Goal: Task Accomplishment & Management: Complete application form

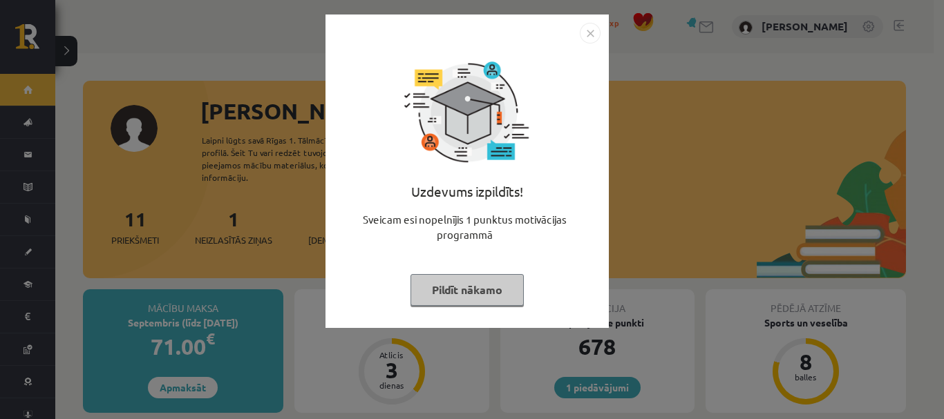
click at [429, 292] on button "Pildīt nākamo" at bounding box center [466, 290] width 113 height 32
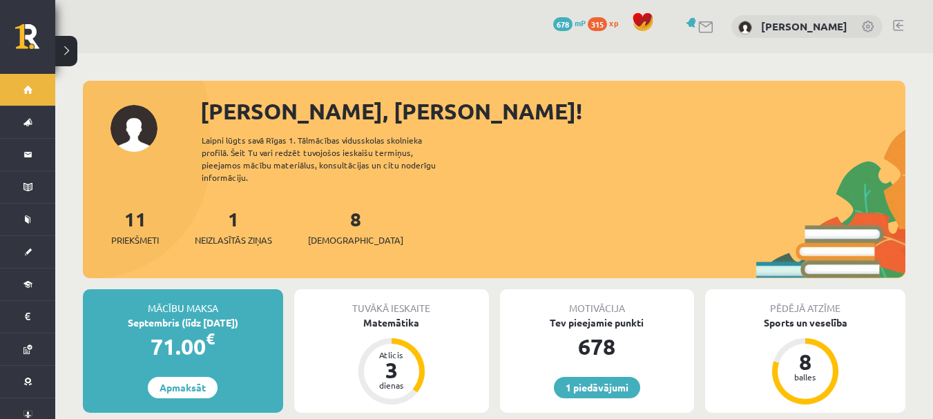
scroll to position [69, 0]
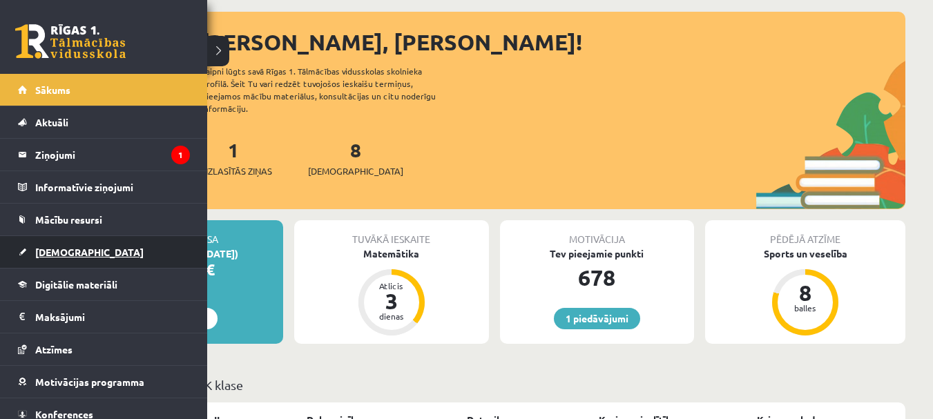
click at [121, 253] on link "[DEMOGRAPHIC_DATA]" at bounding box center [104, 252] width 172 height 32
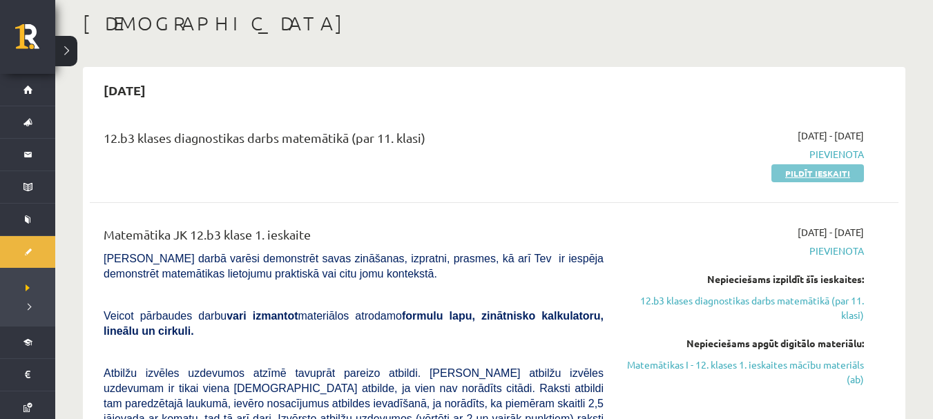
click at [794, 168] on link "Pildīt ieskaiti" at bounding box center [818, 173] width 93 height 18
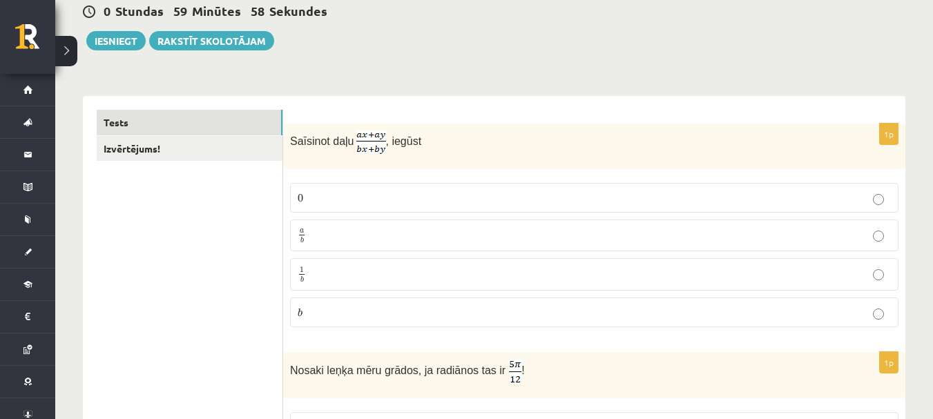
scroll to position [207, 0]
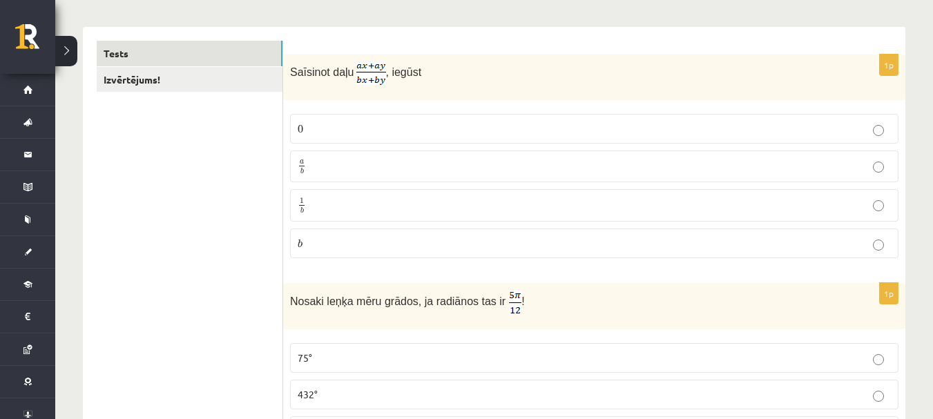
click at [365, 70] on img at bounding box center [371, 72] width 30 height 23
click at [345, 172] on p "a b a b" at bounding box center [594, 166] width 593 height 17
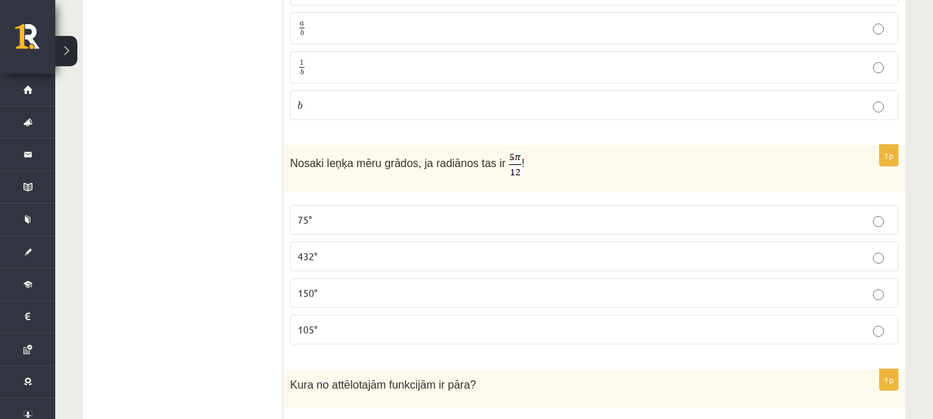
scroll to position [414, 0]
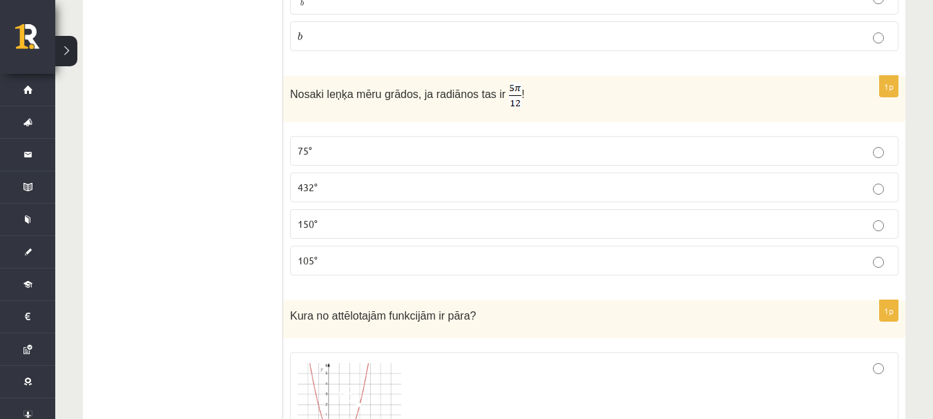
click at [341, 254] on p "105°" at bounding box center [594, 261] width 593 height 15
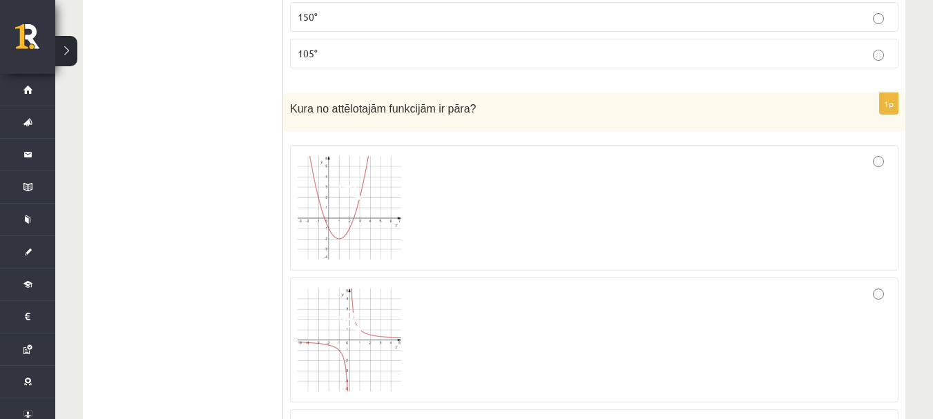
scroll to position [691, 0]
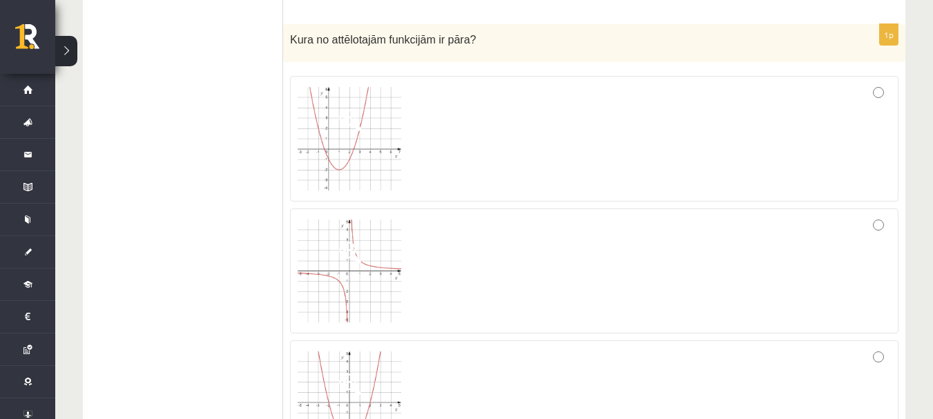
click at [490, 35] on p "Kura no attēlotajām funkcijām ir pāra?" at bounding box center [560, 39] width 540 height 16
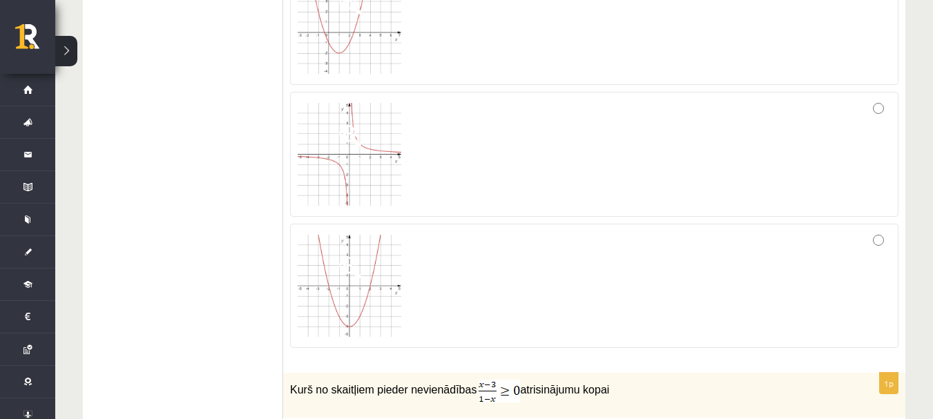
scroll to position [829, 0]
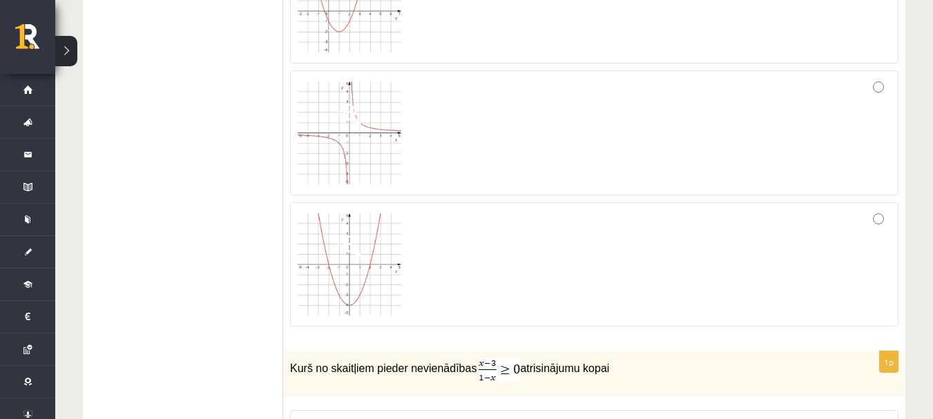
click at [517, 111] on div at bounding box center [594, 133] width 593 height 111
click at [555, 247] on div at bounding box center [594, 264] width 593 height 109
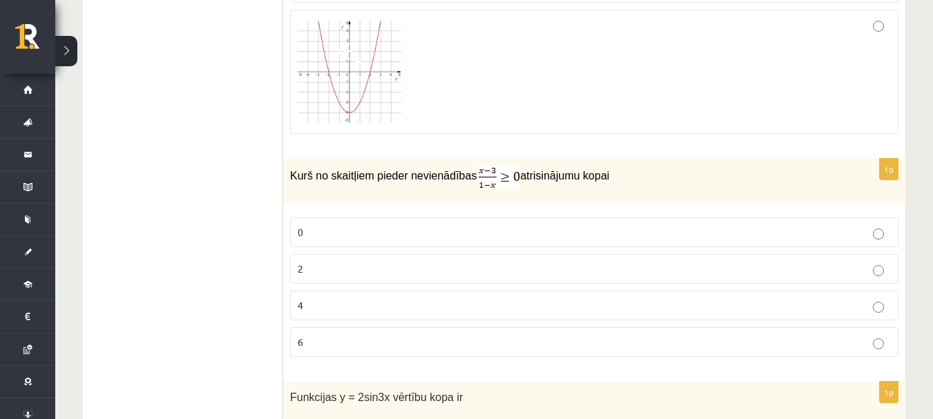
scroll to position [1036, 0]
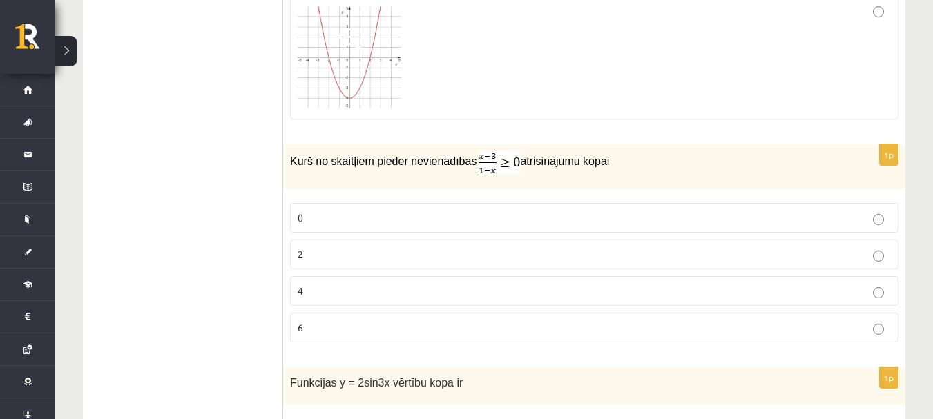
click at [533, 175] on div "Kurš no skaitļiem pieder nevienādības atrisinājumu kopai" at bounding box center [594, 166] width 622 height 45
click at [537, 220] on p "0" at bounding box center [594, 218] width 593 height 15
click at [525, 249] on p "2" at bounding box center [594, 254] width 593 height 15
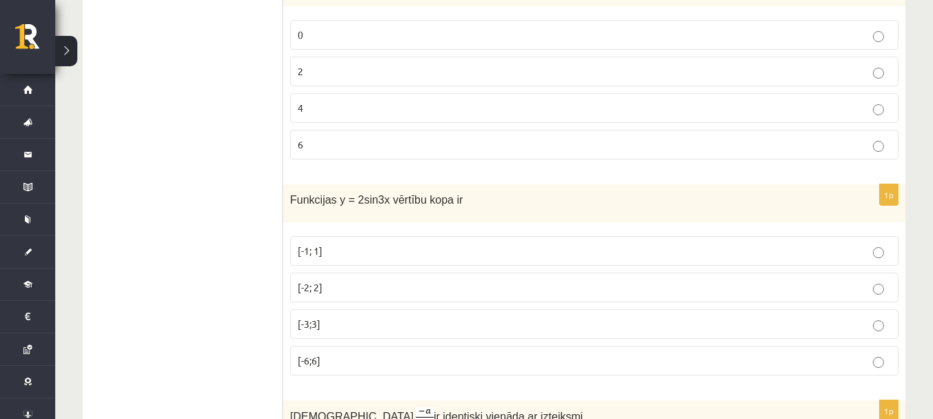
scroll to position [1243, 0]
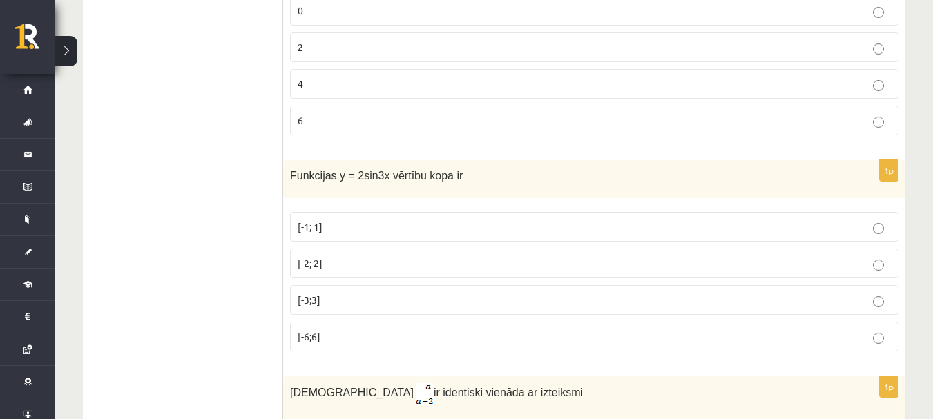
click at [365, 180] on span "Funkcijas y = 2sin3x vērtību kopa ir" at bounding box center [376, 176] width 173 height 12
click at [299, 176] on span "Funkcijas y = 2sin3x vērtību kopa ir" at bounding box center [376, 176] width 173 height 12
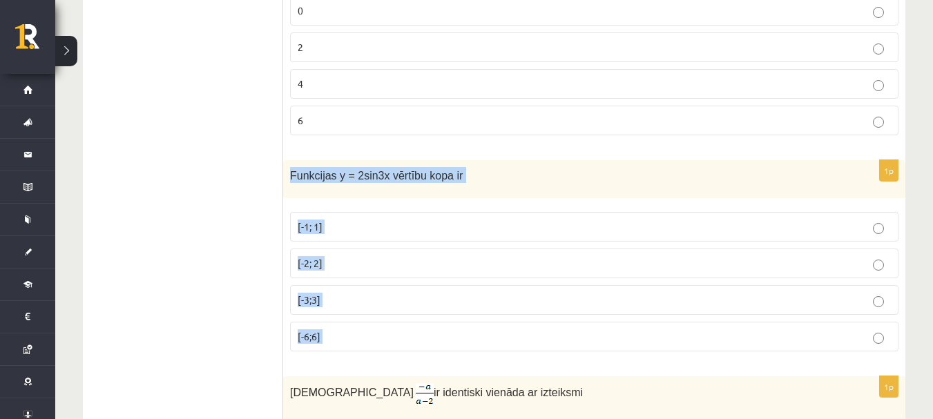
drag, startPoint x: 299, startPoint y: 176, endPoint x: 347, endPoint y: 335, distance: 166.1
click at [347, 335] on div "1p Funkcijas y = 2sin3x vērtību kopa ir [-1; 1] [-2; 2] [-3;3] [-6;6]" at bounding box center [594, 261] width 622 height 202
copy form "Funkcijas y = 2sin3x vērtību kopa ir [-1; 1] [-2; 2] [-3;3] [-6;6]"
click at [322, 186] on div "Funkcijas y = 2sin3x vērtību kopa ir" at bounding box center [594, 179] width 622 height 38
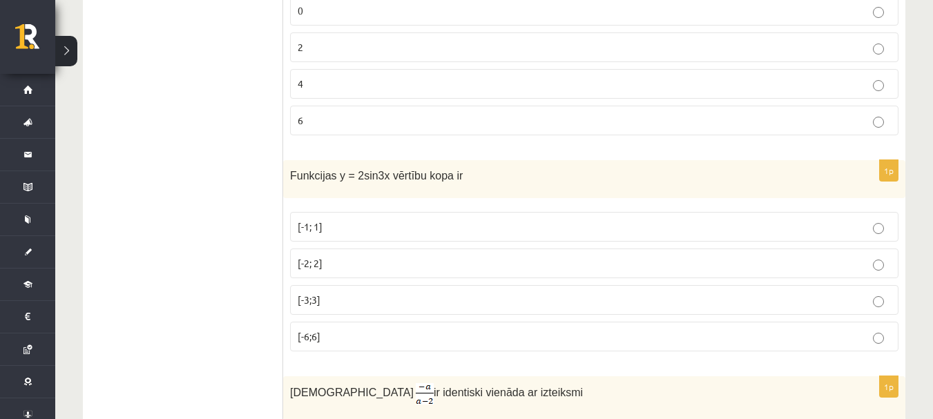
click at [333, 257] on p "[-2; 2]" at bounding box center [594, 263] width 593 height 15
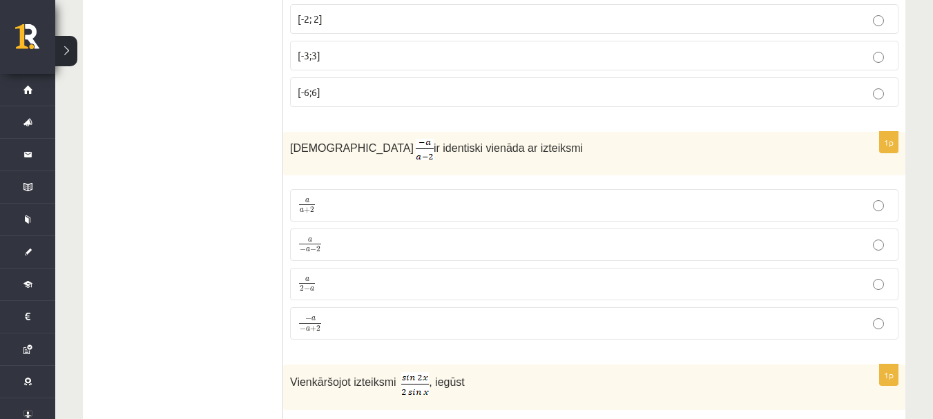
scroll to position [1520, 0]
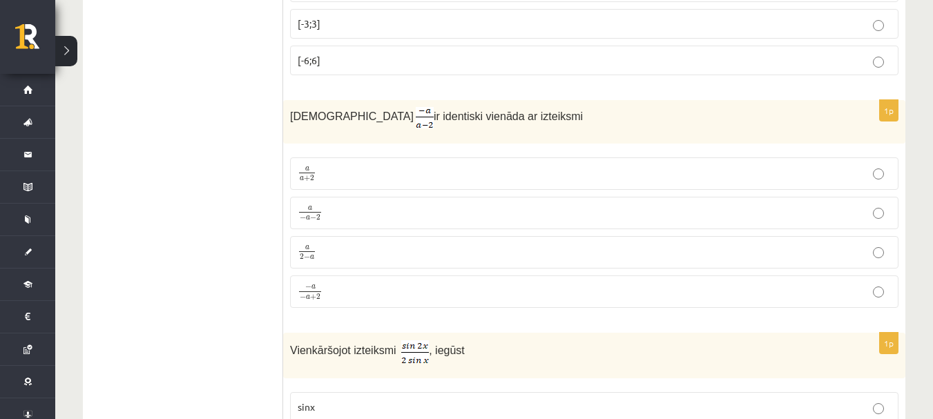
click at [336, 166] on p "a a + 2 a a + 2" at bounding box center [594, 173] width 593 height 17
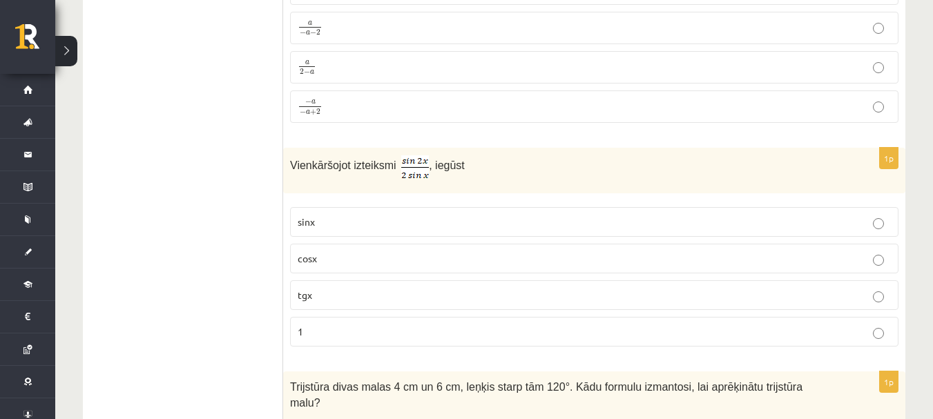
scroll to position [1727, 0]
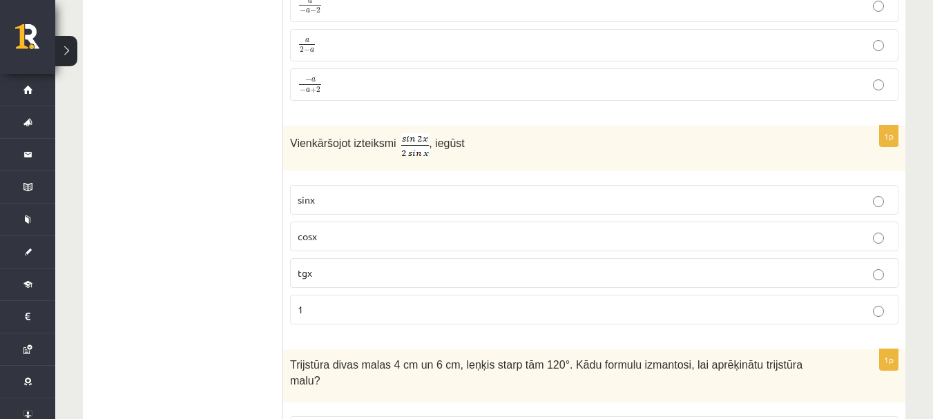
click at [360, 233] on p "cosx" at bounding box center [594, 236] width 593 height 15
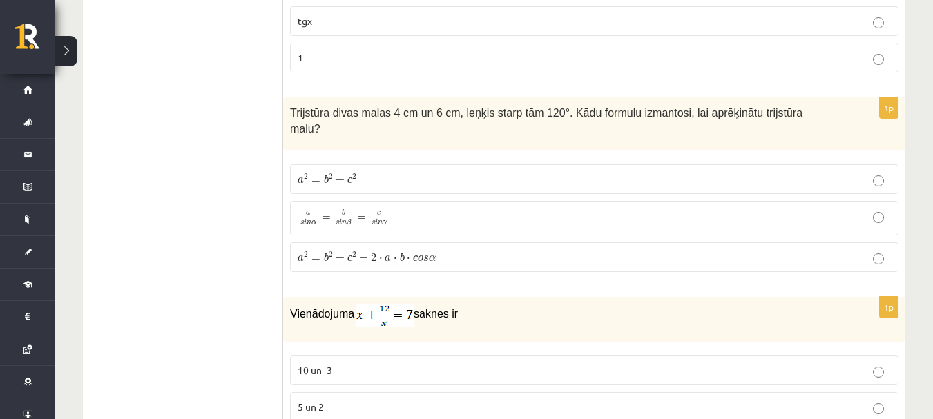
scroll to position [2003, 0]
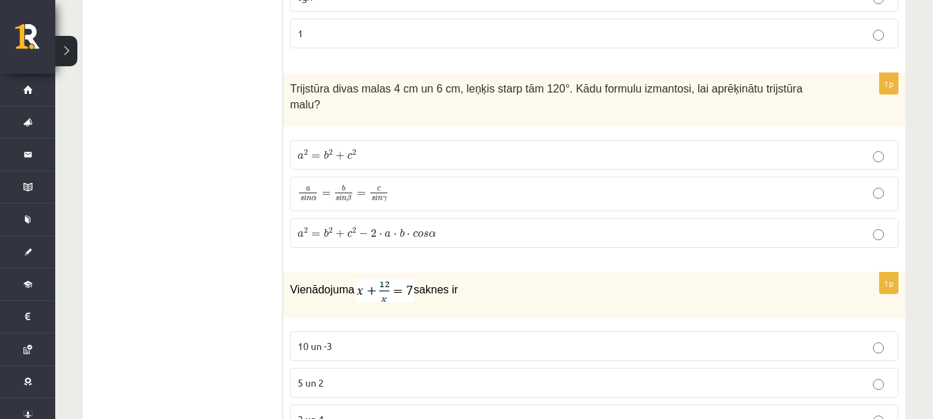
click at [402, 94] on div "Trijstūra divas malas 4 cm un 6 cm, leņķis starp tām 120°. Kādu formulu izmanto…" at bounding box center [594, 99] width 622 height 53
click at [305, 84] on span "Trijstūra divas malas 4 cm un 6 cm, leņķis starp tām 120°. Kādu formulu izmanto…" at bounding box center [546, 97] width 513 height 28
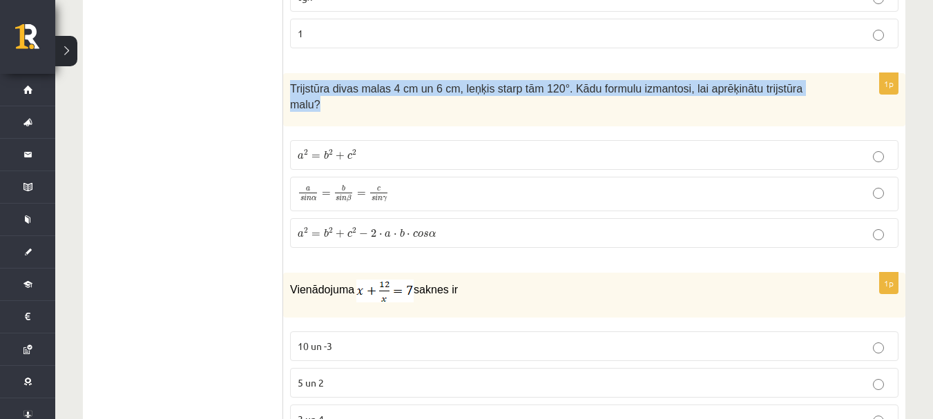
drag, startPoint x: 305, startPoint y: 84, endPoint x: 790, endPoint y: 94, distance: 484.4
click at [790, 94] on div "Trijstūra divas malas 4 cm un 6 cm, leņķis starp tām 120°. Kādu formulu izmanto…" at bounding box center [594, 99] width 622 height 53
copy div "Trijstūra divas malas 4 cm un 6 cm, leņķis starp tām 120°. Kādu formulu izmanto…"
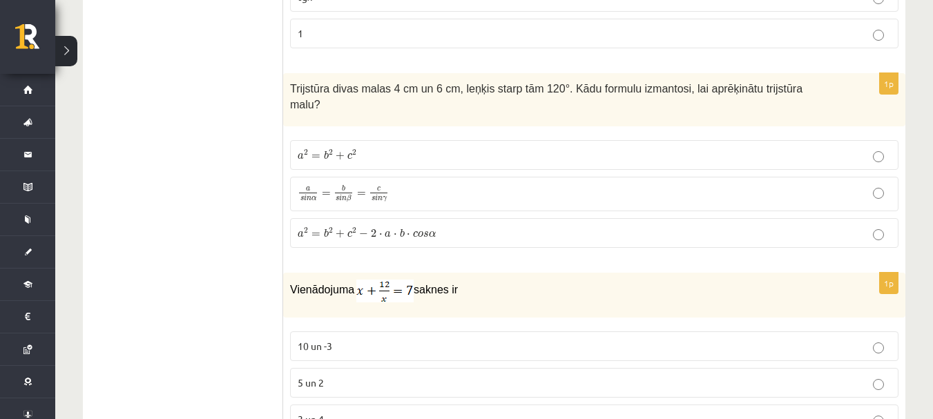
click at [373, 222] on label "a 2 = b 2 + c 2 − 2 ⋅ a ⋅ b ⋅ c o s α a 2 = b 2 + c 2 − 2 ⋅ a ⋅ b ⋅ c o s α" at bounding box center [594, 233] width 609 height 30
click at [394, 148] on p "a 2 = b 2 + c 2 a 2 = b 2 + c 2" at bounding box center [594, 155] width 593 height 15
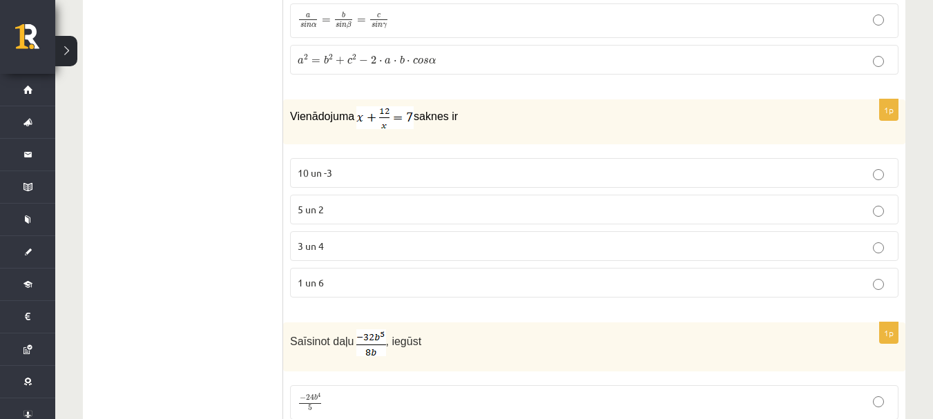
scroll to position [2211, 0]
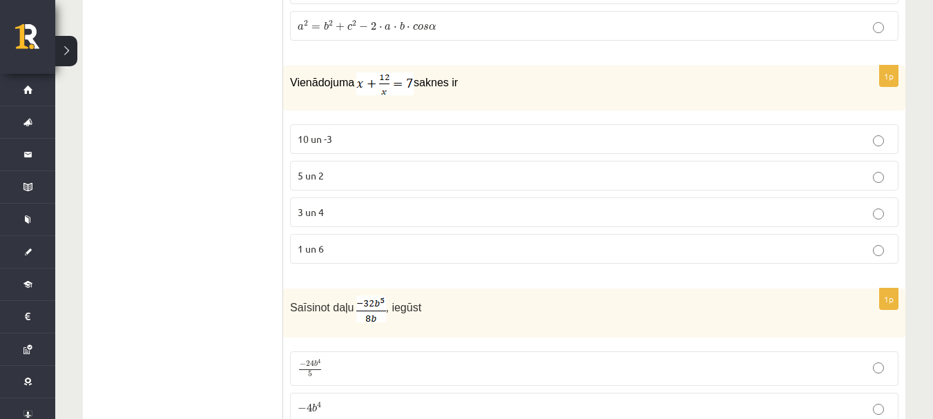
click at [613, 207] on label "3 un 4" at bounding box center [594, 213] width 609 height 30
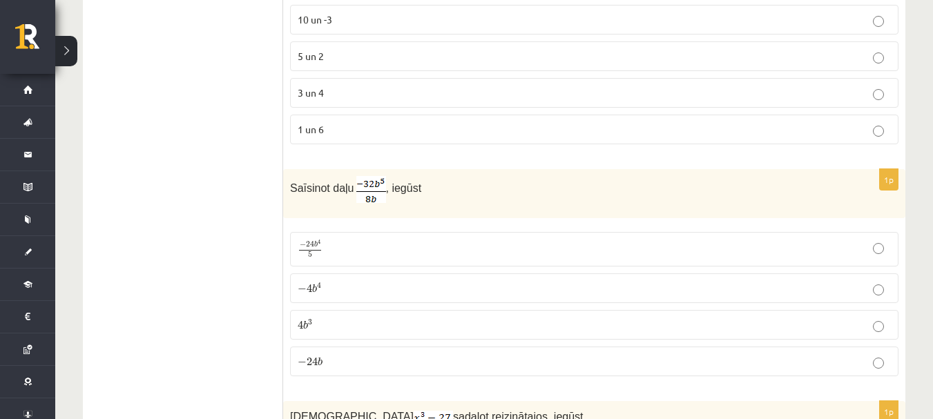
scroll to position [2349, 0]
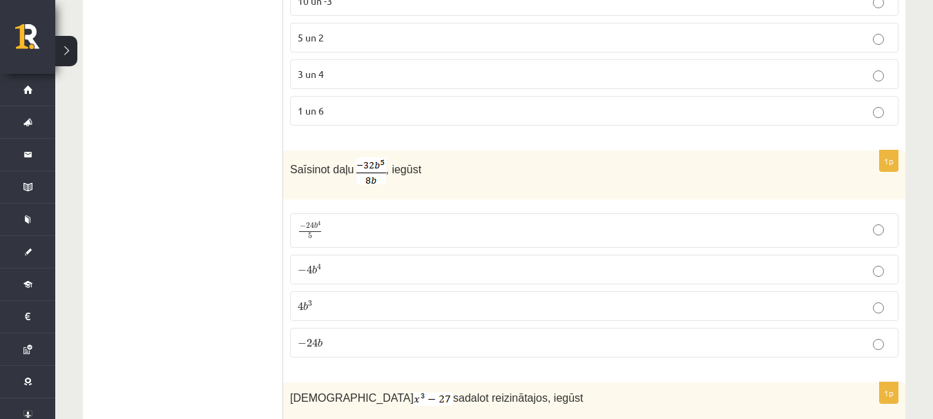
click at [452, 263] on p "− 4 b 4 − 4 b 4" at bounding box center [594, 270] width 593 height 15
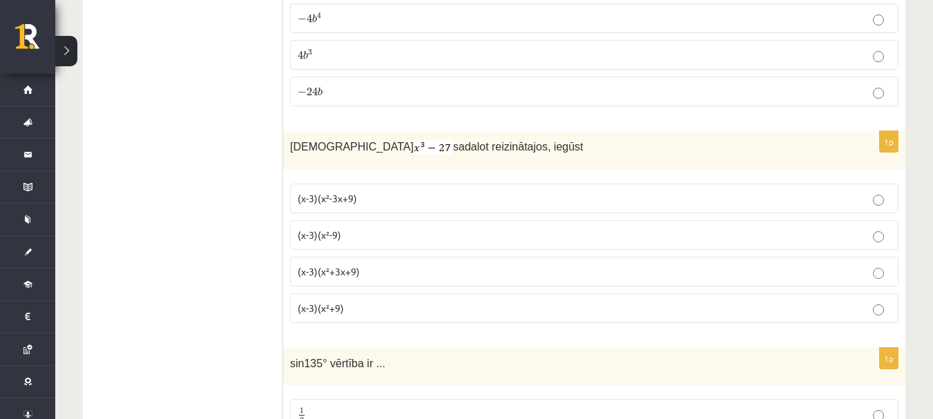
scroll to position [2625, 0]
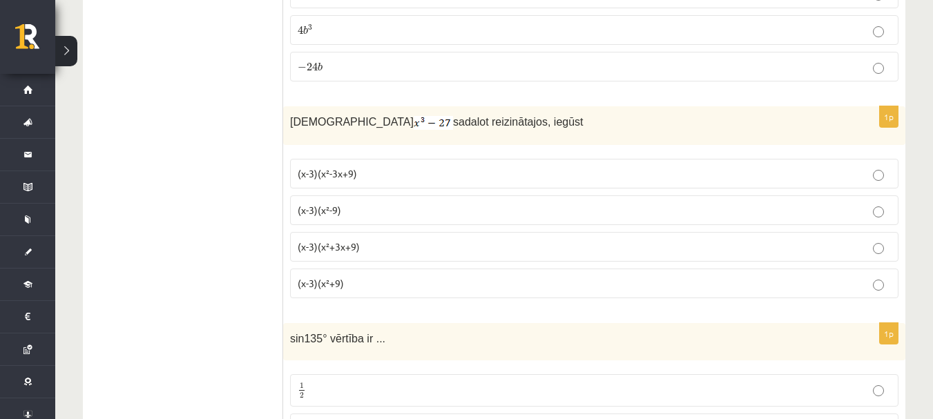
click at [421, 166] on p "(x-3)(x²-3x+9)" at bounding box center [594, 173] width 593 height 15
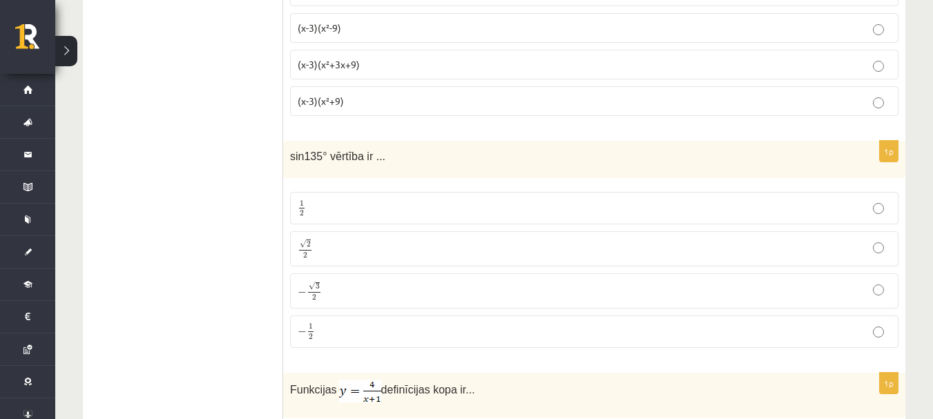
scroll to position [2832, 0]
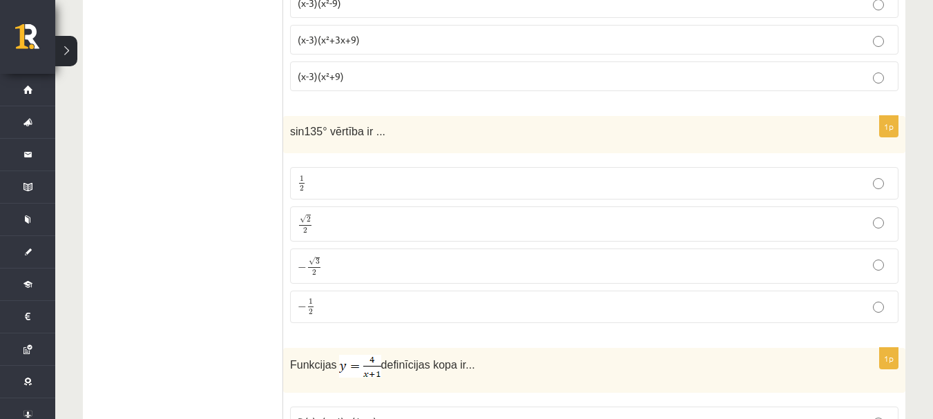
click at [405, 214] on p "√ 2 2 2 2" at bounding box center [594, 224] width 593 height 20
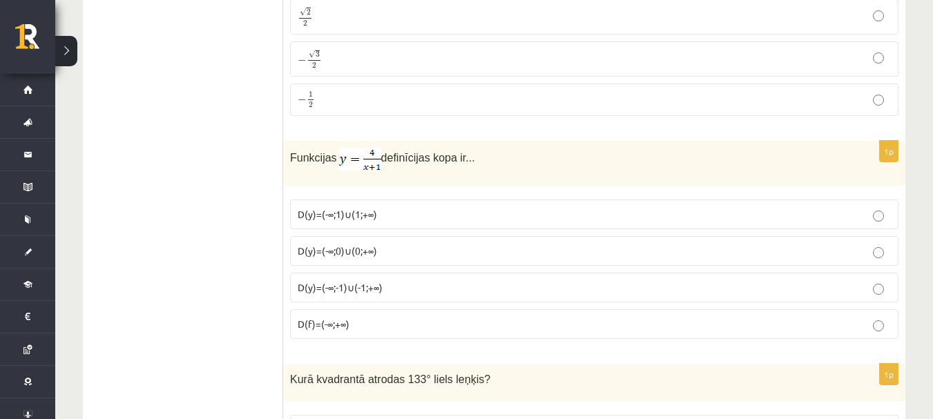
scroll to position [3109, 0]
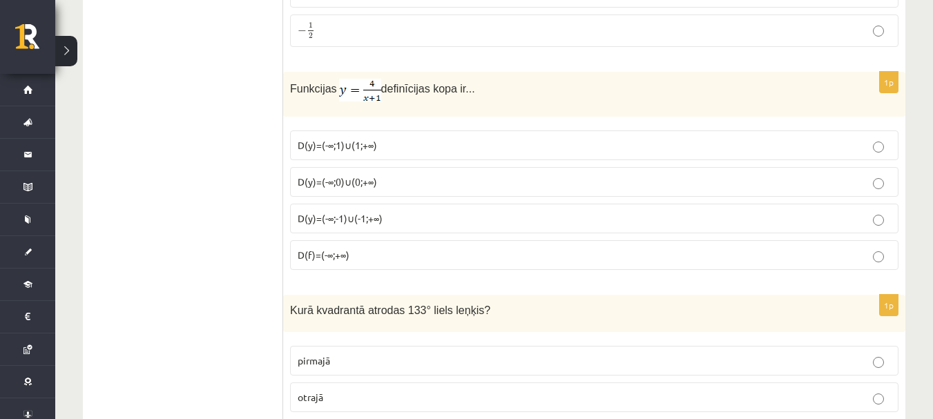
click at [353, 81] on img at bounding box center [360, 90] width 42 height 23
click at [294, 83] on span "Funkcijas" at bounding box center [313, 89] width 47 height 12
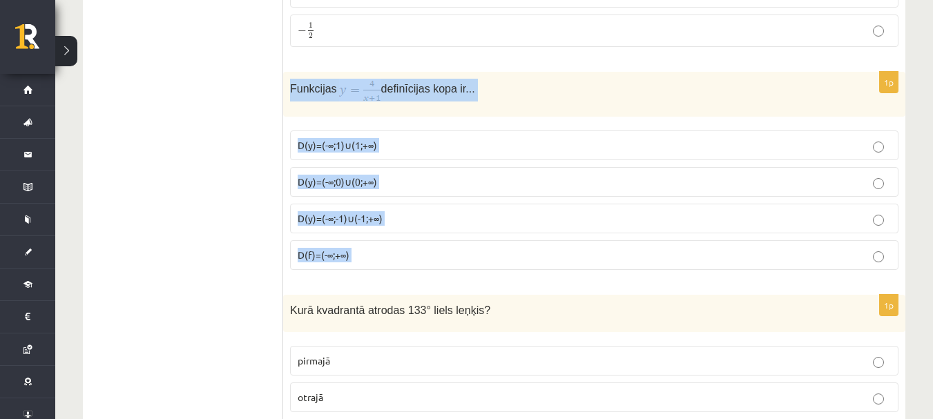
drag, startPoint x: 294, startPoint y: 72, endPoint x: 377, endPoint y: 229, distance: 178.0
click at [377, 229] on div "1p Funkcijas definīcijas kopa ir... D(y)=(-∞;1)∪(1;+∞) D(y)=(-∞;0)∪(0;+∞) D(y)=…" at bounding box center [594, 176] width 622 height 209
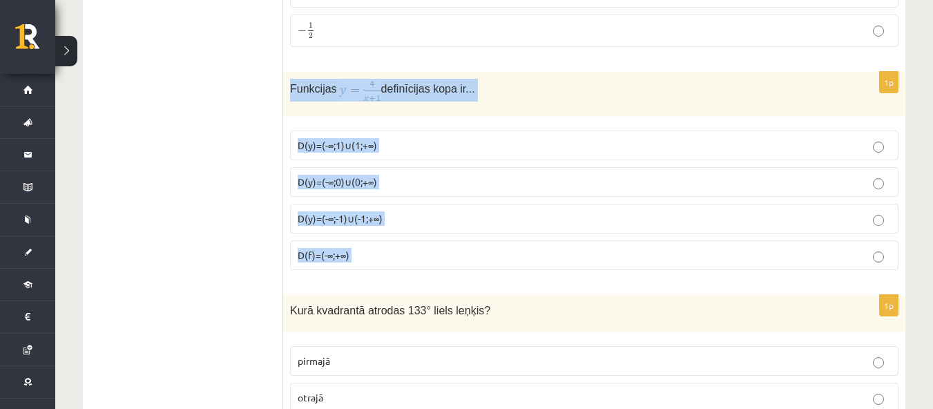
copy form "Funkcijas definīcijas kopa ir... D(y)=(-∞;1)∪(1;+∞) D(y)=(-∞;0)∪(0;+∞) D(y)=(-∞…"
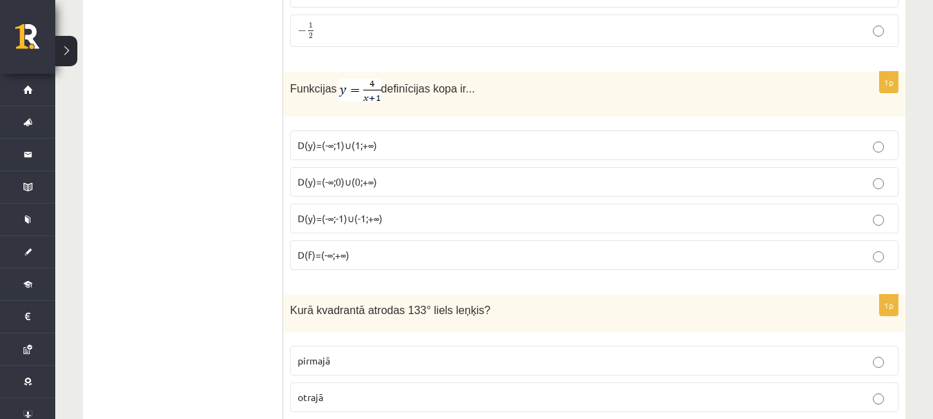
click at [358, 212] on span "D(y)=(-∞;-1)∪(-1;+∞)" at bounding box center [340, 218] width 85 height 12
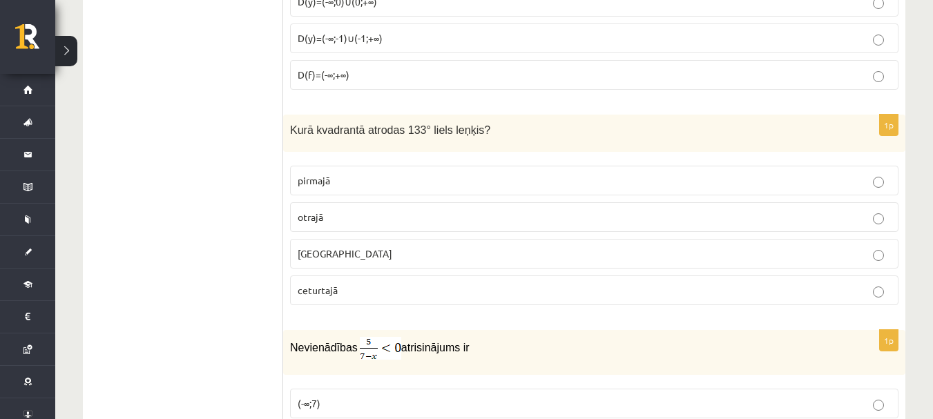
scroll to position [3316, 0]
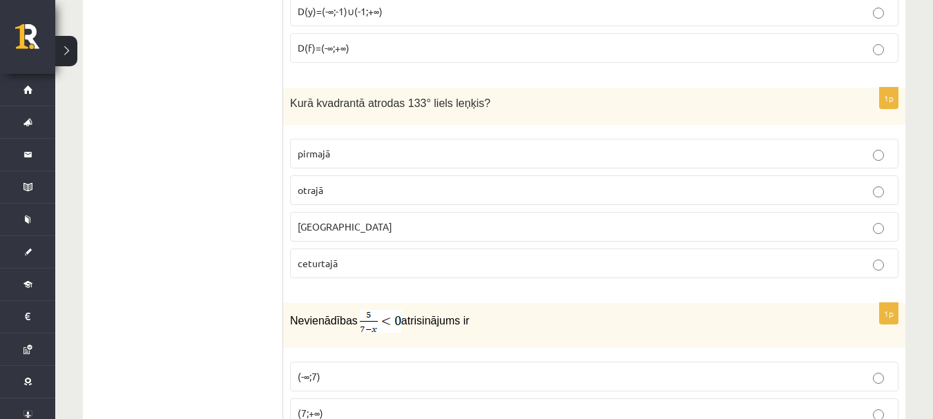
click at [383, 183] on p "otrajā" at bounding box center [594, 190] width 593 height 15
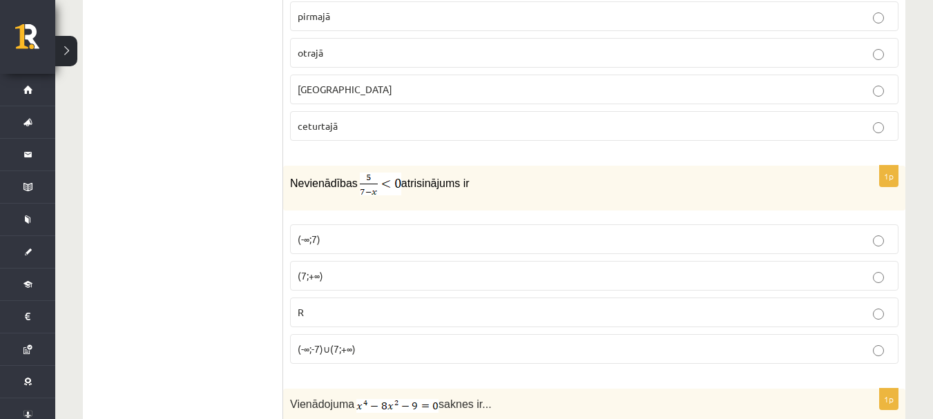
scroll to position [3454, 0]
click at [410, 268] on p "(7;+∞)" at bounding box center [594, 275] width 593 height 15
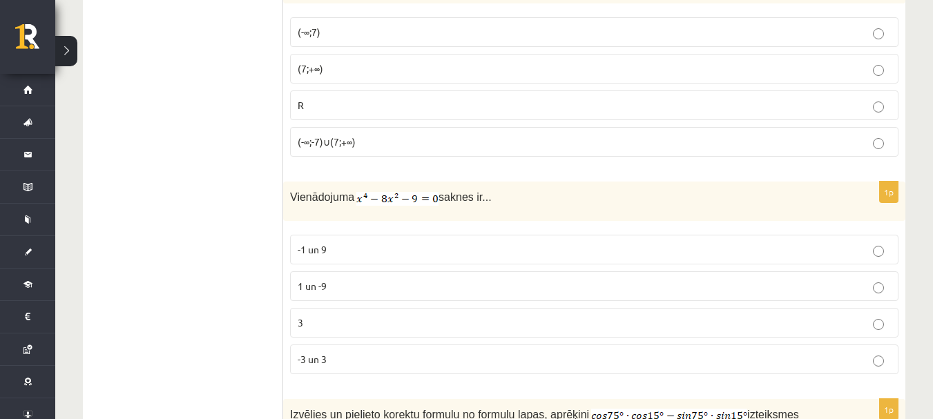
scroll to position [3661, 0]
click at [370, 352] on p "-3 un 3" at bounding box center [594, 359] width 593 height 15
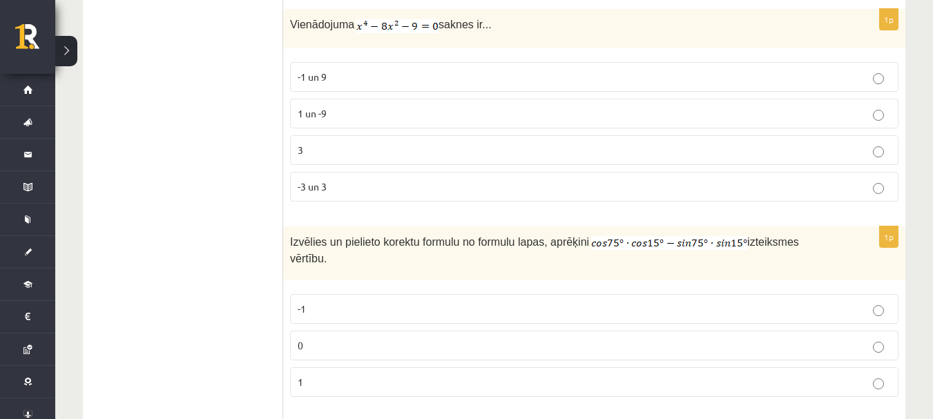
scroll to position [3868, 0]
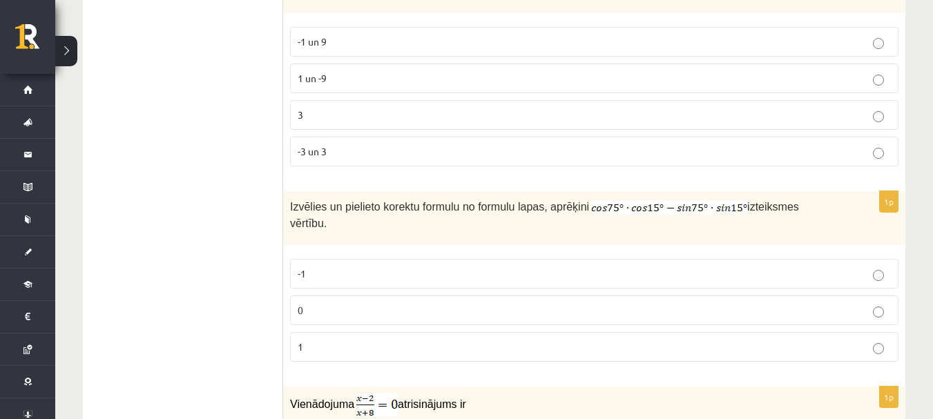
click at [344, 303] on p "0" at bounding box center [594, 310] width 593 height 15
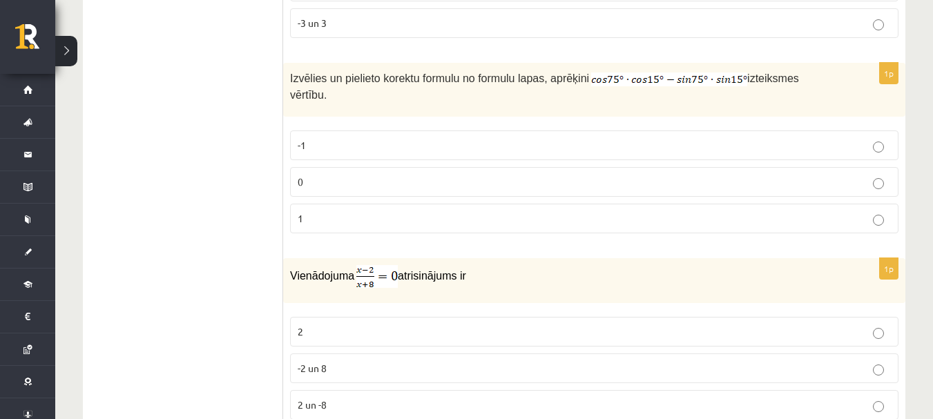
scroll to position [4007, 0]
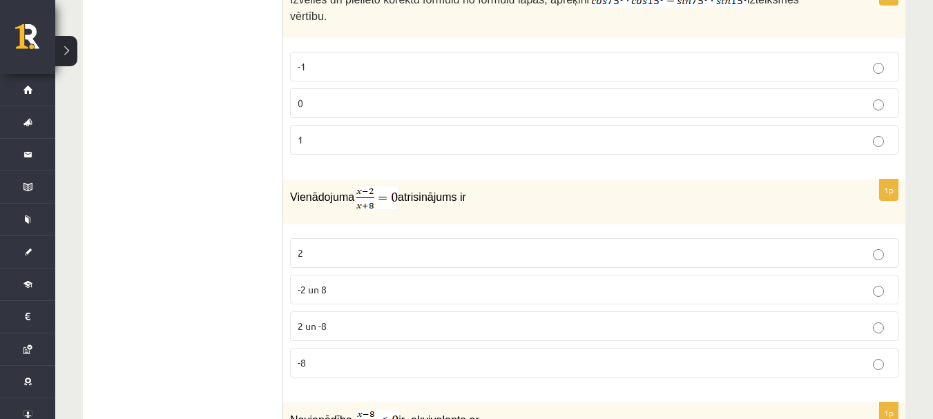
click at [358, 246] on p "2" at bounding box center [594, 253] width 593 height 15
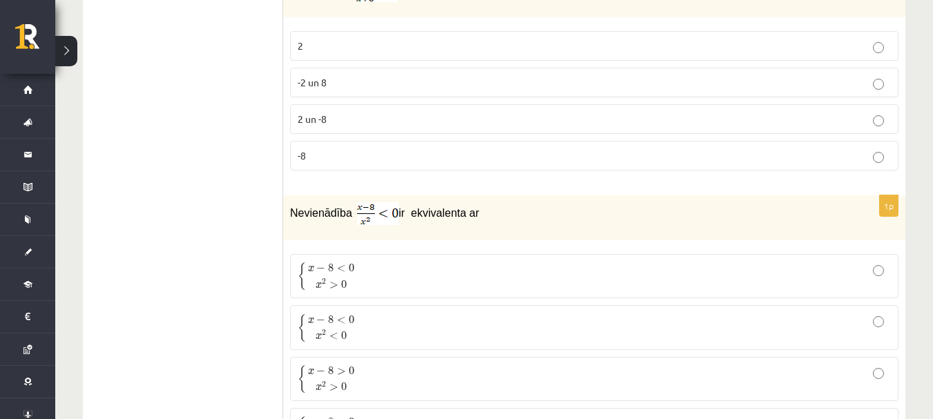
scroll to position [4352, 0]
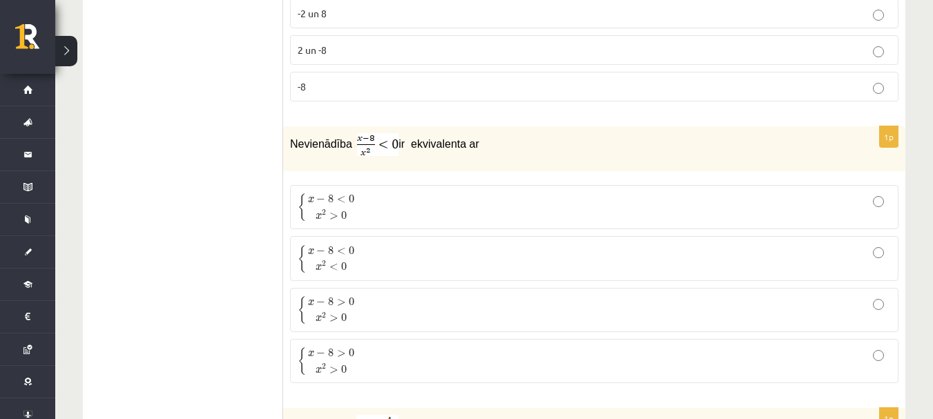
click at [418, 193] on p "{ x − 8 < 0 x 2 > 0 { x − 8 < 0 x 2 > 0" at bounding box center [594, 207] width 593 height 29
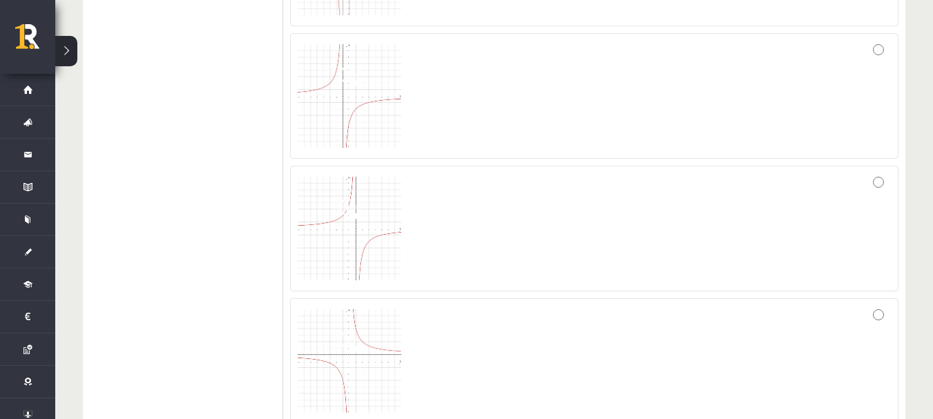
scroll to position [4974, 0]
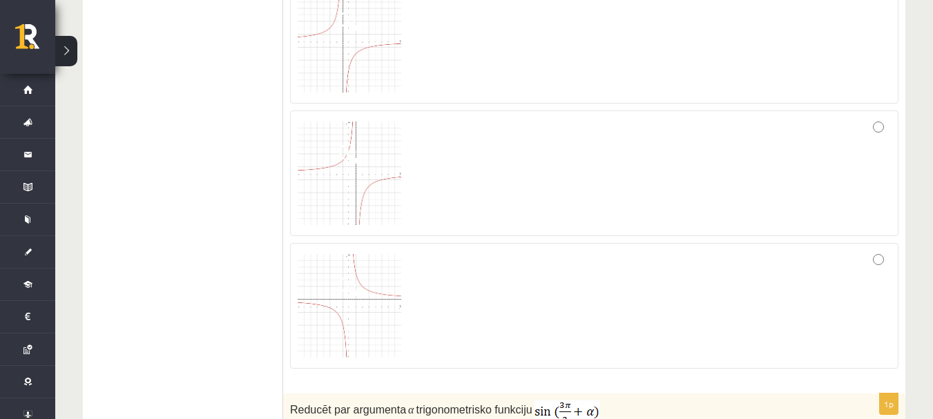
click at [347, 254] on img at bounding box center [350, 306] width 104 height 104
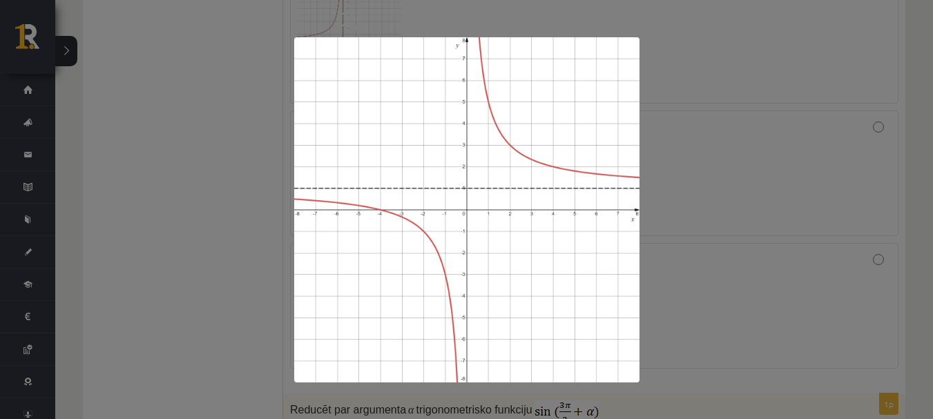
click at [206, 189] on div at bounding box center [466, 209] width 933 height 419
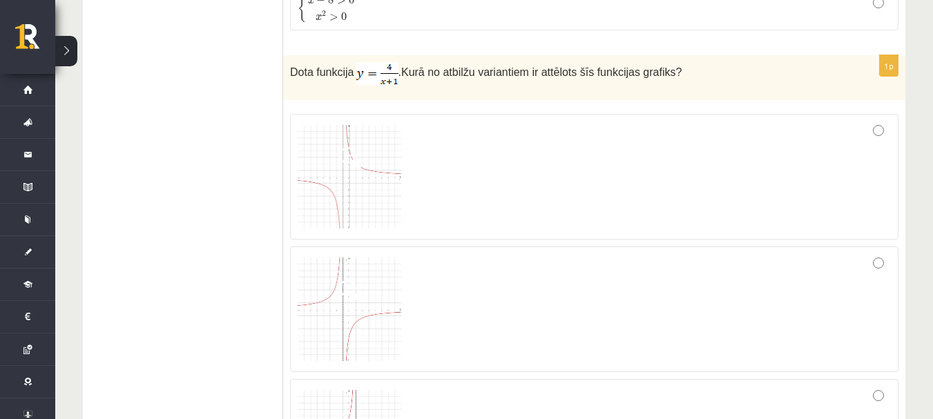
scroll to position [4697, 0]
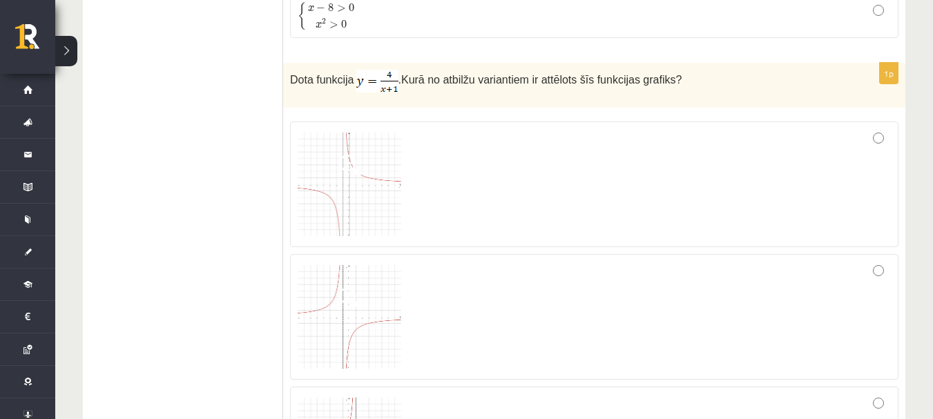
click at [337, 147] on img at bounding box center [350, 185] width 104 height 104
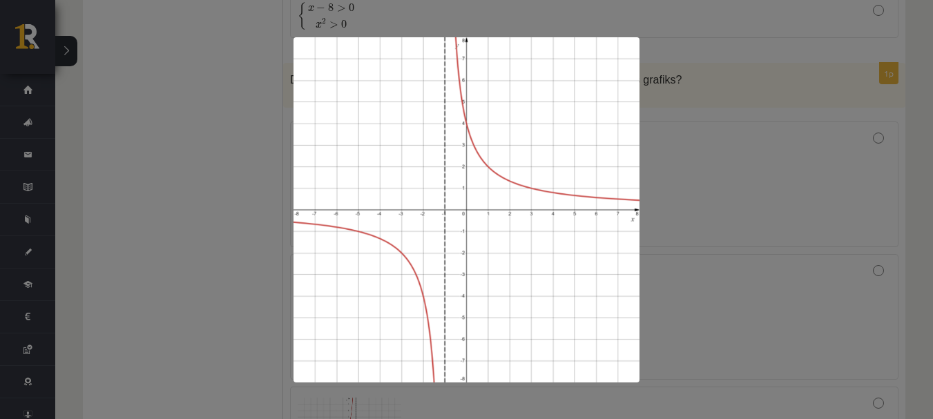
click at [314, 102] on img at bounding box center [467, 209] width 347 height 345
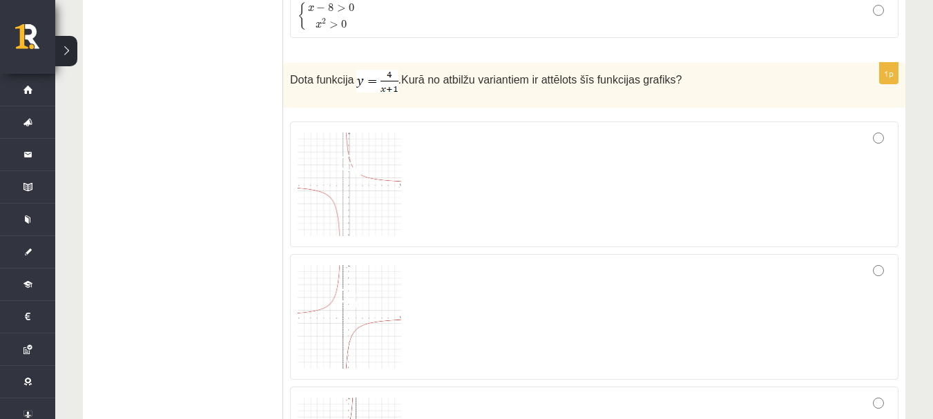
click at [459, 163] on div at bounding box center [594, 184] width 593 height 111
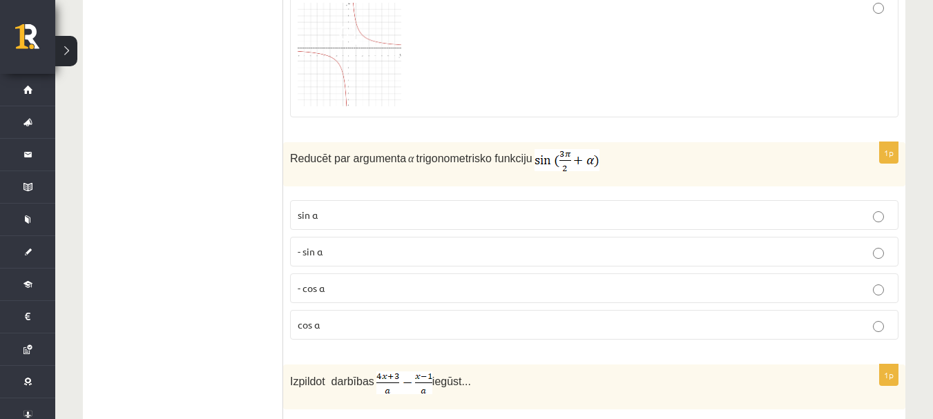
scroll to position [5250, 0]
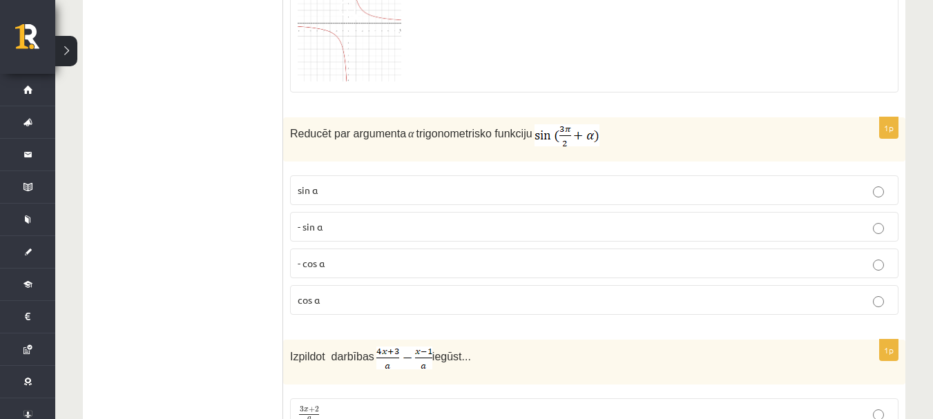
click at [408, 256] on p "- cos ⁡α" at bounding box center [594, 263] width 593 height 15
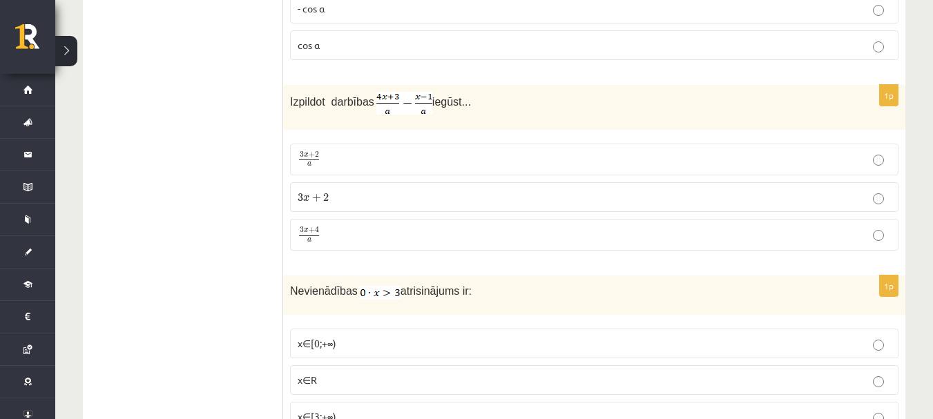
scroll to position [5526, 0]
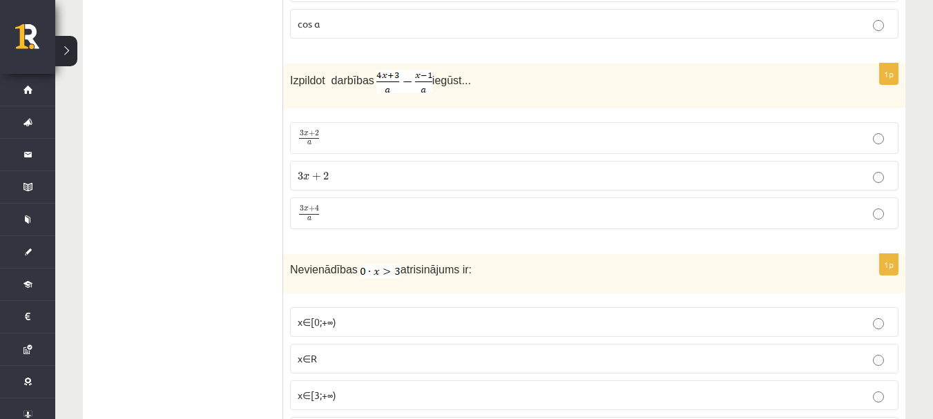
click at [405, 205] on p "3 x + 4 a 3 x + 4 a" at bounding box center [594, 213] width 593 height 17
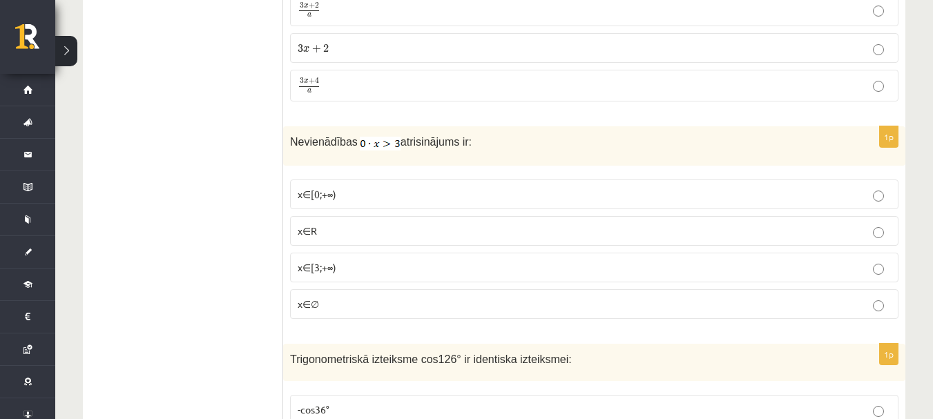
scroll to position [5665, 0]
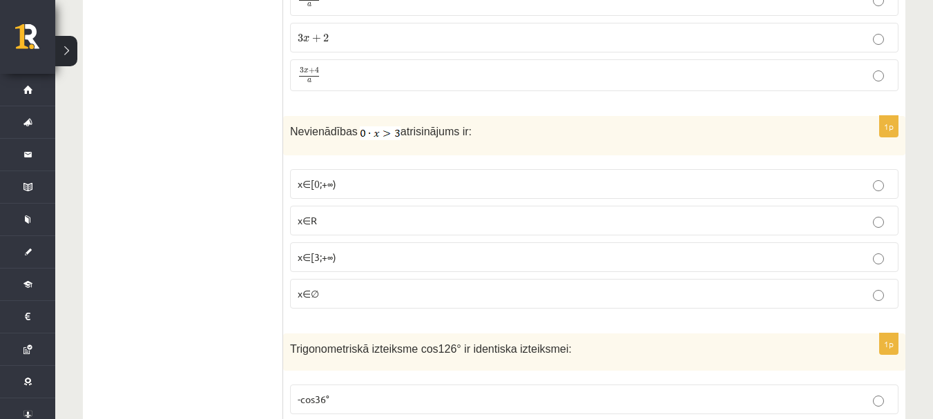
click at [405, 213] on p "x∈R" at bounding box center [594, 220] width 593 height 15
click at [409, 287] on p "x∈∅" at bounding box center [594, 294] width 593 height 15
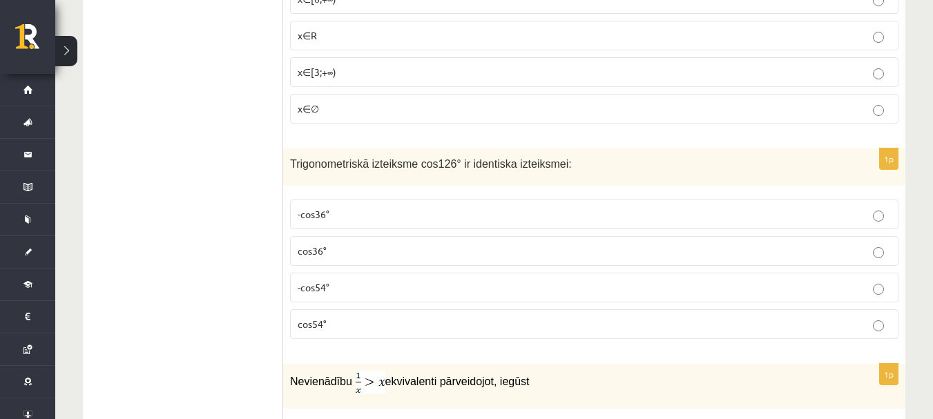
scroll to position [5872, 0]
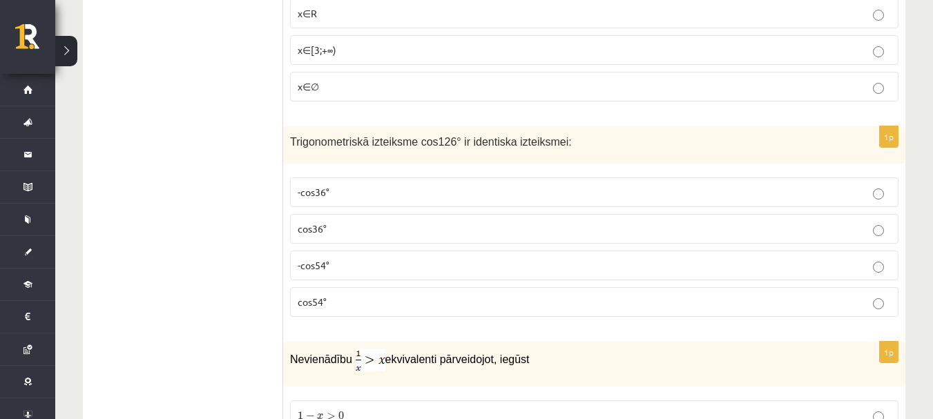
click at [333, 133] on p "Trigonometriskā izteiksme cos126° ir identiska izteiksmei:" at bounding box center [560, 141] width 540 height 16
click at [329, 136] on span "Trigonometriskā izteiksme cos126° ir identiska izteiksmei:" at bounding box center [431, 142] width 282 height 12
click at [330, 136] on span "Trigonometriskā izteiksme cos126° ir identiska izteiksmei:" at bounding box center [431, 142] width 282 height 12
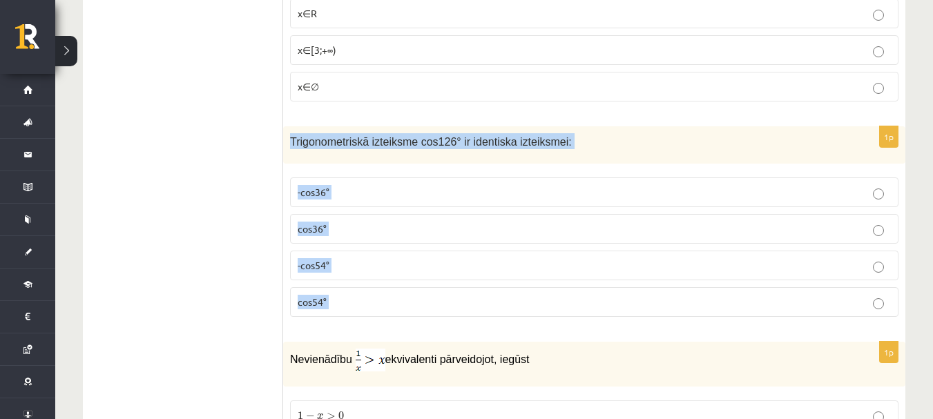
drag, startPoint x: 330, startPoint y: 108, endPoint x: 357, endPoint y: 255, distance: 148.9
click at [357, 255] on div "1p Trigonometriskā izteiksme cos126° ir identiska izteiksmei: -cos36° cos36° -c…" at bounding box center [594, 227] width 622 height 202
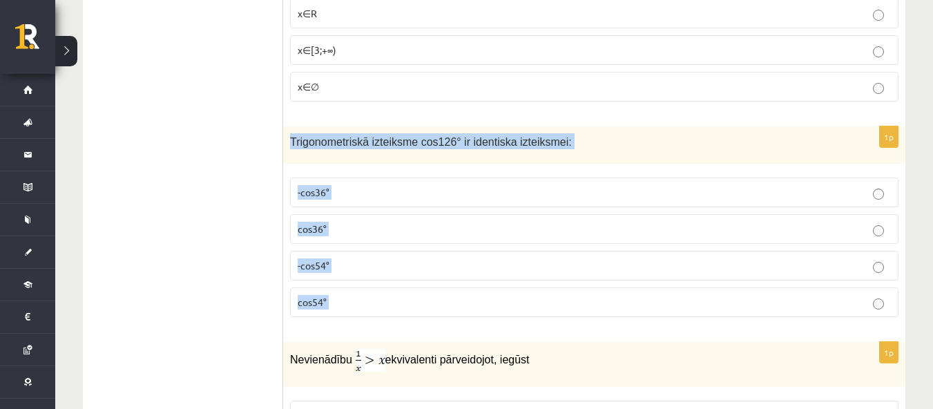
copy form "Trigonometriskā izteiksme cos126° ir identiska izteiksmei: -cos36° cos36° -cos5…"
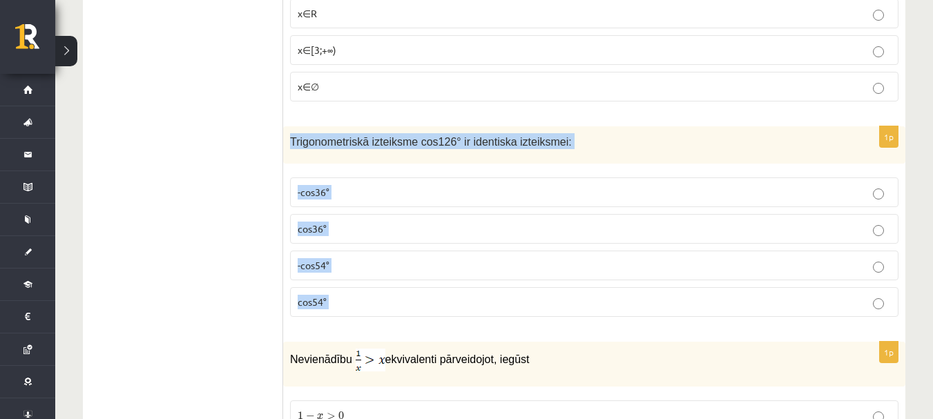
click at [343, 128] on div "Trigonometriskā izteiksme cos126° ir identiska izteiksmei:" at bounding box center [594, 145] width 622 height 38
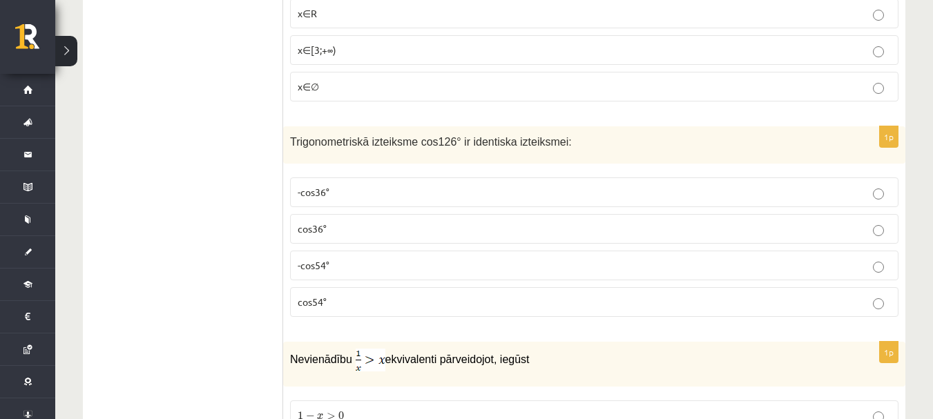
click at [365, 258] on p "-cos54°" at bounding box center [594, 265] width 593 height 15
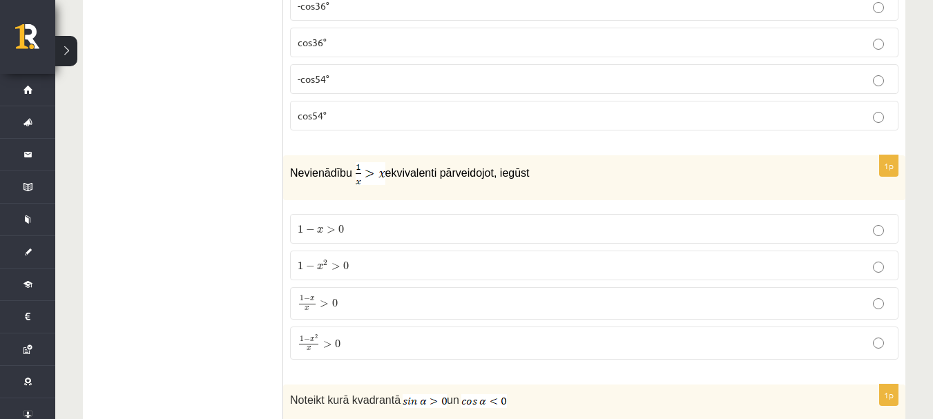
scroll to position [6079, 0]
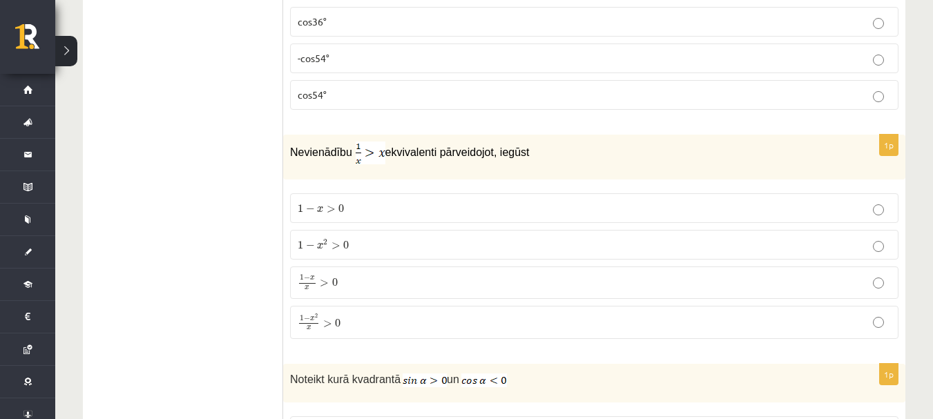
click at [312, 146] on span "Nevienādību" at bounding box center [321, 152] width 62 height 12
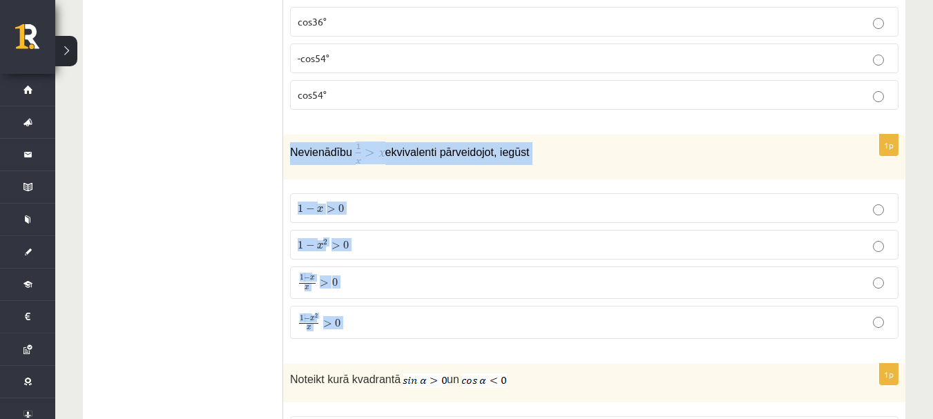
drag, startPoint x: 312, startPoint y: 117, endPoint x: 376, endPoint y: 291, distance: 184.9
click at [376, 291] on div "1p Nevienādību ekvivalenti pārveidojot, iegūst 1 − x > 0 1 − x > 0 1 − x 2 > 0 …" at bounding box center [594, 243] width 622 height 216
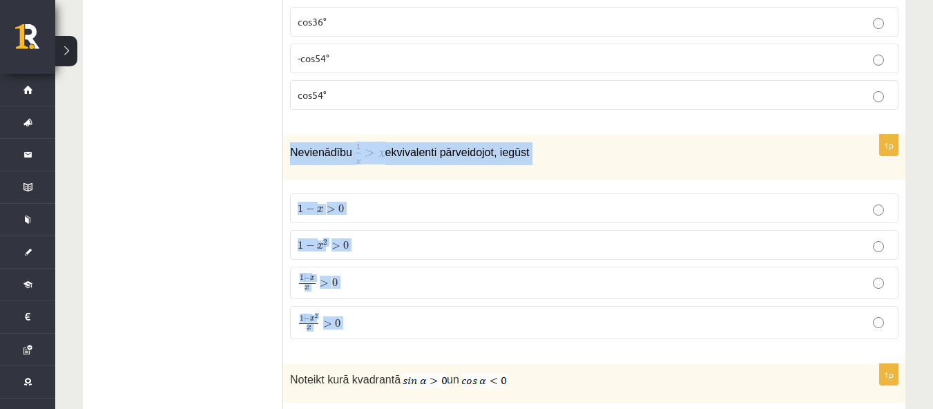
copy form "Nevienādību ekvivalenti pārveidojot, iegūst 1 − x > 0 1 − x > 0 1 − x 2 > 0 1 −…"
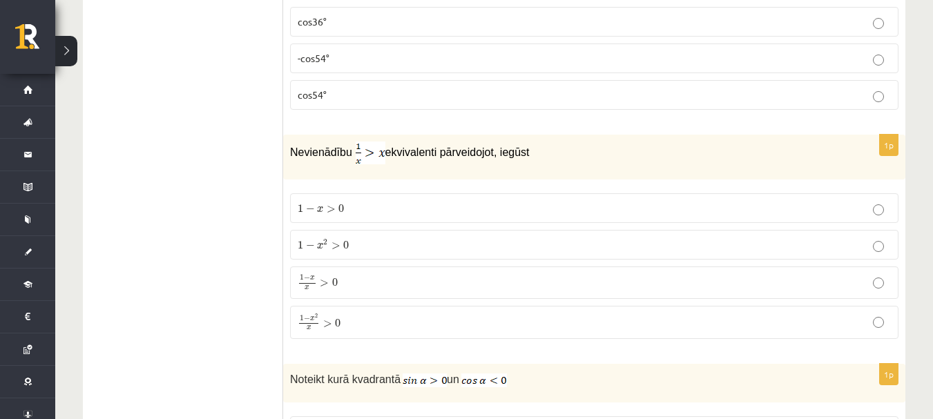
click at [410, 306] on label "1 − x 2 x > 0 1 − x 2 x > 0" at bounding box center [594, 322] width 609 height 33
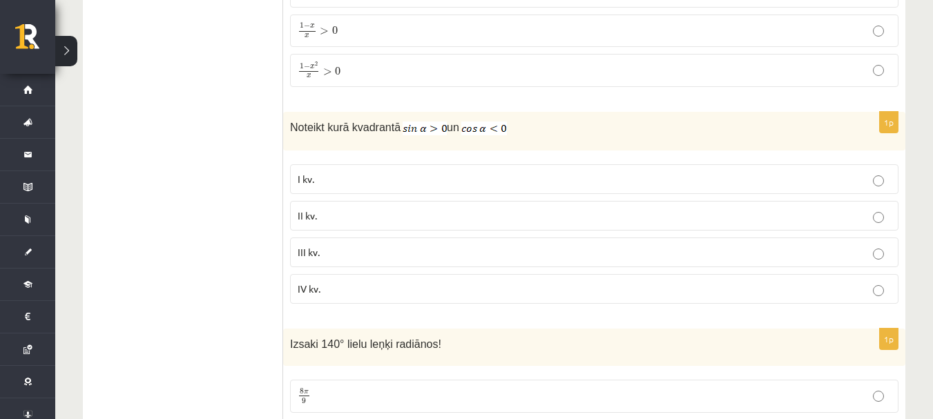
scroll to position [6355, 0]
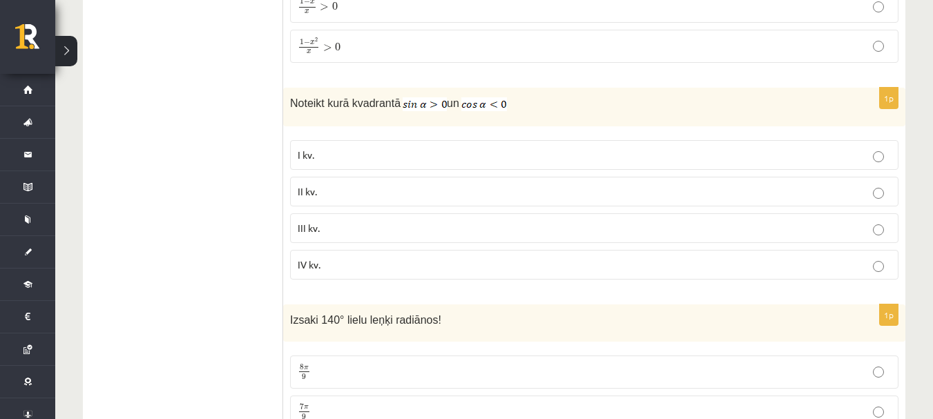
click at [305, 97] on span "Noteikt kurā kvadrantā" at bounding box center [345, 103] width 111 height 12
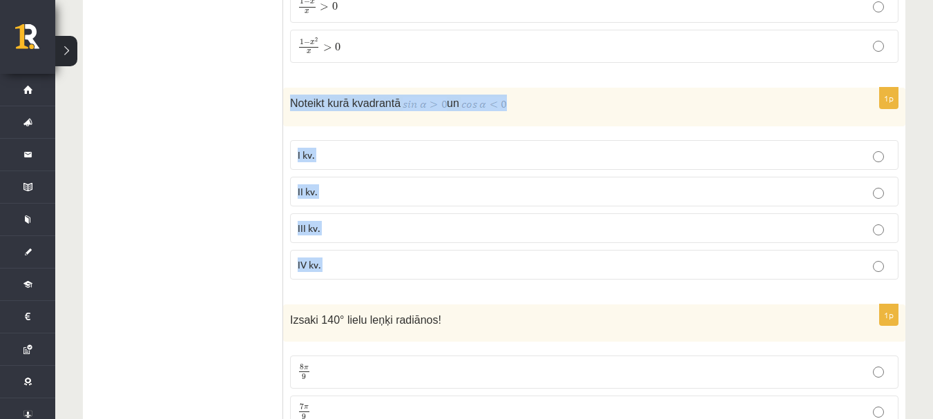
drag, startPoint x: 305, startPoint y: 66, endPoint x: 409, endPoint y: 228, distance: 192.4
click at [409, 228] on div "1p Noteikt kurā kvadrantā un I kv. II kv. III kv. IV kv." at bounding box center [594, 189] width 622 height 203
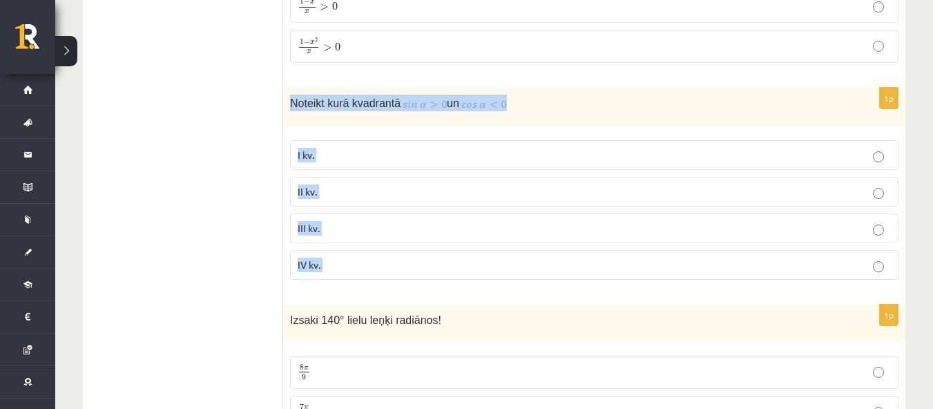
copy form "Noteikt kurā kvadrantā un I kv. II kv. III kv. IV kv."
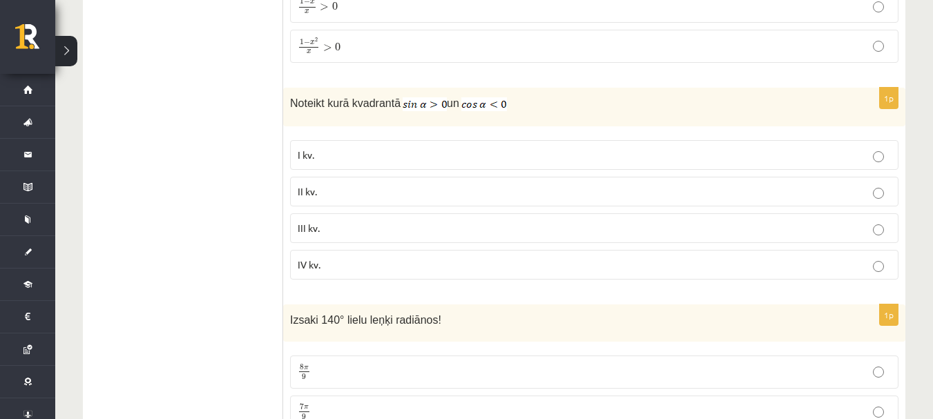
click at [394, 184] on p "II kv." at bounding box center [594, 191] width 593 height 15
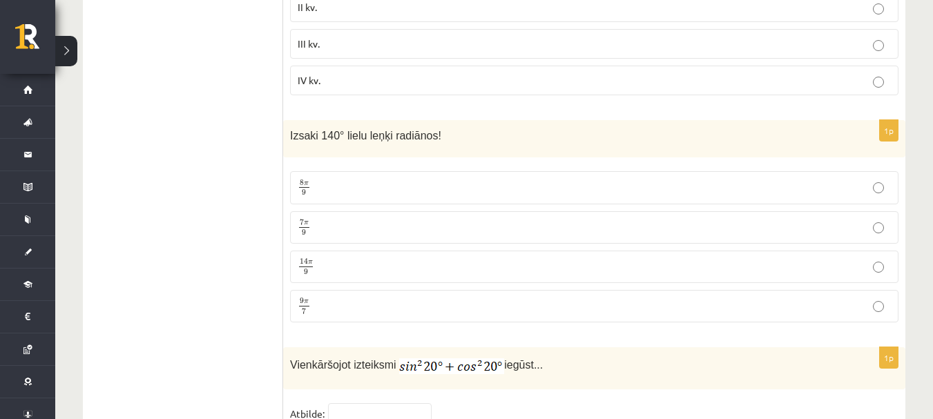
scroll to position [6563, 0]
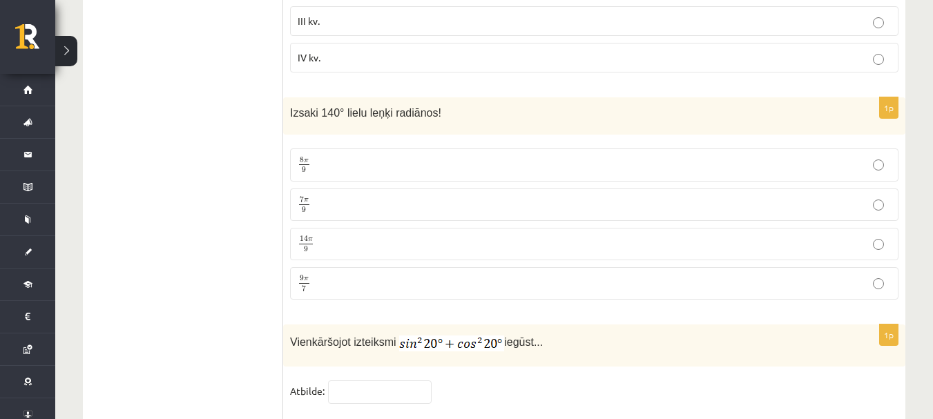
click at [306, 107] on span "Izsaki 140° lielu leņķi radiānos!" at bounding box center [365, 113] width 151 height 12
drag, startPoint x: 306, startPoint y: 73, endPoint x: 436, endPoint y: 75, distance: 129.9
click at [436, 104] on p "Izsaki 140° lielu leņķi radiānos!" at bounding box center [560, 112] width 540 height 16
copy div "Izsaki 140° lielu leņķi radiānos!"
click at [369, 196] on p "7 π 9 7 π 9" at bounding box center [594, 204] width 593 height 17
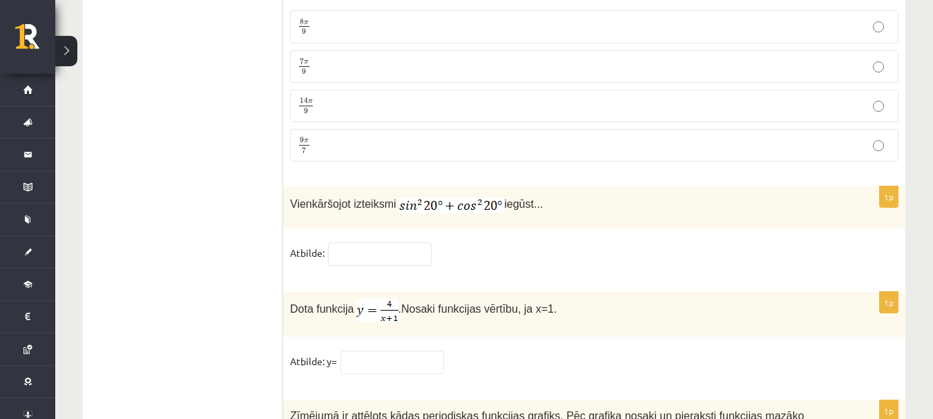
scroll to position [6770, 0]
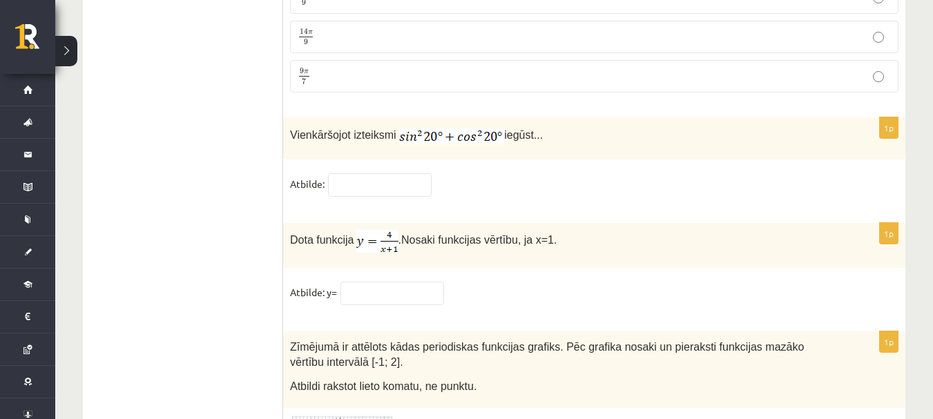
click at [341, 129] on span "Vienkāršojot izteiksmi" at bounding box center [343, 135] width 106 height 12
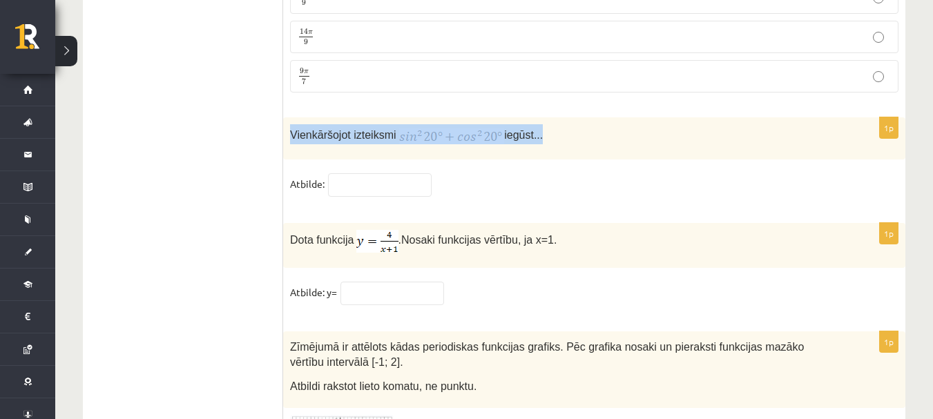
drag, startPoint x: 341, startPoint y: 97, endPoint x: 569, endPoint y: 90, distance: 228.8
click at [569, 124] on p "Vienkāršojot izteiksmi iegūst..." at bounding box center [560, 134] width 540 height 20
click at [578, 124] on p "Vienkāršojot izteiksmi iegūst..." at bounding box center [560, 134] width 540 height 20
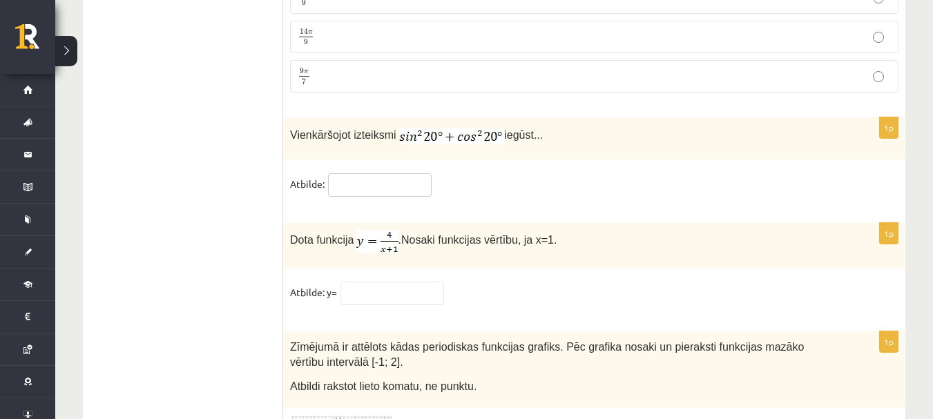
click at [416, 173] on input "text" at bounding box center [380, 184] width 104 height 23
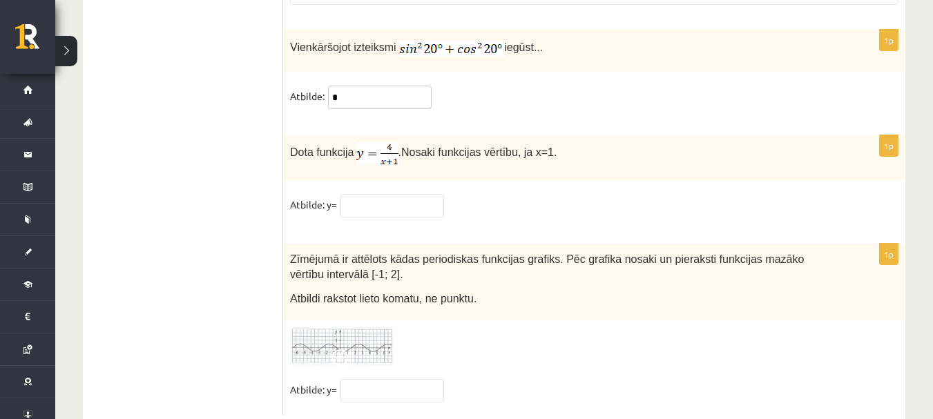
scroll to position [6862, 0]
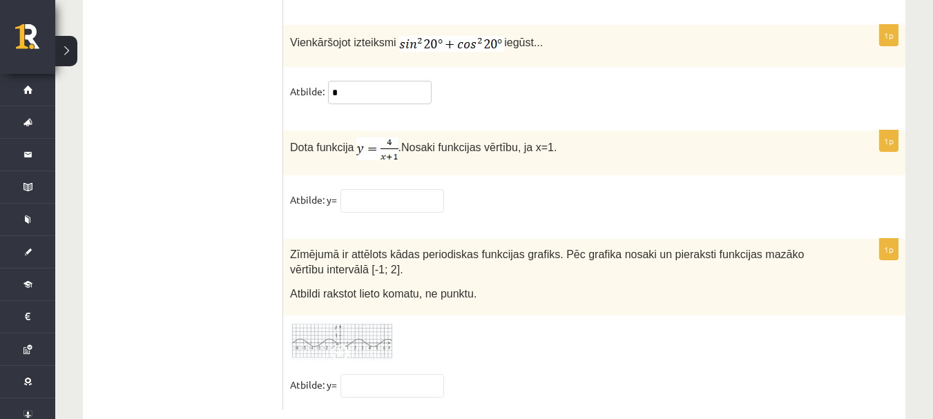
type input "*"
click at [348, 189] on input "text" at bounding box center [393, 200] width 104 height 23
type input "*"
click at [513, 153] on div "1p Dota funkcija . Nosaki funkcijas vērtību, ja x=1. Atbilde: y= *" at bounding box center [594, 178] width 622 height 95
click at [373, 323] on img at bounding box center [342, 342] width 104 height 38
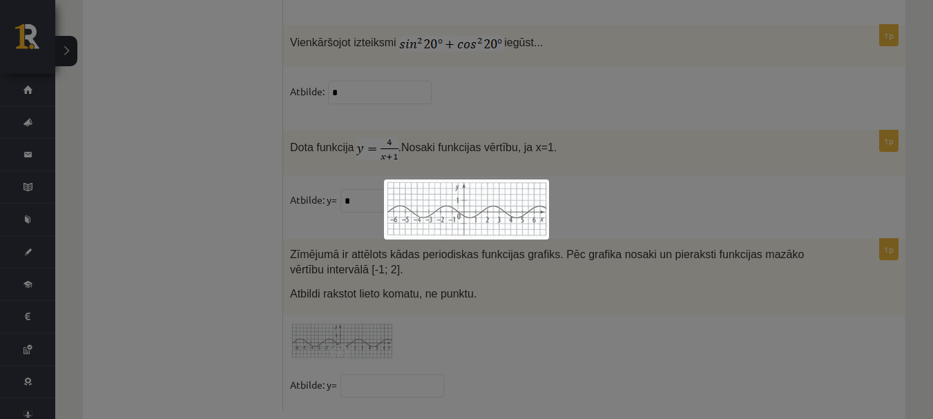
click at [349, 242] on div at bounding box center [466, 209] width 933 height 419
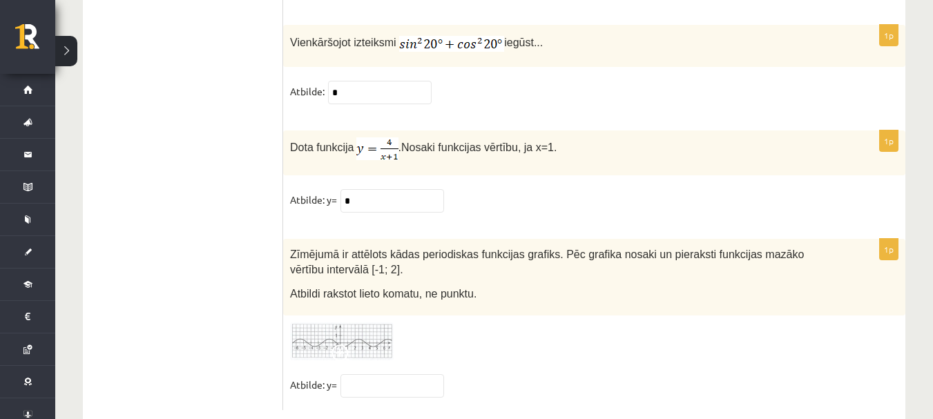
click at [320, 323] on img at bounding box center [342, 342] width 104 height 38
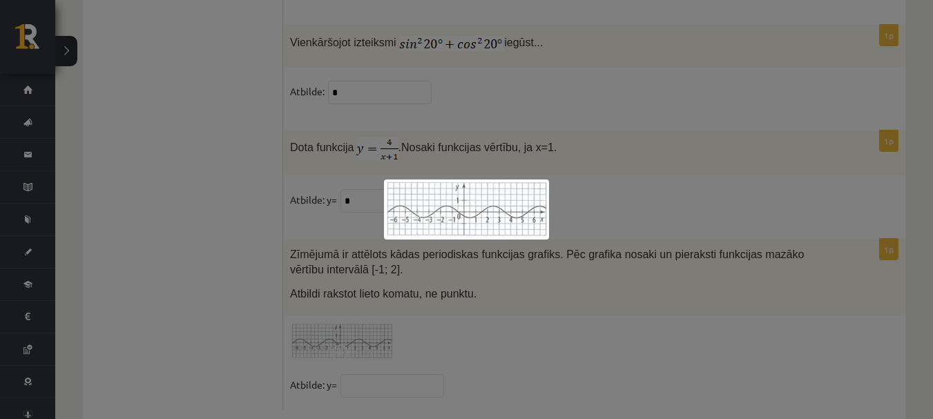
drag, startPoint x: 337, startPoint y: 261, endPoint x: 318, endPoint y: 240, distance: 28.9
click at [337, 261] on div at bounding box center [466, 209] width 933 height 419
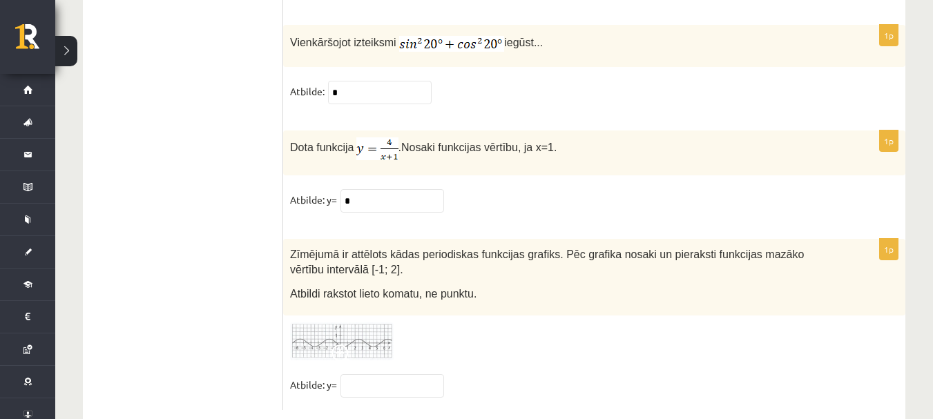
click at [303, 249] on span "Zīmējumā ir attēlots kādas periodiskas funkcijas grafiks. Pēc grafika nosaki un…" at bounding box center [547, 263] width 514 height 28
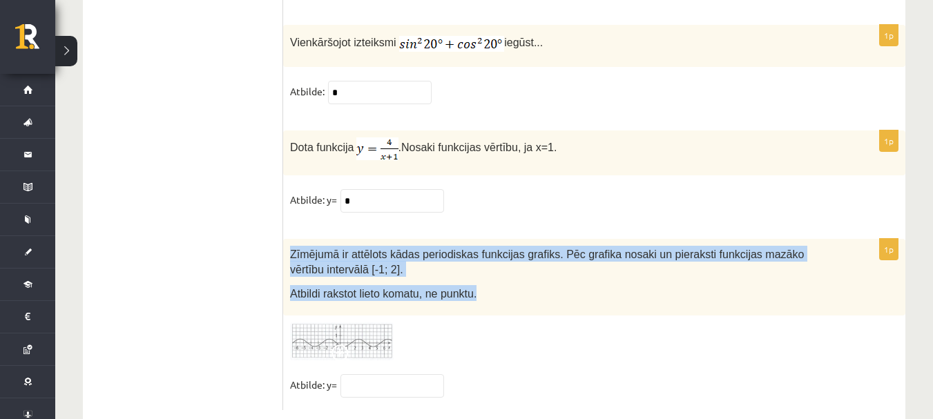
drag, startPoint x: 303, startPoint y: 217, endPoint x: 470, endPoint y: 257, distance: 172.6
click at [470, 257] on div "Zīmējumā ir attēlots kādas periodiskas funkcijas grafiks. Pēc grafika nosaki un…" at bounding box center [594, 277] width 622 height 77
drag, startPoint x: 449, startPoint y: 257, endPoint x: 309, endPoint y: 222, distance: 143.9
click at [309, 249] on span "Zīmējumā ir attēlots kādas periodiskas funkcijas grafiks. Pēc grafika nosaki un…" at bounding box center [547, 263] width 514 height 28
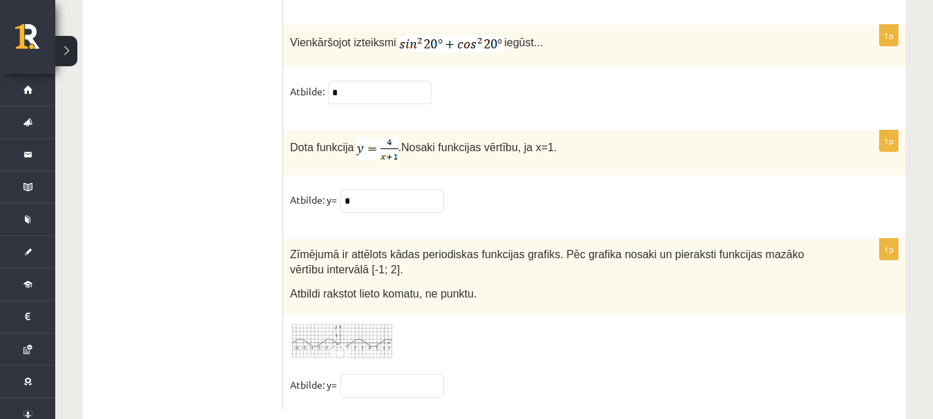
click at [294, 249] on span "Zīmējumā ir attēlots kādas periodiskas funkcijas grafiks. Pēc grafika nosaki un…" at bounding box center [547, 263] width 514 height 28
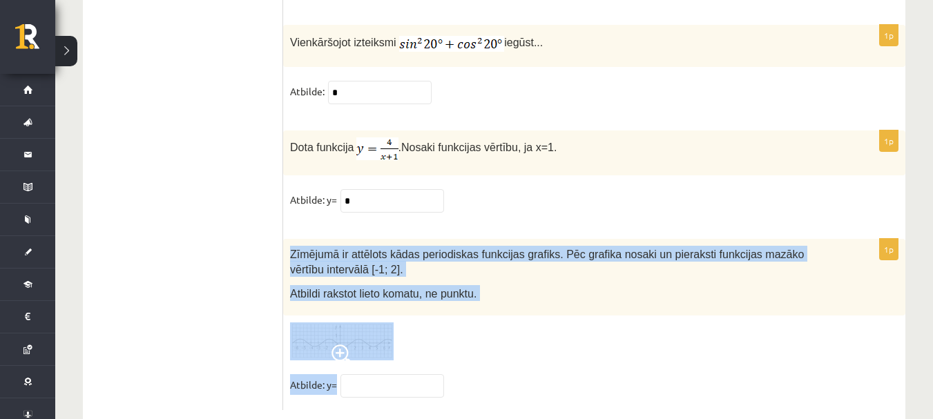
drag, startPoint x: 294, startPoint y: 222, endPoint x: 336, endPoint y: 352, distance: 136.7
click at [336, 352] on div "1p Zīmējumā ir attēlots kādas periodiskas funkcijas grafiks. Pēc grafika nosaki…" at bounding box center [594, 324] width 622 height 171
copy div "Zīmējumā ir attēlots kādas periodiskas funkcijas grafiks. Pēc grafika nosaki un…"
click at [461, 323] on div at bounding box center [594, 342] width 609 height 38
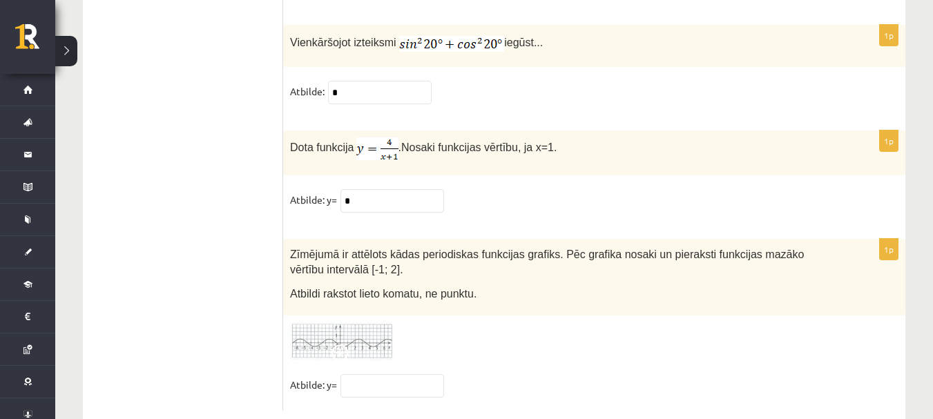
click at [391, 374] on fieldset "Atbilde: y=" at bounding box center [594, 388] width 609 height 29
click at [389, 374] on input "text" at bounding box center [393, 385] width 104 height 23
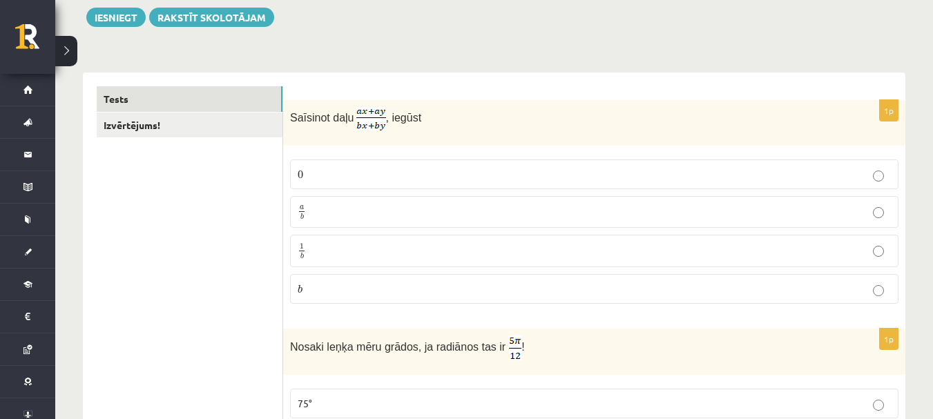
scroll to position [0, 0]
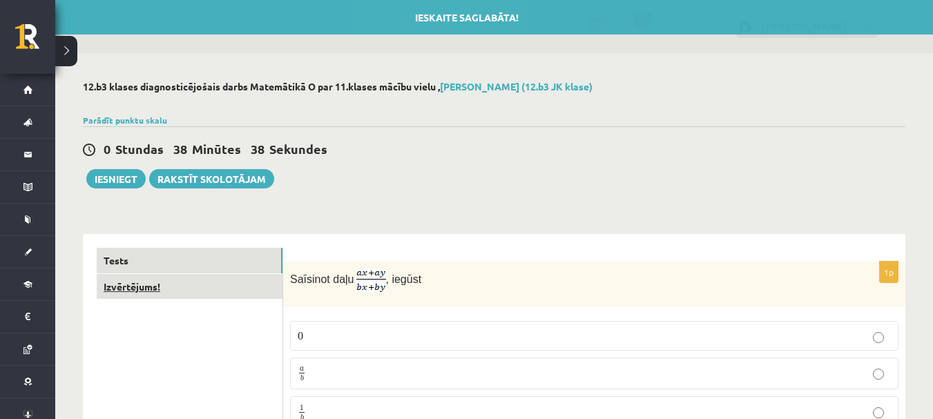
type input "*"
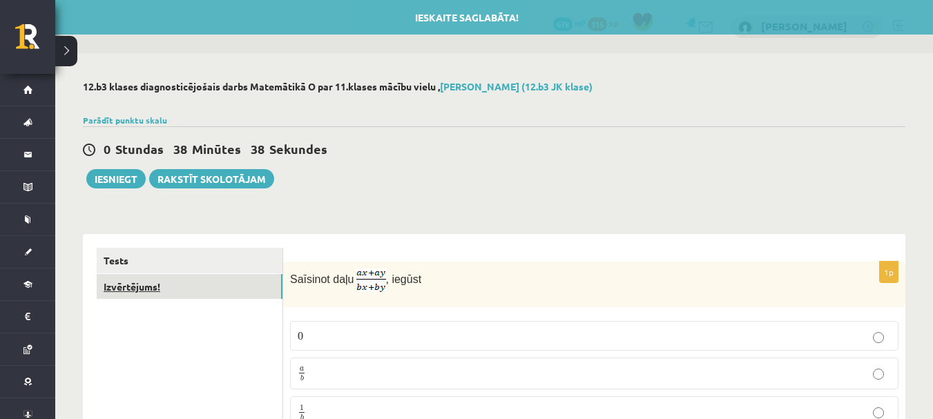
click at [278, 290] on link "Izvērtējums!" at bounding box center [190, 287] width 186 height 26
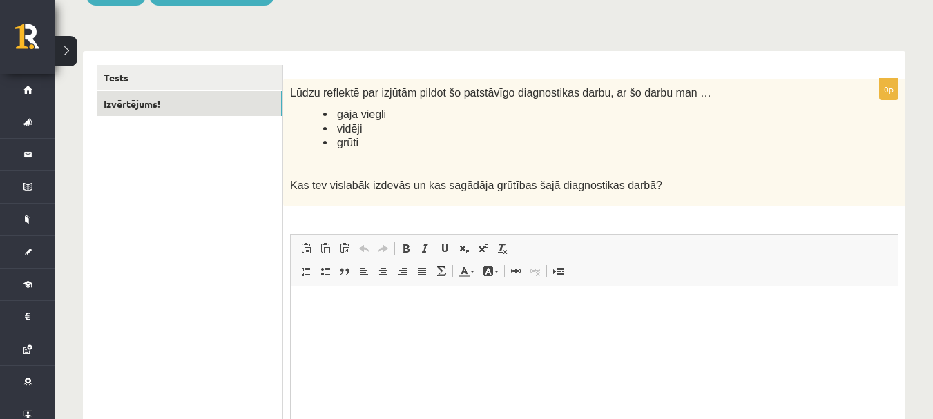
scroll to position [207, 0]
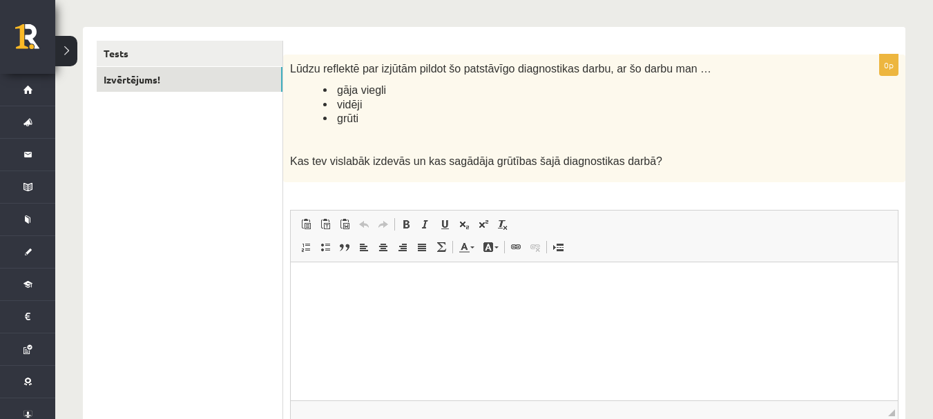
click at [425, 110] on li "vidēji" at bounding box center [576, 104] width 506 height 15
click at [649, 69] on span "Lūdzu reflektē par izjūtām pildot šo patstāvīgo diagnostikas darbu, ar šo darbu…" at bounding box center [500, 69] width 421 height 12
click at [577, 304] on html at bounding box center [594, 283] width 607 height 42
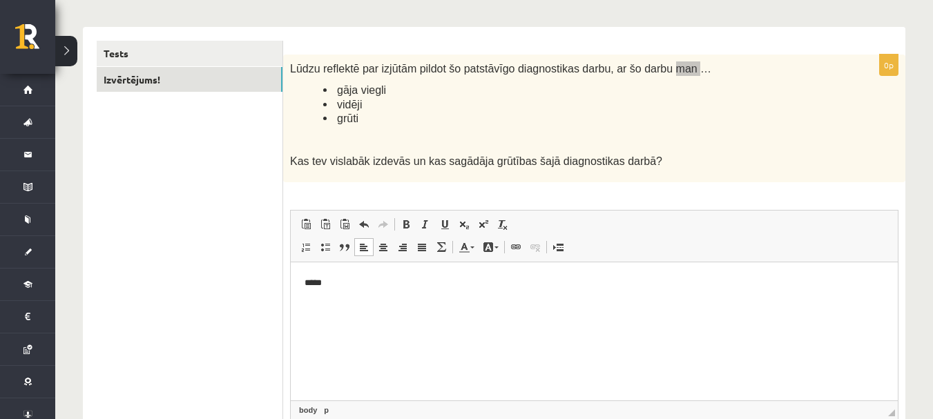
click at [577, 304] on html "*****" at bounding box center [594, 283] width 607 height 42
click at [537, 145] on p at bounding box center [560, 140] width 540 height 14
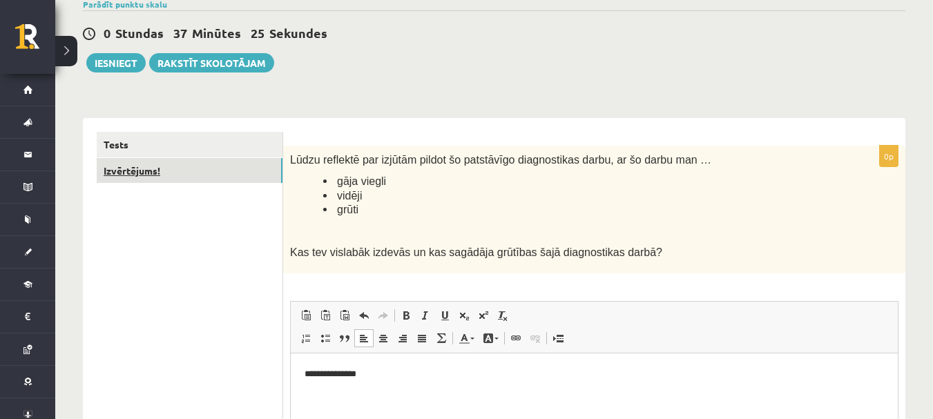
scroll to position [0, 0]
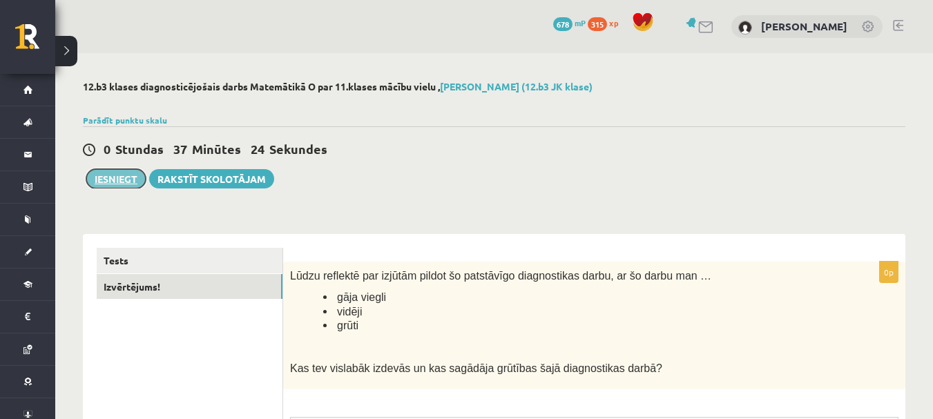
click at [120, 184] on button "Iesniegt" at bounding box center [115, 178] width 59 height 19
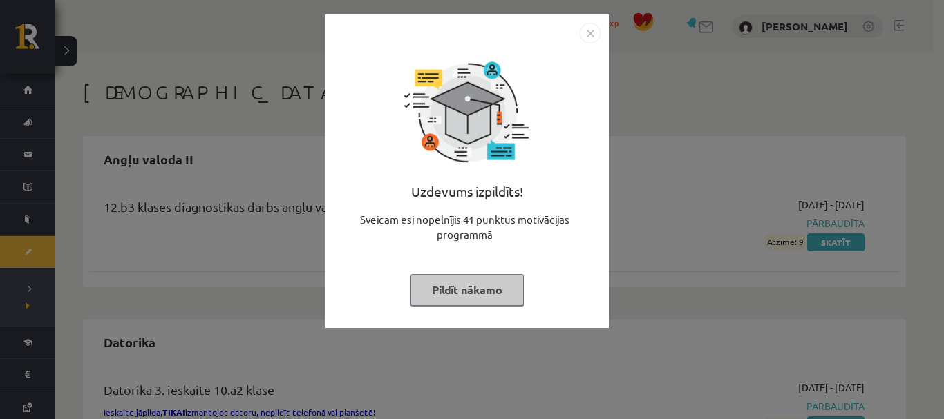
click at [495, 283] on button "Pildīt nākamo" at bounding box center [466, 290] width 113 height 32
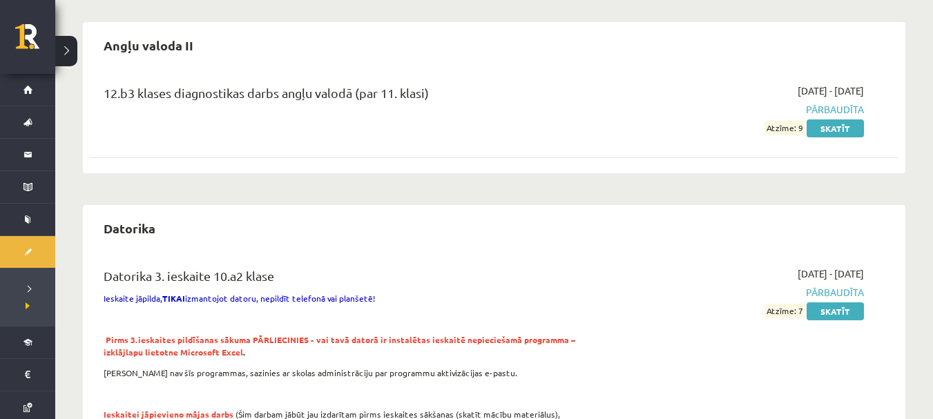
scroll to position [138, 0]
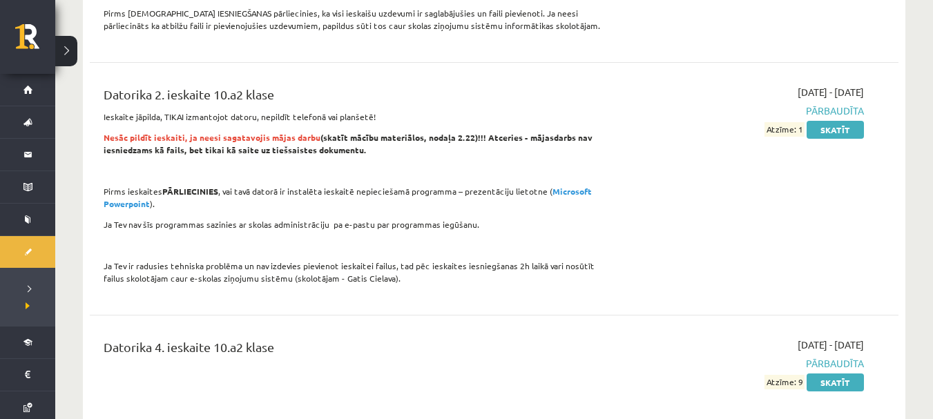
scroll to position [622, 0]
click at [292, 88] on div "Datorika 2. ieskaite 10.a2 klase" at bounding box center [354, 99] width 500 height 26
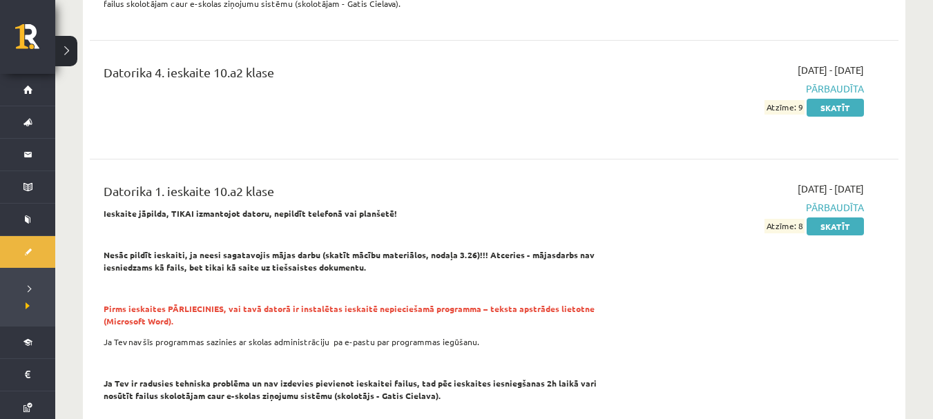
scroll to position [1036, 0]
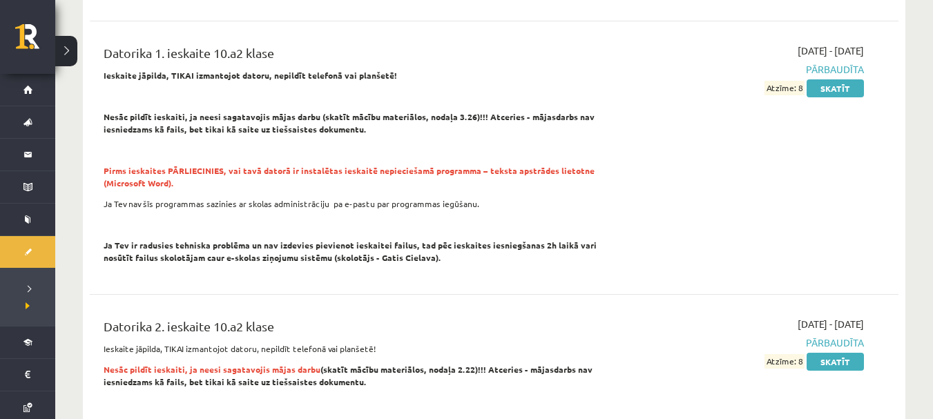
click at [66, 55] on button at bounding box center [66, 51] width 22 height 30
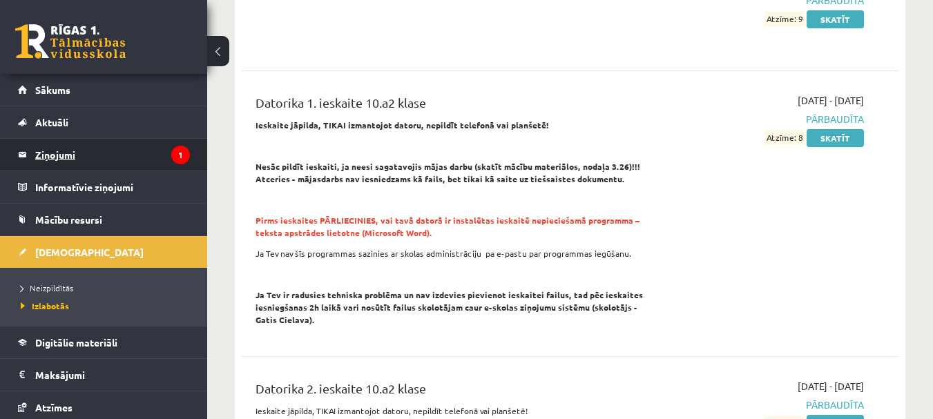
click at [68, 158] on legend "Ziņojumi 1" at bounding box center [112, 155] width 155 height 32
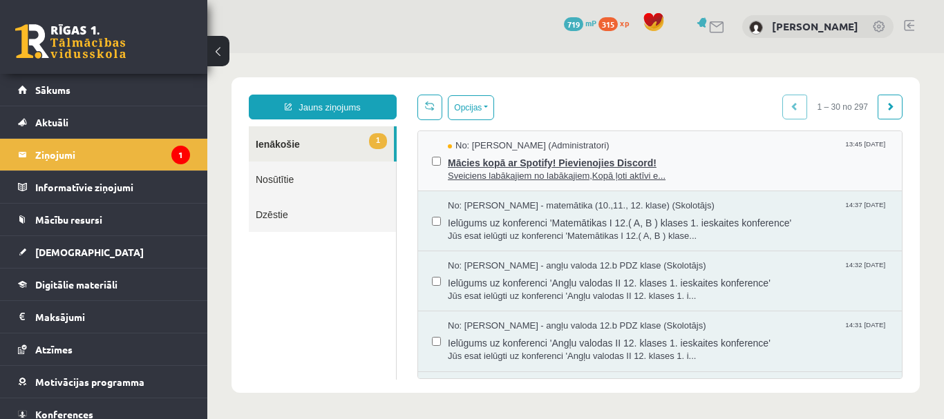
click at [520, 174] on span "Sveiciens labākajiem no labākajiem,Kopā ļoti aktīvi e..." at bounding box center [668, 176] width 440 height 13
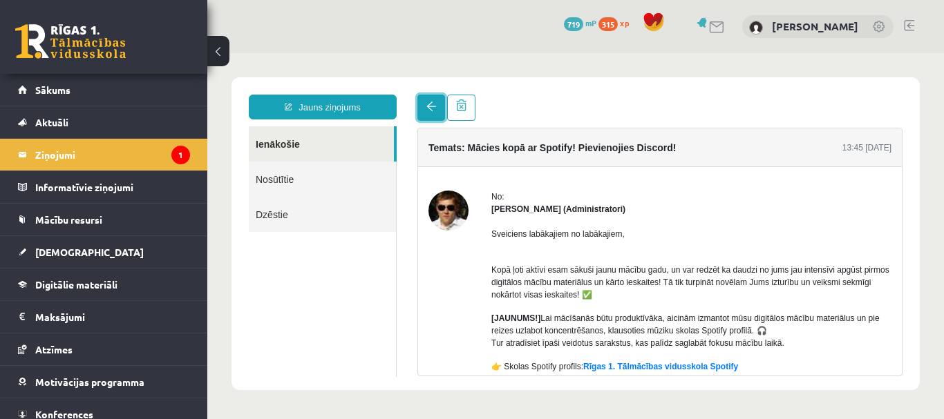
click at [419, 108] on link at bounding box center [431, 108] width 28 height 26
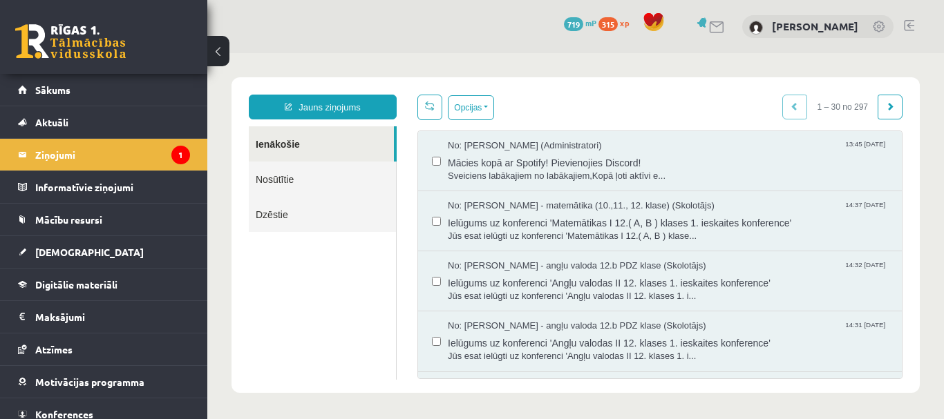
click at [401, 99] on div "Jauns ziņojums Ienākošie Nosūtītie Dzēstie ********* ********* *******" at bounding box center [322, 237] width 169 height 285
click at [97, 222] on span "Mācību resursi" at bounding box center [68, 219] width 67 height 12
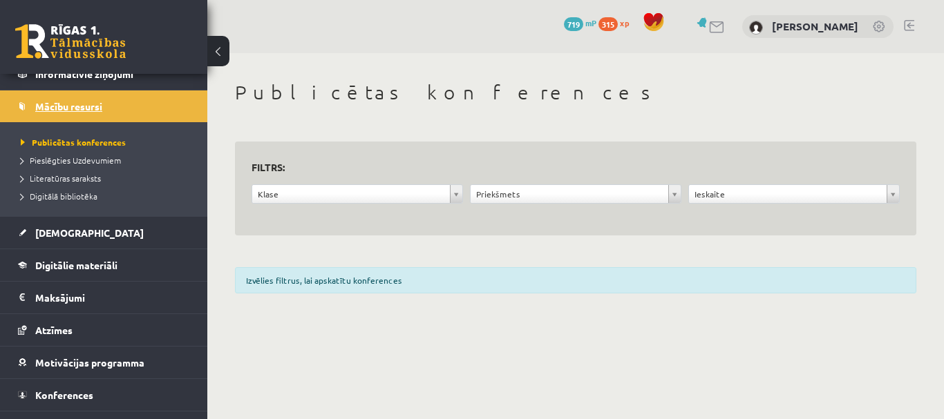
scroll to position [137, 0]
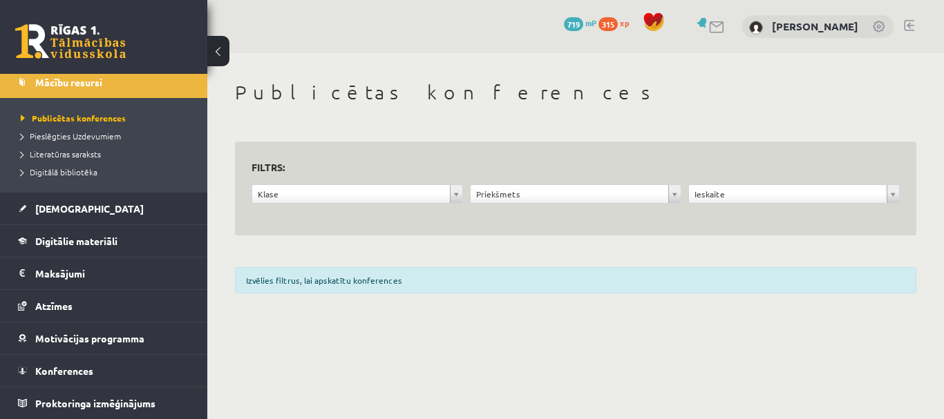
click at [314, 250] on div "**********" at bounding box center [575, 191] width 736 height 276
click at [116, 244] on span "Digitālie materiāli" at bounding box center [76, 241] width 82 height 12
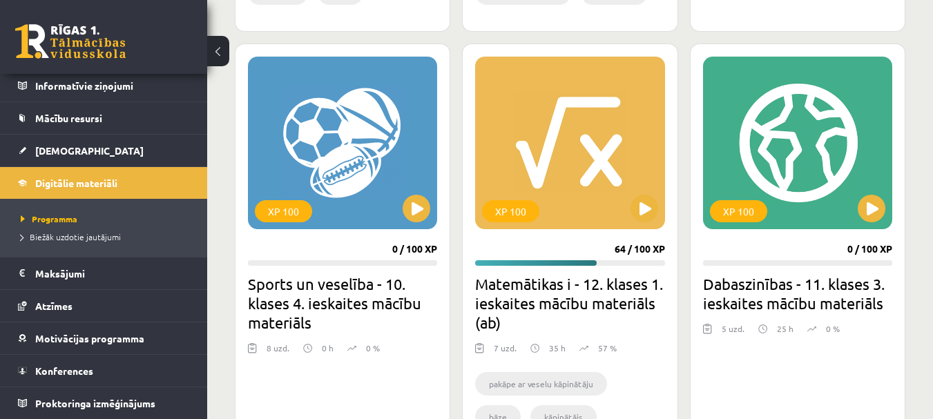
scroll to position [1382, 0]
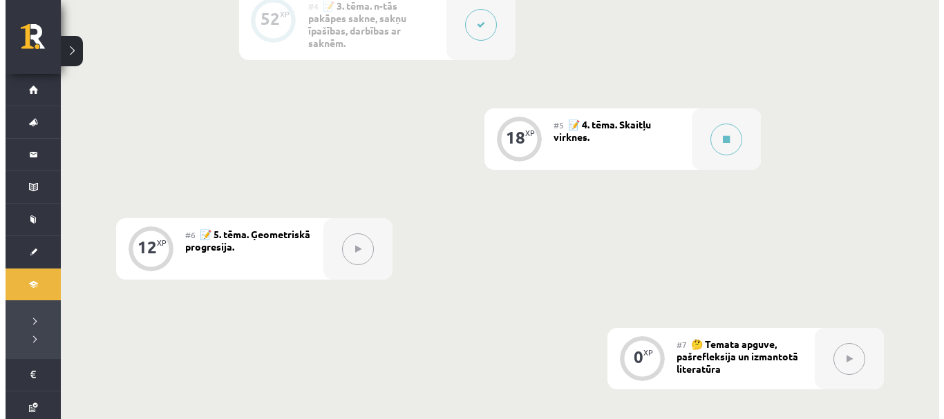
scroll to position [829, 0]
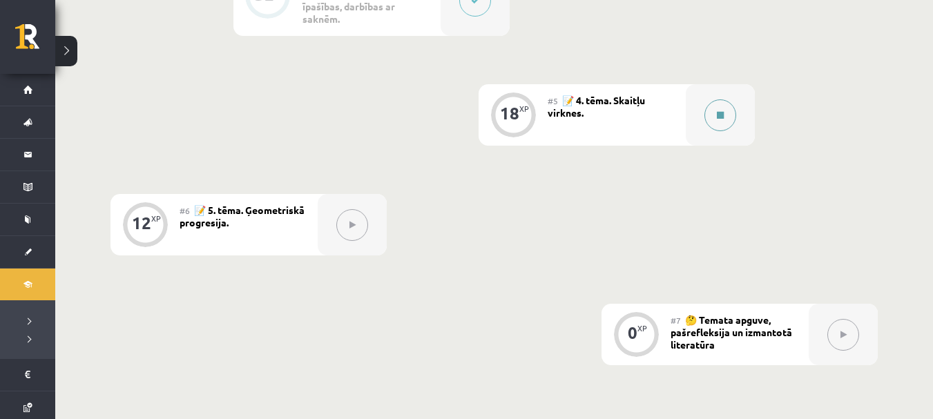
click at [687, 138] on div at bounding box center [720, 114] width 69 height 61
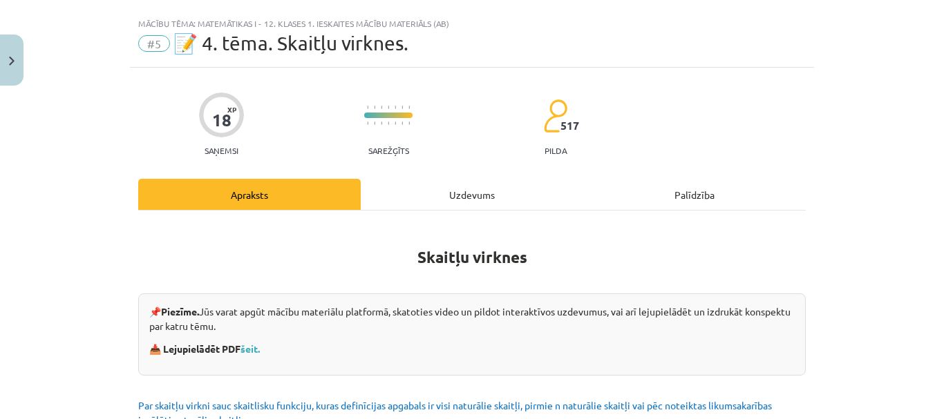
scroll to position [0, 0]
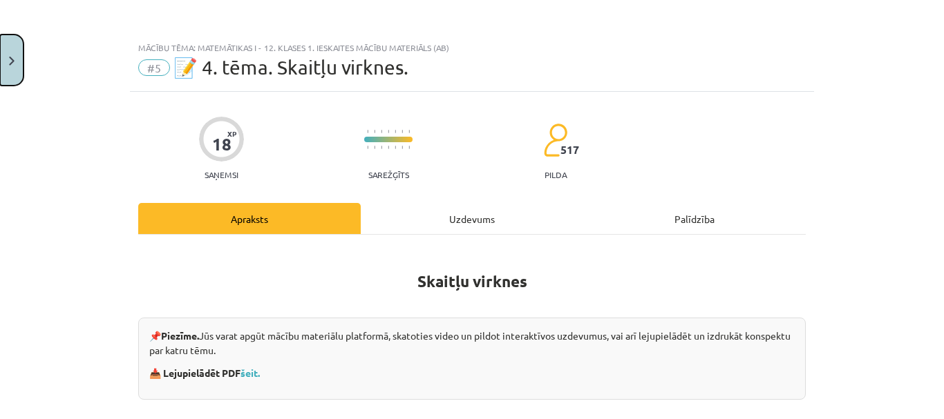
click at [1, 48] on button "Close" at bounding box center [11, 60] width 23 height 51
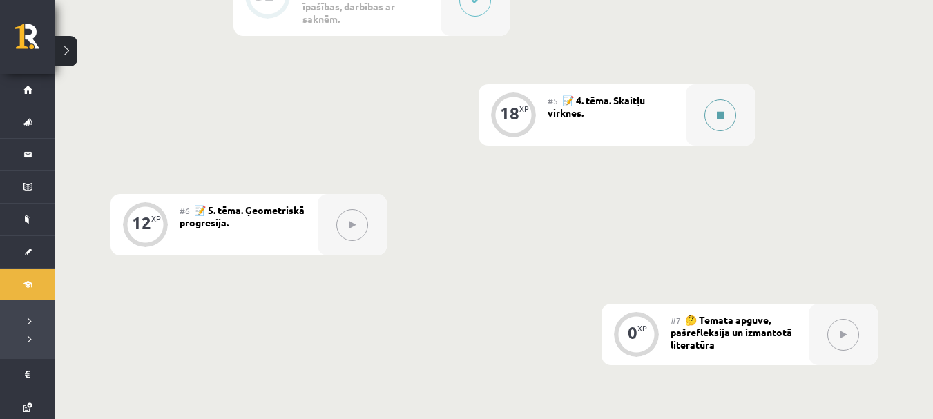
click at [707, 137] on div at bounding box center [720, 114] width 69 height 61
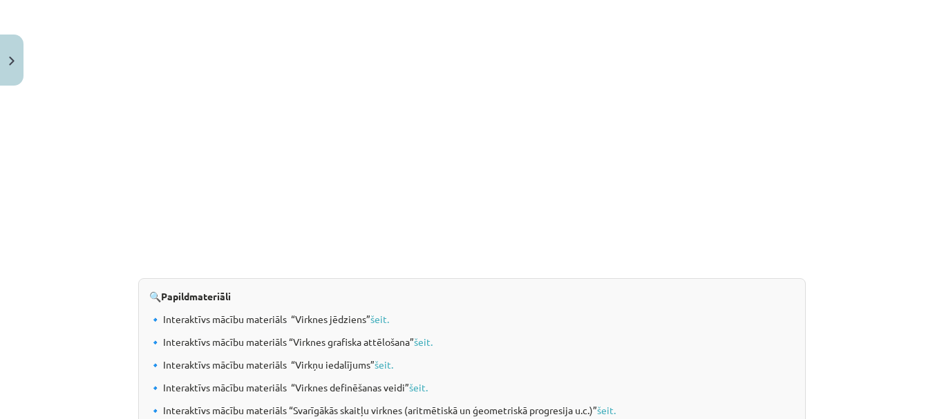
scroll to position [1517, 0]
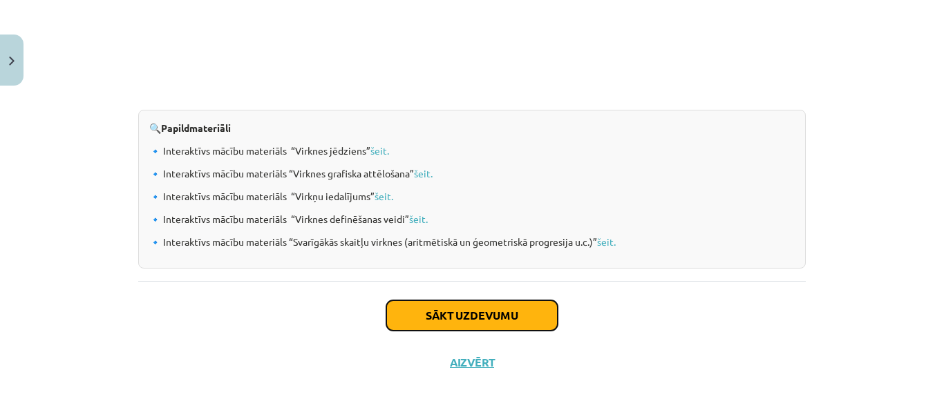
click at [506, 307] on button "Sākt uzdevumu" at bounding box center [471, 315] width 171 height 30
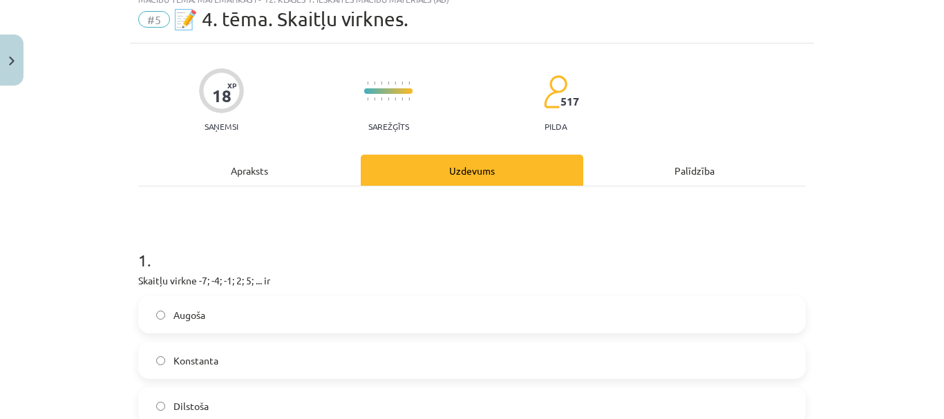
scroll to position [35, 0]
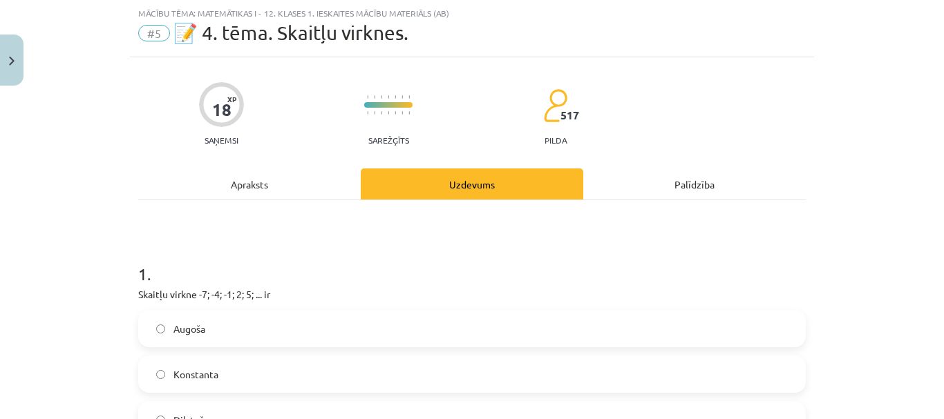
click at [222, 183] on div "Apraksts" at bounding box center [249, 184] width 222 height 31
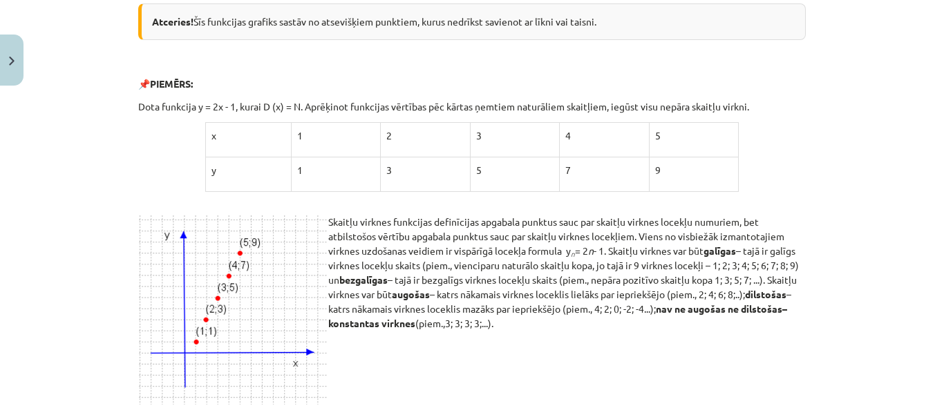
scroll to position [587, 0]
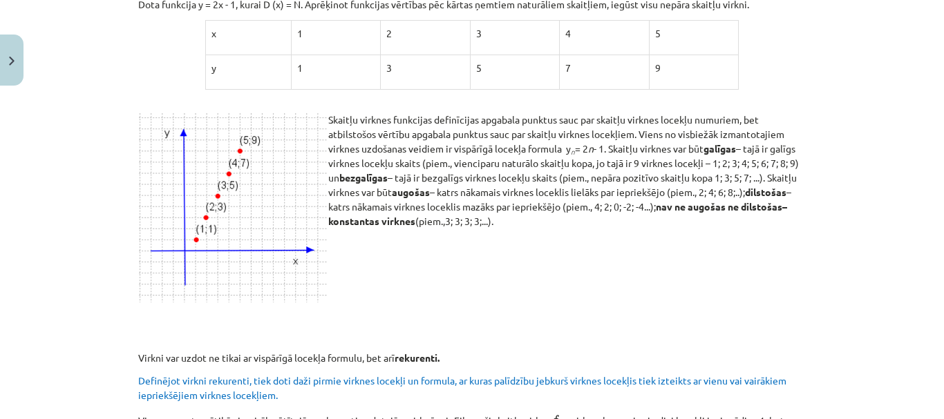
click at [578, 245] on p at bounding box center [471, 244] width 667 height 15
click at [551, 216] on p "Skaitļu virknes funkcijas definīcijas apgabala punktus sauc par skaitļu virknes…" at bounding box center [471, 171] width 667 height 116
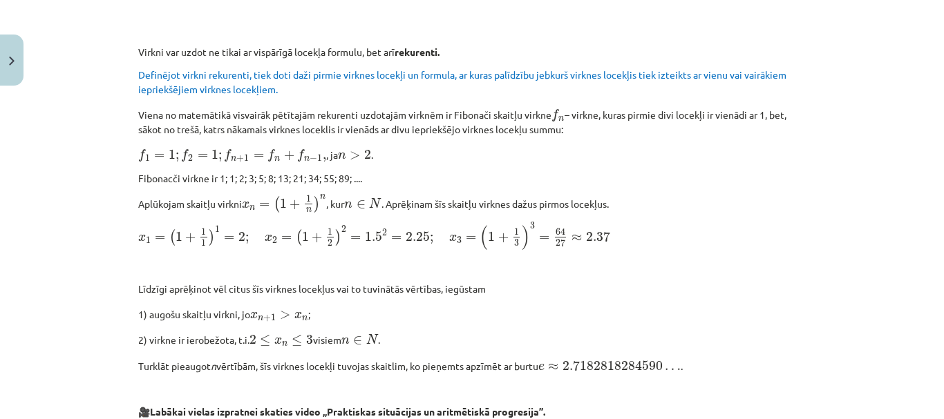
scroll to position [933, 0]
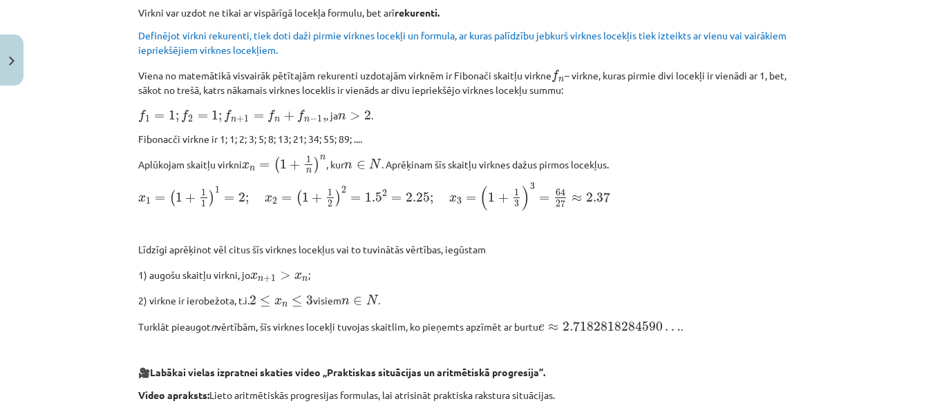
click at [394, 112] on p "f 1 = 1 ; f 2 = 1 ; f n + 1 = f n + f n − 1 , f 1 = 1 ; f 2 = 1 ; f n + 1 = f n…" at bounding box center [471, 115] width 667 height 18
click at [515, 108] on p "f 1 = 1 ; f 2 = 1 ; f n + 1 = f n + f n − 1 , f 1 = 1 ; f 2 = 1 ; f n + 1 = f n…" at bounding box center [471, 115] width 667 height 18
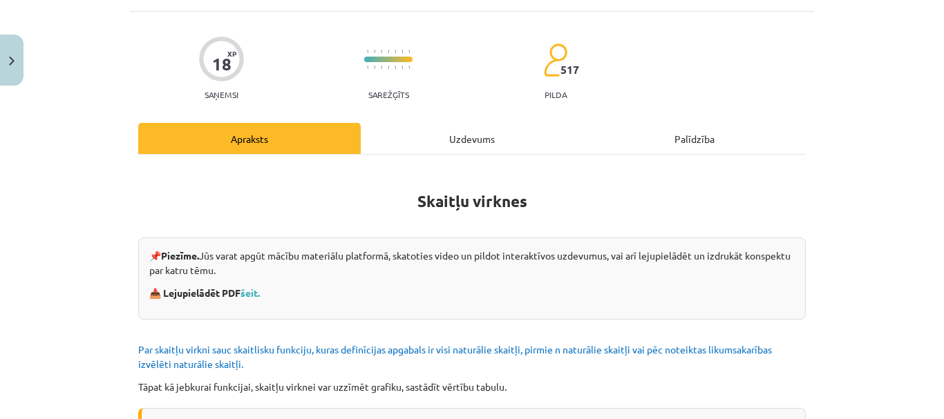
scroll to position [0, 0]
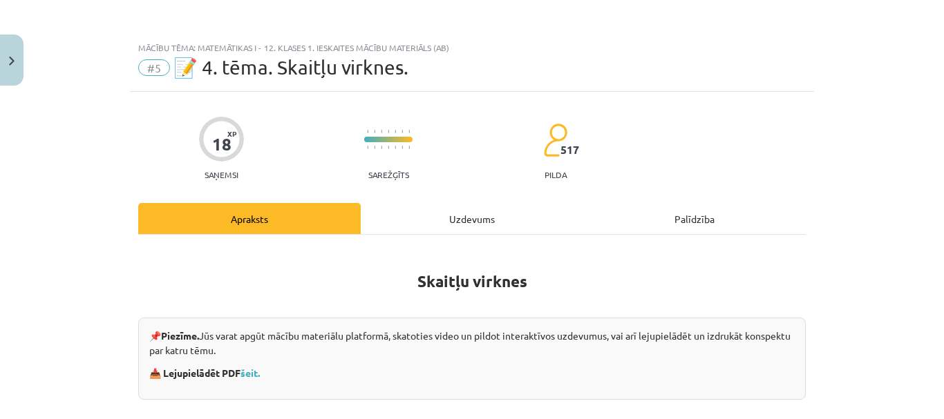
click at [473, 220] on div "Uzdevums" at bounding box center [472, 218] width 222 height 31
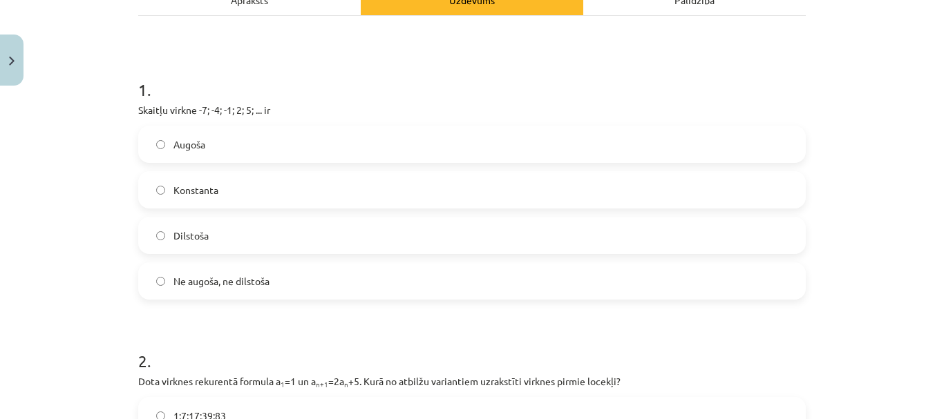
scroll to position [242, 0]
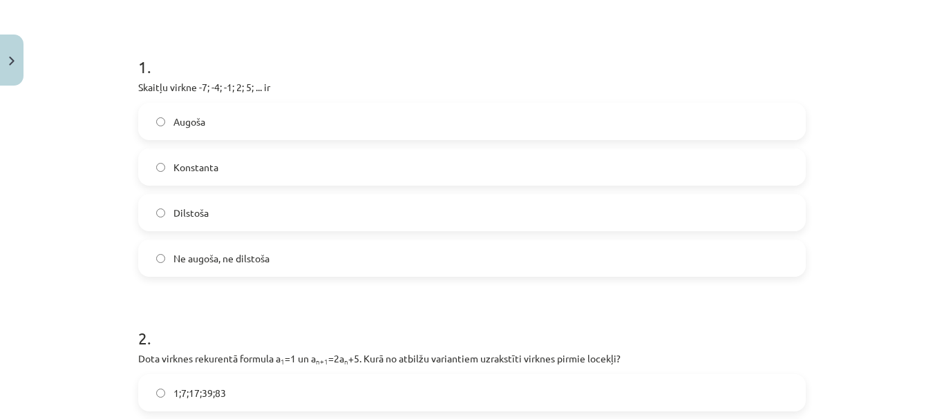
click at [276, 121] on label "Augoša" at bounding box center [472, 121] width 665 height 35
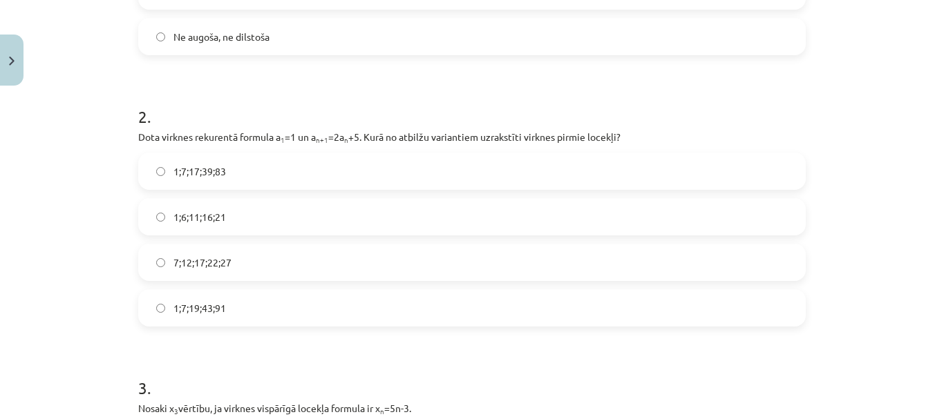
scroll to position [518, 0]
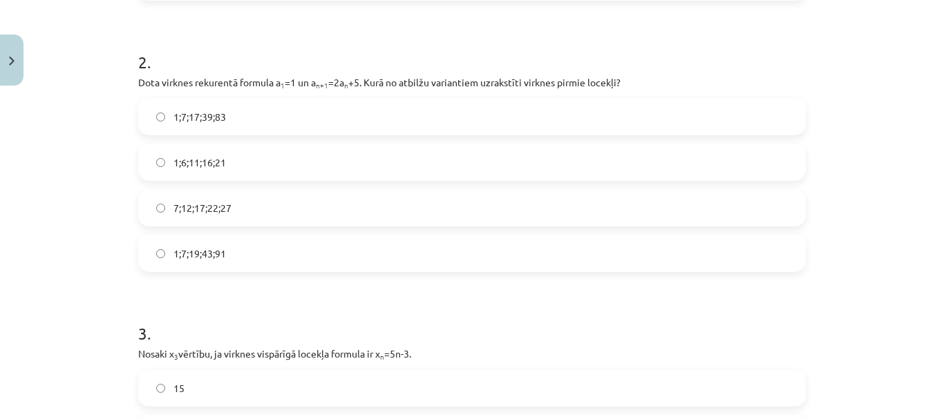
click at [138, 79] on p "Dota virknes rekurentā formula a 1 =1 un a n+1 =2a n +5. Kurā no atbilžu varian…" at bounding box center [471, 82] width 667 height 15
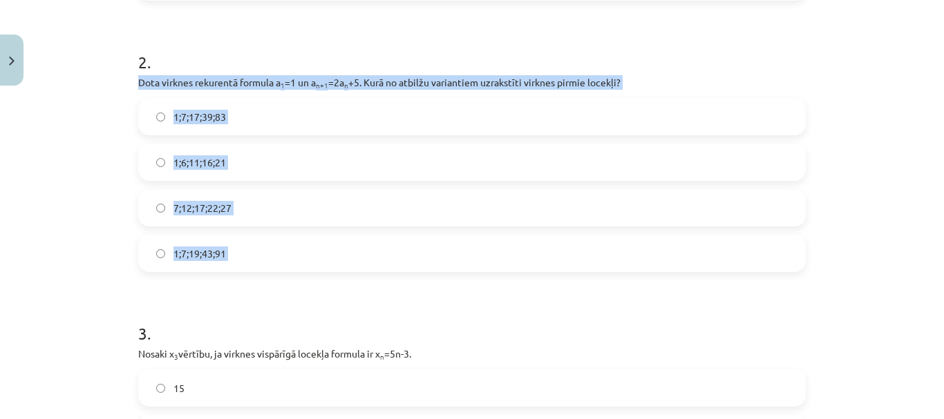
drag, startPoint x: 133, startPoint y: 79, endPoint x: 247, endPoint y: 263, distance: 216.2
click at [247, 263] on div "2 . Dota virknes rekurentā formula a 1 =1 un a n+1 =2a n +5. Kurā no atbilžu va…" at bounding box center [471, 150] width 667 height 244
copy div "Dota virknes rekurentā formula a 1 =1 un a n+1 =2a n +5. Kurā no atbilžu varian…"
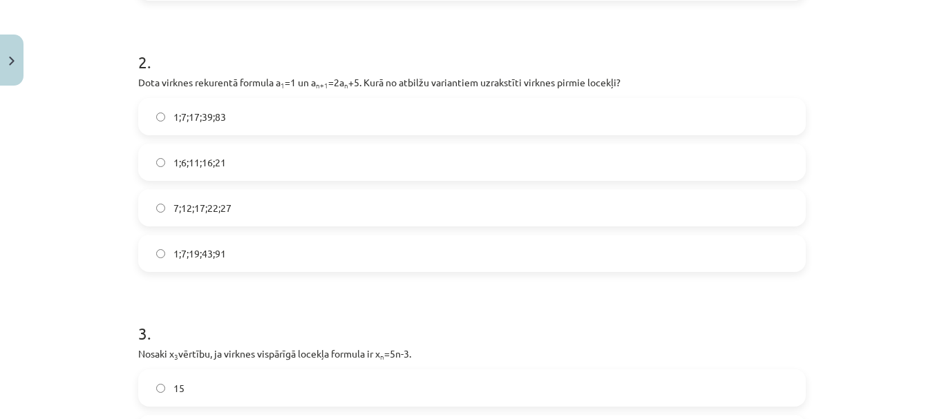
click at [213, 58] on h1 "2 ." at bounding box center [471, 49] width 667 height 43
click at [215, 53] on h1 "2 ." at bounding box center [471, 49] width 667 height 43
click at [211, 263] on label "1;7;19;43;91" at bounding box center [472, 253] width 665 height 35
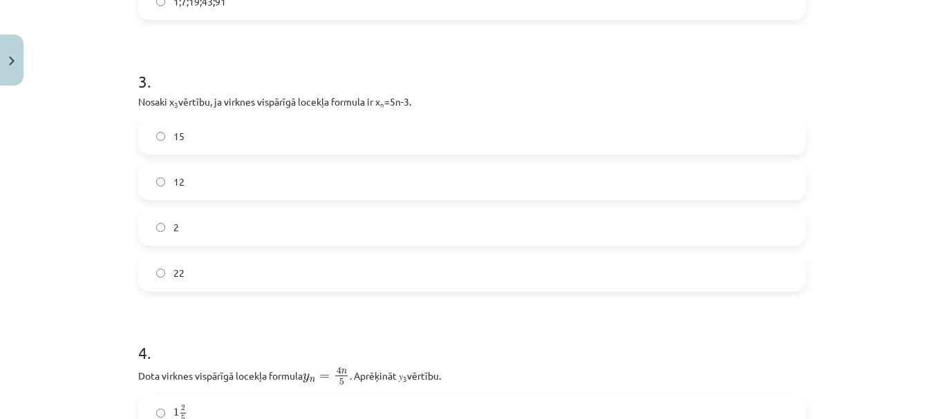
scroll to position [794, 0]
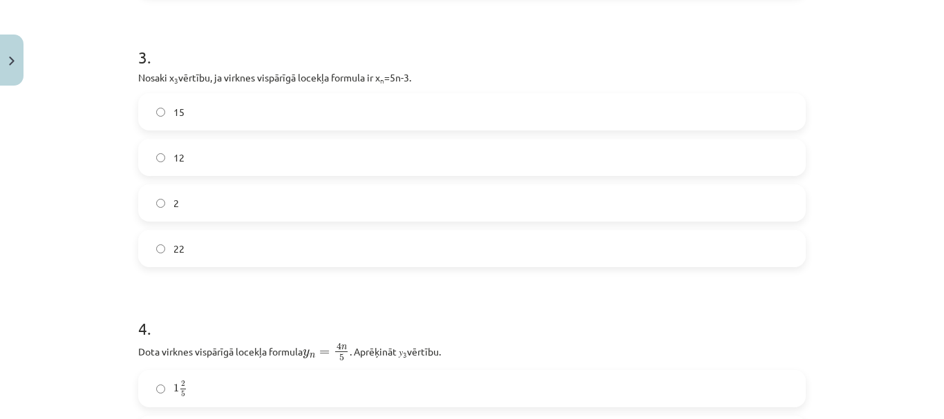
click at [301, 172] on label "12" at bounding box center [472, 157] width 665 height 35
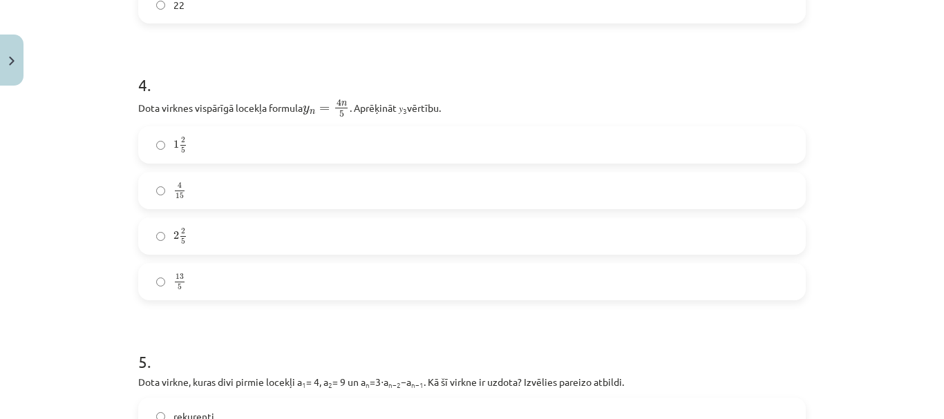
scroll to position [1071, 0]
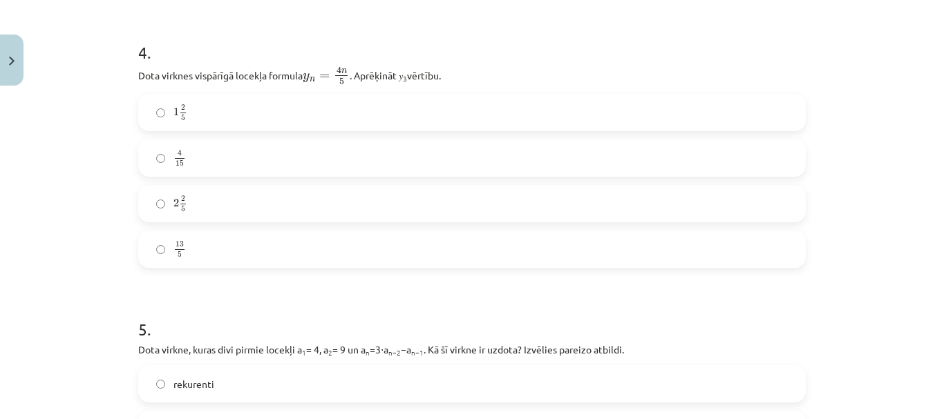
click at [242, 38] on h1 "4 ." at bounding box center [471, 40] width 667 height 43
drag, startPoint x: 326, startPoint y: 75, endPoint x: 345, endPoint y: 75, distance: 19.4
click at [345, 75] on span "y n = 4 n 5" at bounding box center [326, 76] width 47 height 19
click at [282, 35] on h1 "4 ." at bounding box center [471, 40] width 667 height 43
click at [481, 50] on h1 "4 ." at bounding box center [471, 40] width 667 height 43
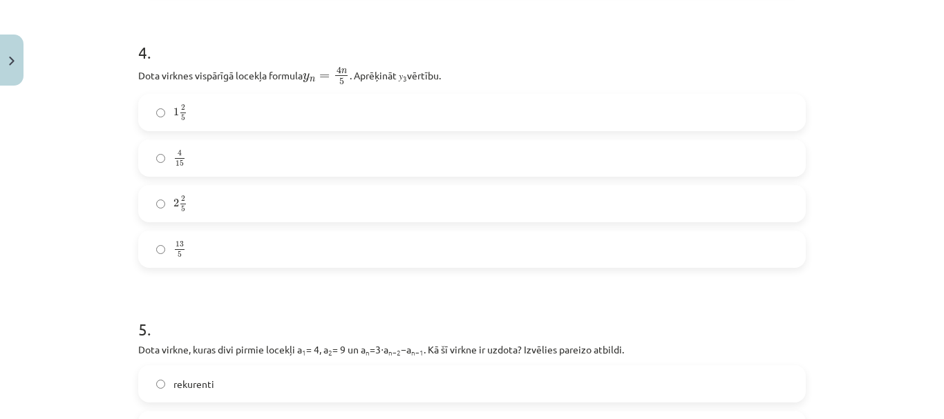
scroll to position [863, 0]
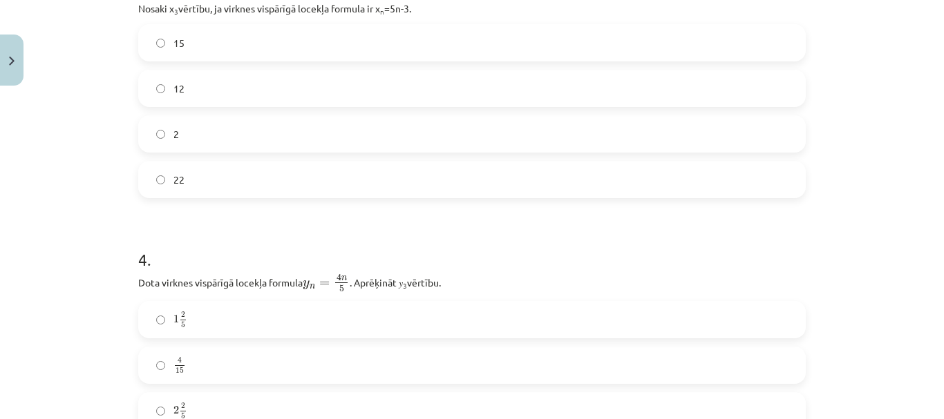
click at [140, 8] on p "Nosaki x 3 vērtību, ja virknes vispārīgā locekļa formula ir x n =5n-3." at bounding box center [471, 8] width 667 height 15
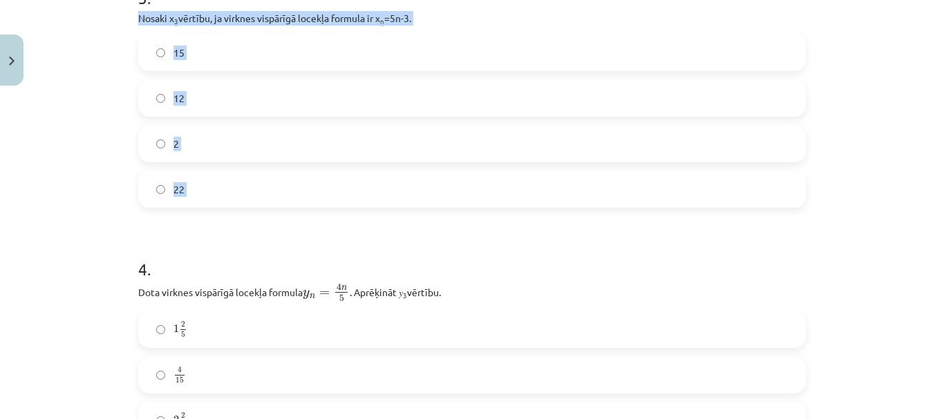
drag, startPoint x: 140, startPoint y: 8, endPoint x: 198, endPoint y: 202, distance: 202.4
click at [198, 202] on div "3 . Nosaki x 3 vērtību, ja virknes vispārīgā locekļa formula ir x n =5n-3. 15 1…" at bounding box center [471, 86] width 667 height 244
copy div "Nosaki x 3 vērtību, ja virknes vispārīgā locekļa formula ir x n =5n-3. 15 12 2 …"
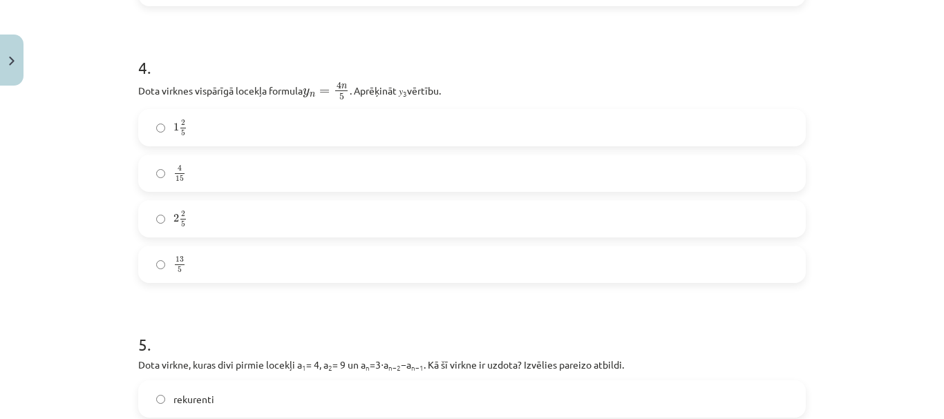
scroll to position [1061, 0]
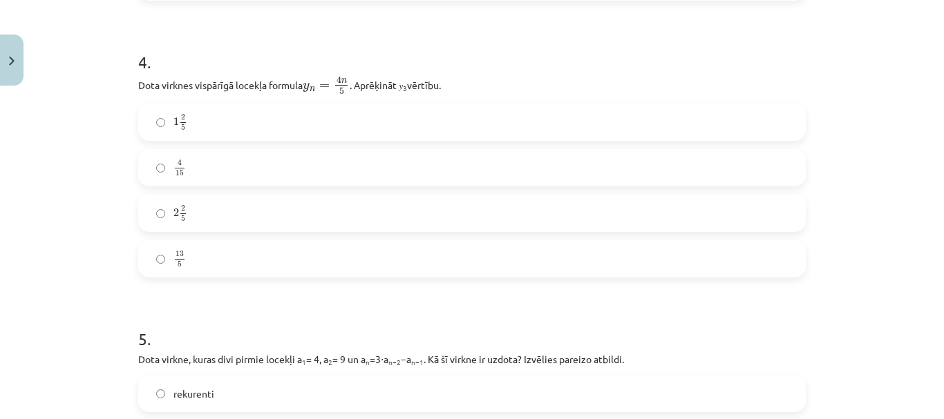
click at [98, 144] on div "Mācību tēma: Matemātikas i - 12. klases 1. ieskaites mācību materiāls (ab) #5 📝…" at bounding box center [472, 209] width 944 height 419
click at [192, 221] on label "2 2 5 2 2 5" at bounding box center [472, 213] width 665 height 35
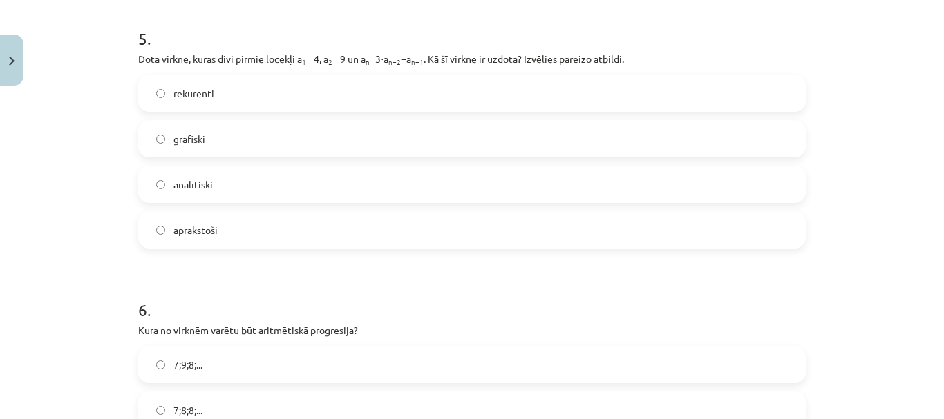
scroll to position [1337, 0]
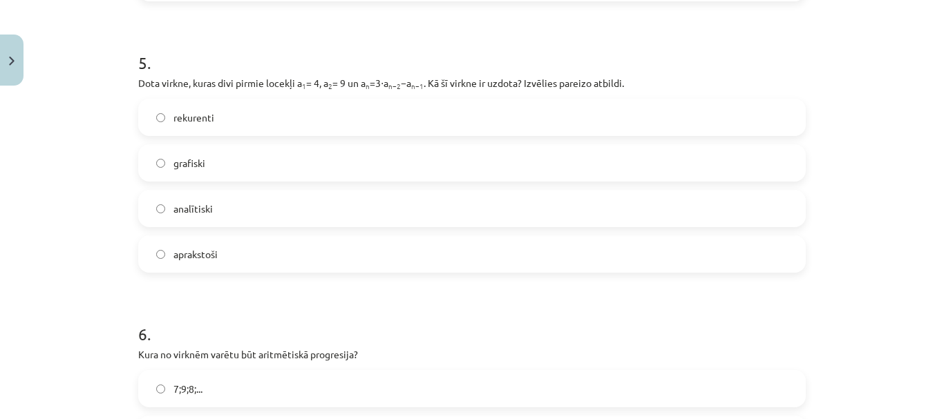
click at [86, 109] on div "Mācību tēma: Matemātikas i - 12. klases 1. ieskaites mācību materiāls (ab) #5 📝…" at bounding box center [472, 209] width 944 height 419
click at [138, 82] on p "Dota virkne, kuras divi pirmie locekļi a 1 = 4, a 2 = 9 un a n =3⋅a n−2 −a n−1 …" at bounding box center [471, 83] width 667 height 15
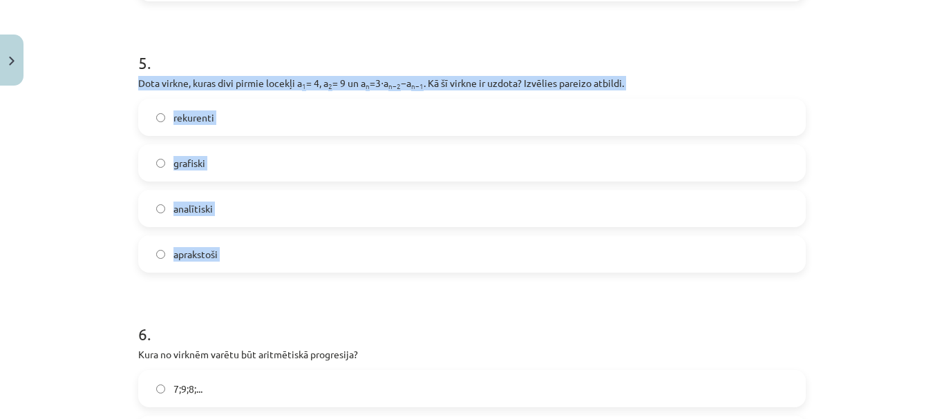
drag, startPoint x: 136, startPoint y: 82, endPoint x: 230, endPoint y: 249, distance: 191.8
click at [230, 249] on div "5 . Dota virkne, kuras divi pirmie locekļi a 1 = 4, a 2 = 9 un a n =3⋅a n−2 −a …" at bounding box center [471, 151] width 667 height 244
copy div "Dota virkne, kuras divi pirmie locekļi a 1 = 4, a 2 = 9 un a n =3⋅a n−2 −a n−1 …"
click at [265, 111] on label "rekurenti" at bounding box center [472, 117] width 665 height 35
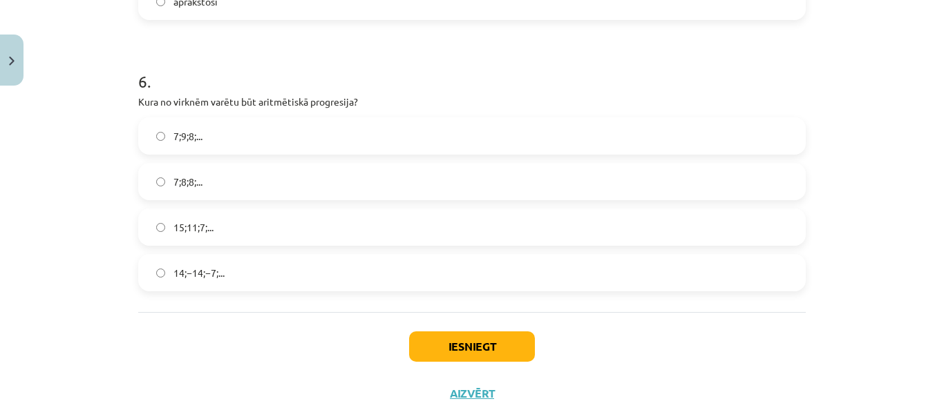
scroll to position [1614, 0]
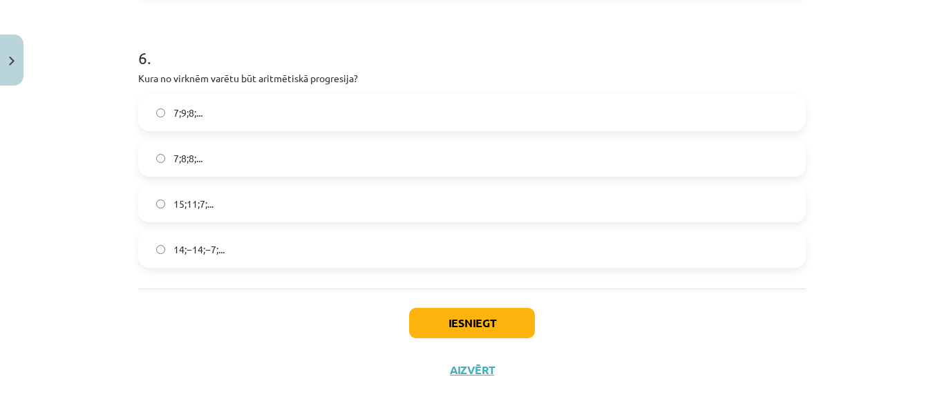
click at [243, 47] on h1 "6 ." at bounding box center [471, 45] width 667 height 43
click at [138, 78] on p "Kura no virknēm varētu būt aritmētiskā progresija?" at bounding box center [471, 78] width 667 height 15
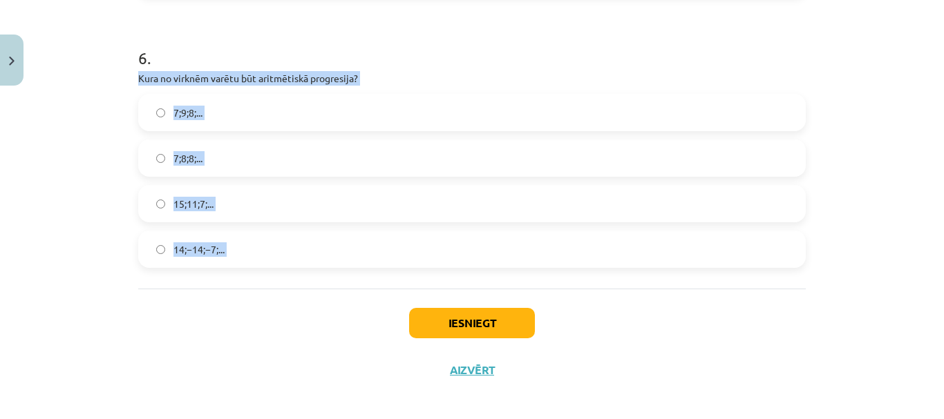
drag, startPoint x: 138, startPoint y: 78, endPoint x: 307, endPoint y: 235, distance: 230.2
click at [307, 235] on div "6 . Kura no virknēm varētu būt aritmētiskā progresija? 7;9;8;... 7;8;8;... 15;1…" at bounding box center [471, 146] width 667 height 244
copy div "Kura no virknēm varētu būt aritmētiskā progresija? 7;9;8;... 7;8;8;... 15;11;7;…"
click at [337, 195] on label "15;11;7;..." at bounding box center [472, 204] width 665 height 35
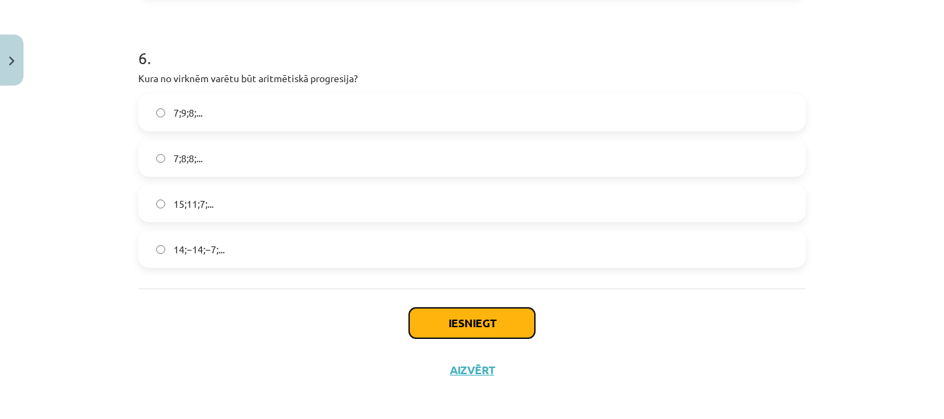
click at [502, 326] on button "Iesniegt" at bounding box center [472, 323] width 126 height 30
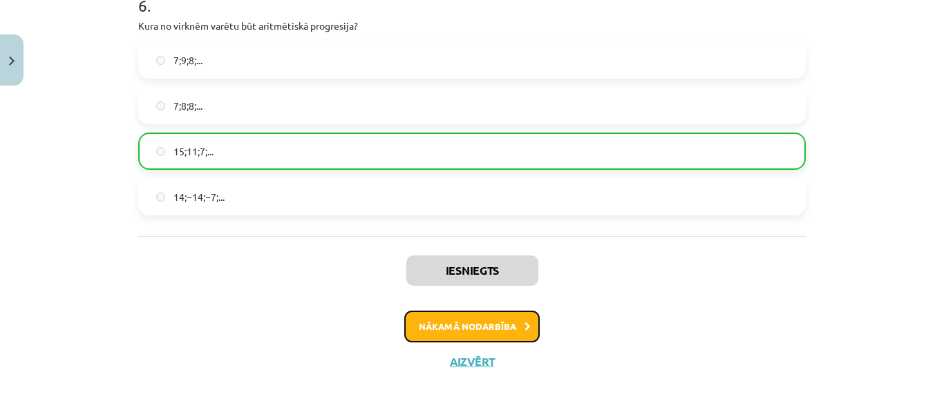
click at [510, 321] on button "Nākamā nodarbība" at bounding box center [471, 327] width 135 height 32
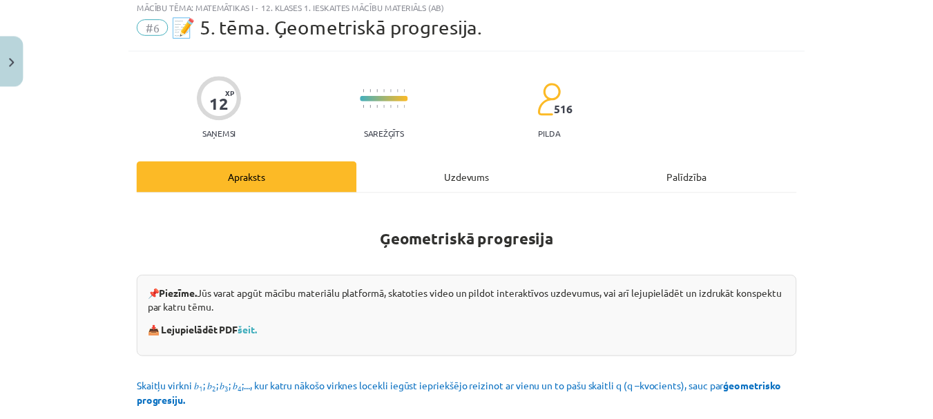
scroll to position [35, 0]
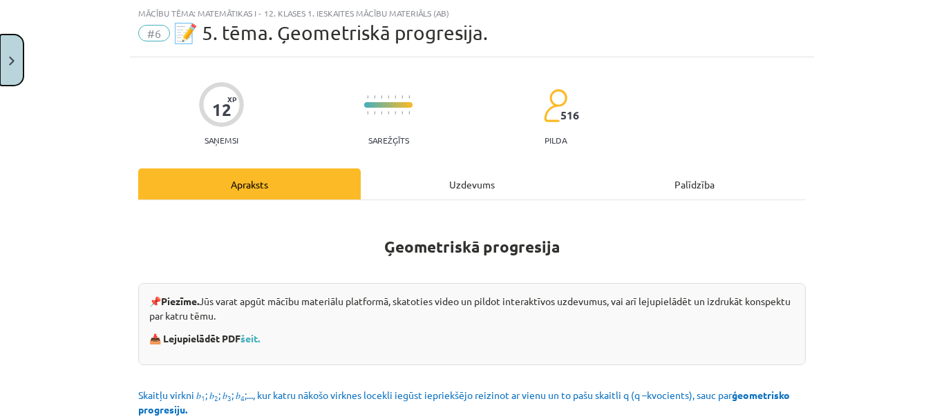
click at [15, 73] on button "Close" at bounding box center [11, 60] width 23 height 51
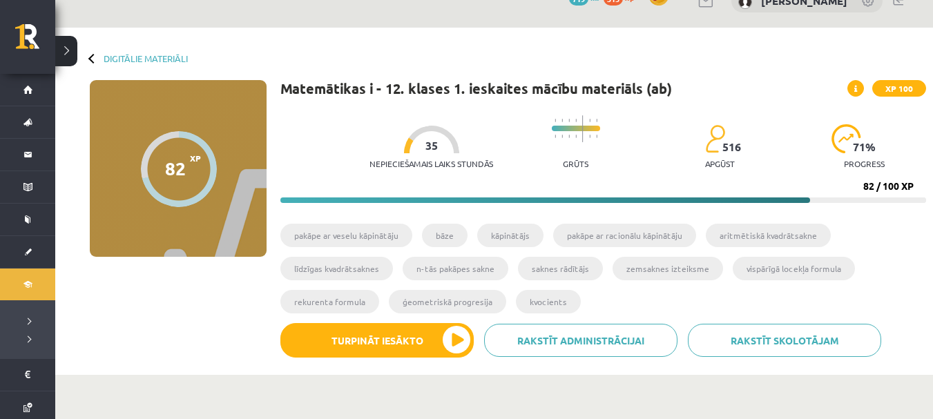
scroll to position [0, 0]
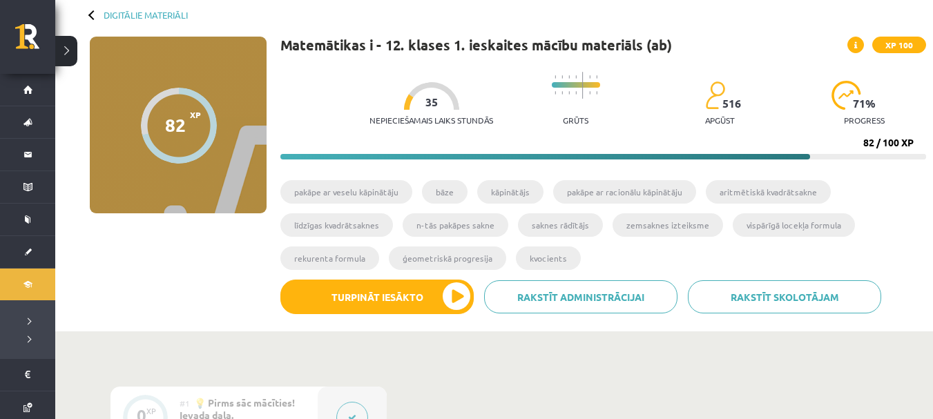
click at [614, 117] on div "Nepieciešamais laiks stundās 35 Grūts 516 apgūst 71 % progress" at bounding box center [648, 99] width 557 height 68
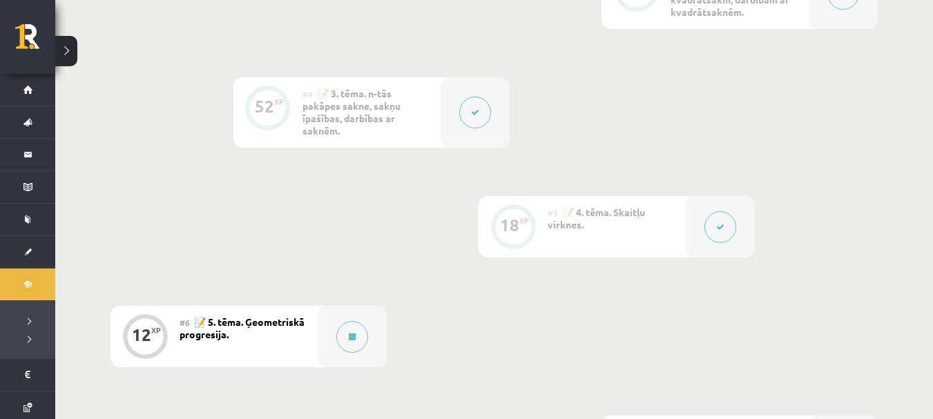
scroll to position [760, 0]
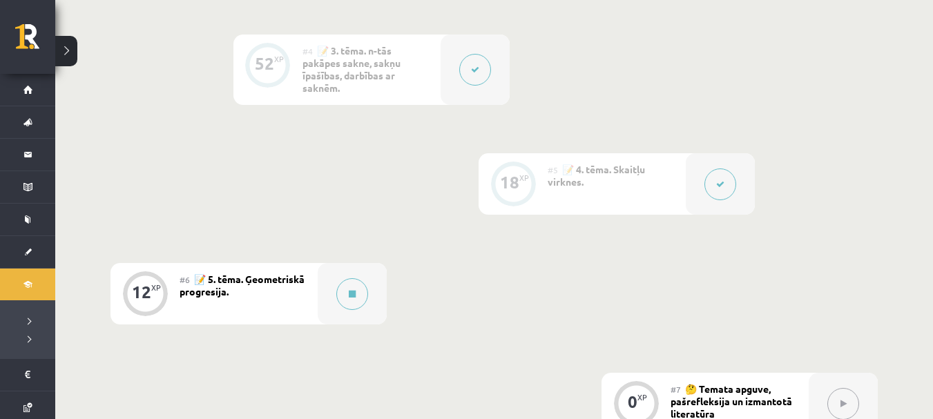
click at [634, 121] on div "0 XP #1 💡 Pirms sāc mācīties! Ievada daļa. 12 XP #2 📝 1. tēma. Skaitļa jēdziena…" at bounding box center [494, 65] width 767 height 738
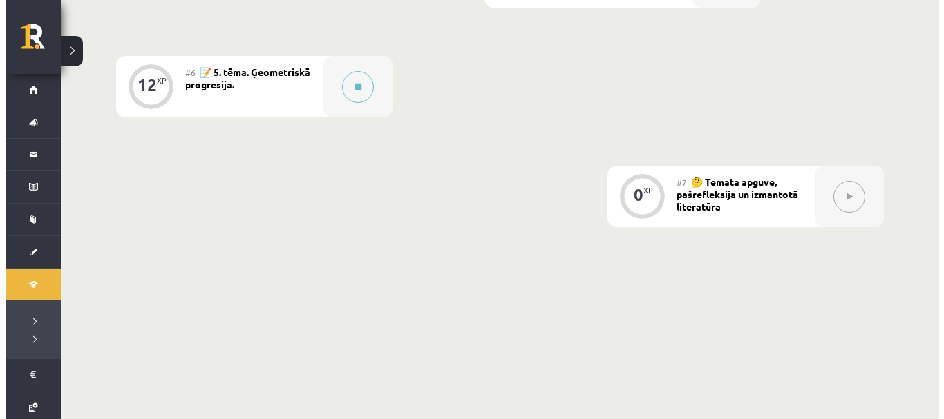
scroll to position [1017, 0]
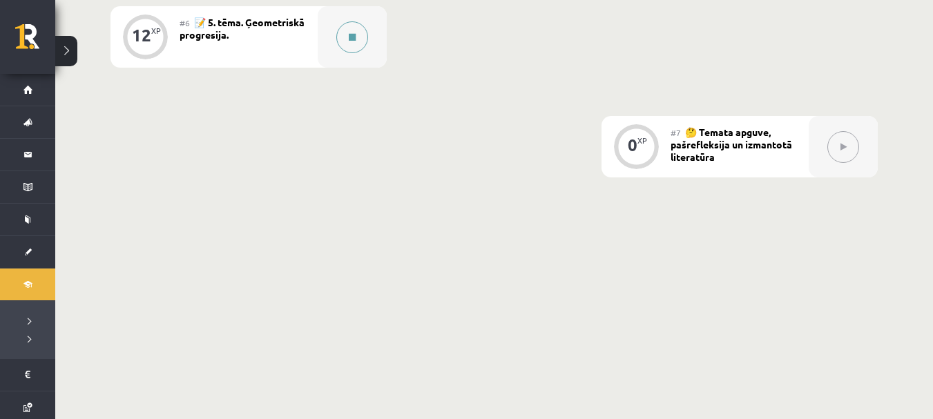
click at [345, 51] on button at bounding box center [352, 37] width 32 height 32
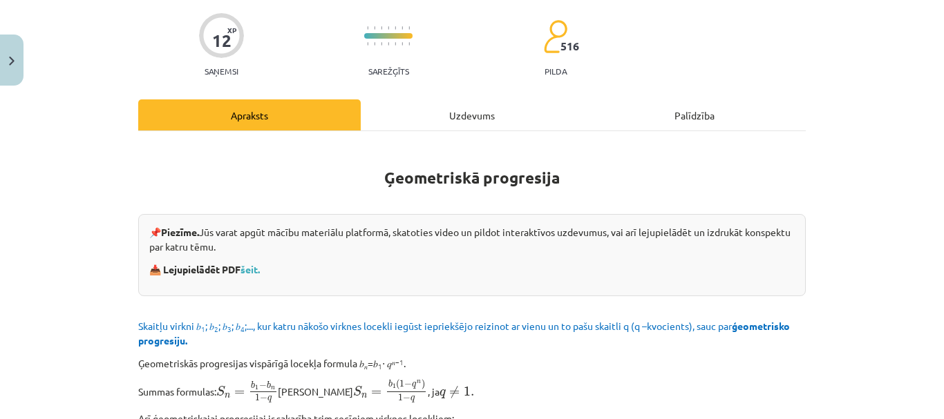
scroll to position [93, 0]
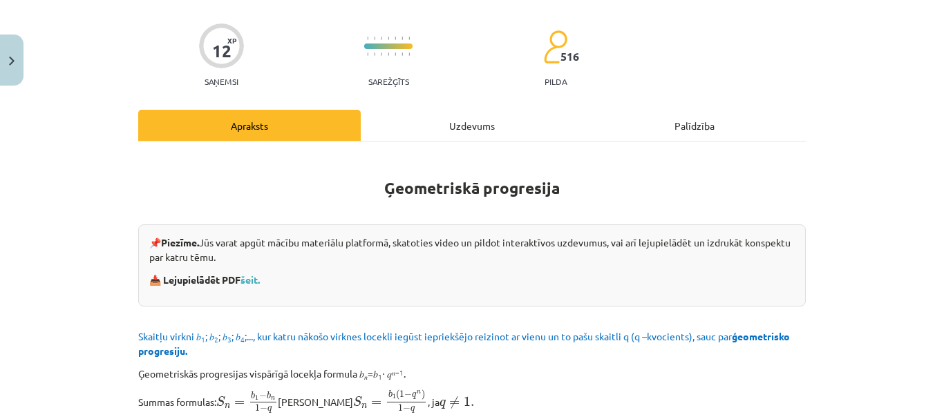
click at [444, 110] on div "Uzdevums" at bounding box center [472, 125] width 222 height 31
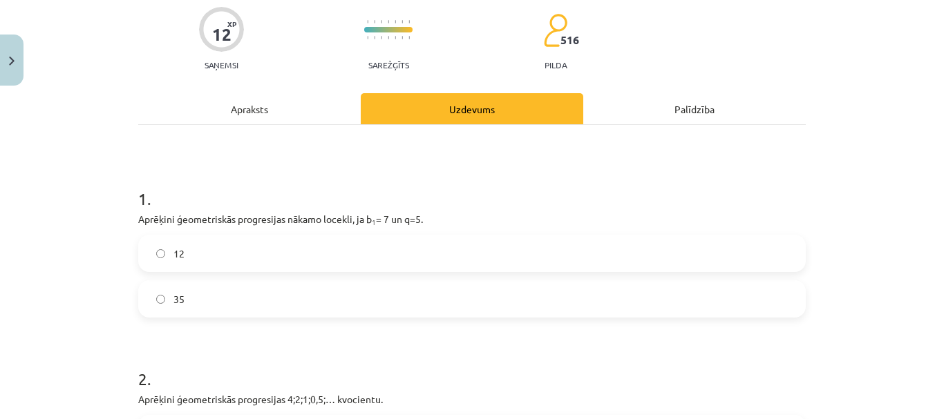
scroll to position [173, 0]
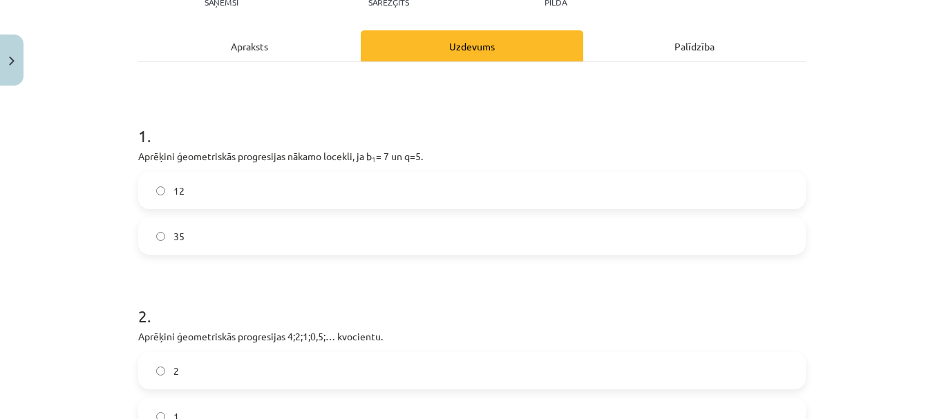
click at [264, 50] on div "Apraksts" at bounding box center [249, 45] width 222 height 31
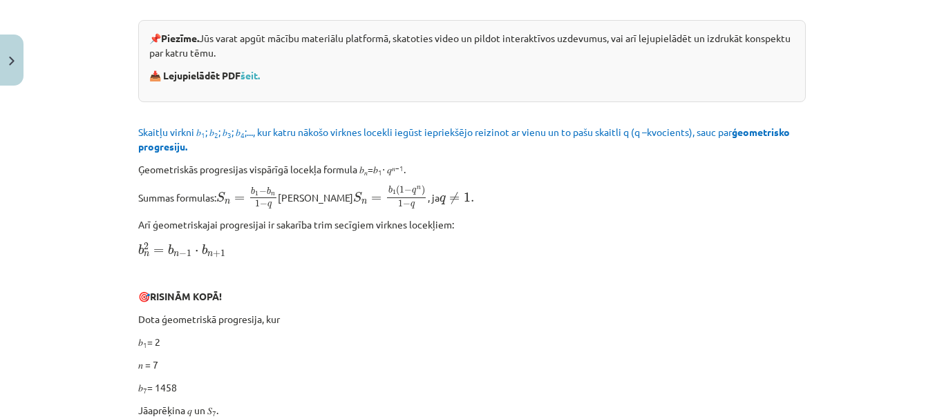
scroll to position [311, 0]
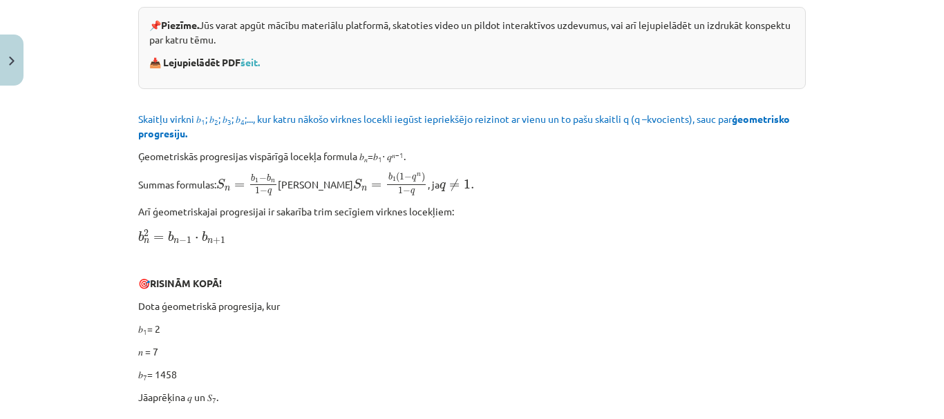
click at [479, 186] on p "Summas formulas: S n = b 1 − b n 1 − q S n = b 1 − b n 1 − q jeb S n = b 1 ( 1 …" at bounding box center [471, 184] width 667 height 24
click at [0, 77] on button "Close" at bounding box center [11, 60] width 23 height 51
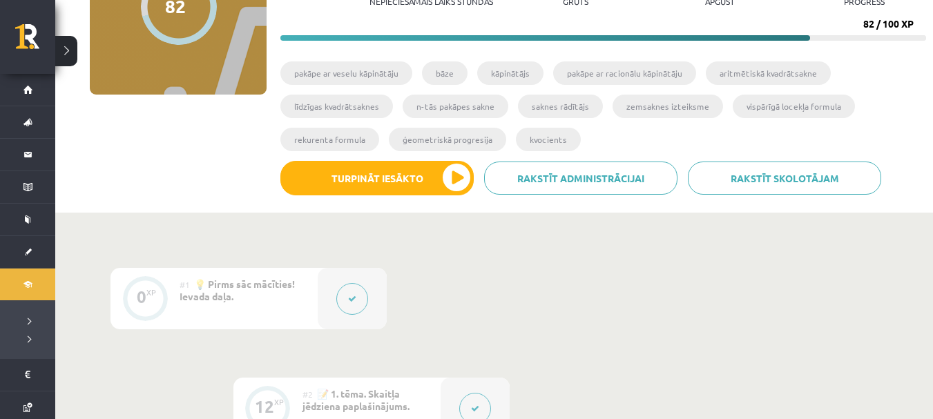
scroll to position [0, 0]
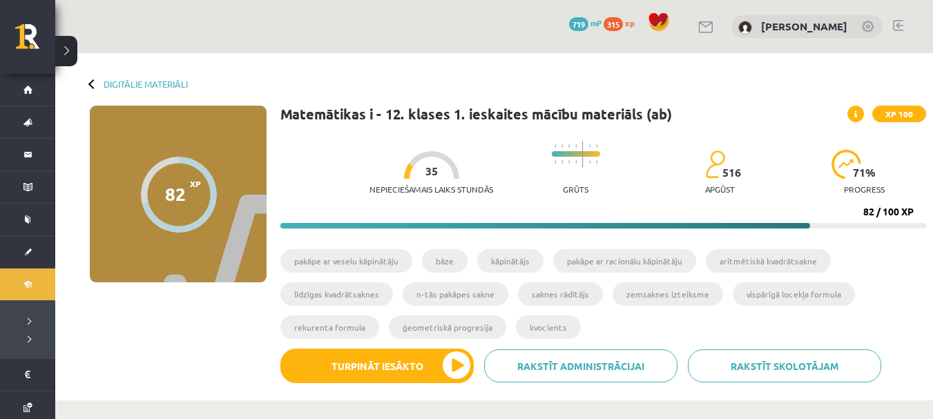
click at [66, 56] on button at bounding box center [66, 51] width 22 height 30
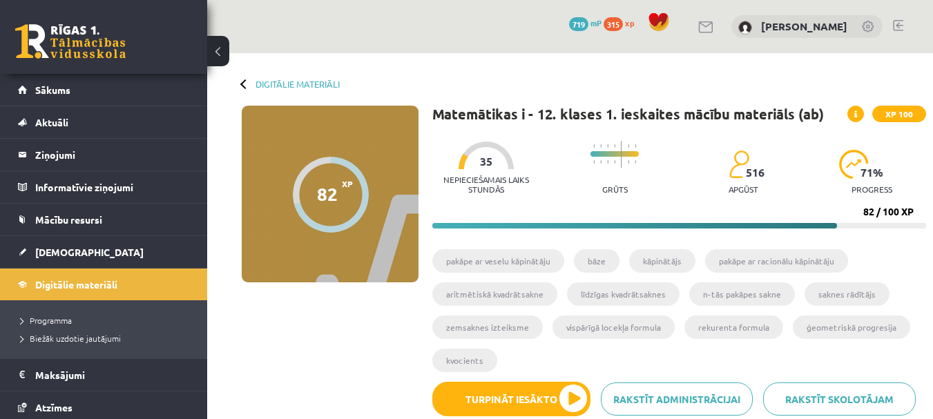
click at [278, 75] on div "Digitālie materiāli 82 XP XP 100 82 / 100 XP Matemātikas i - 12. klases 1. iesk…" at bounding box center [570, 243] width 726 height 381
click at [277, 83] on link "Digitālie materiāli" at bounding box center [298, 84] width 84 height 10
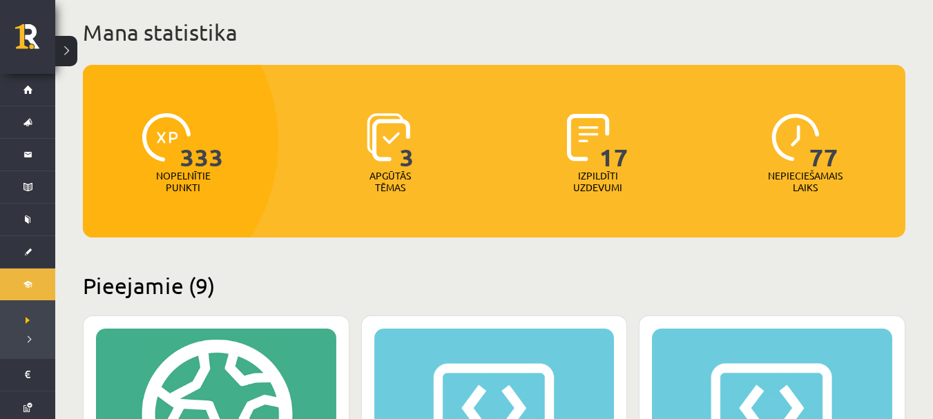
scroll to position [138, 0]
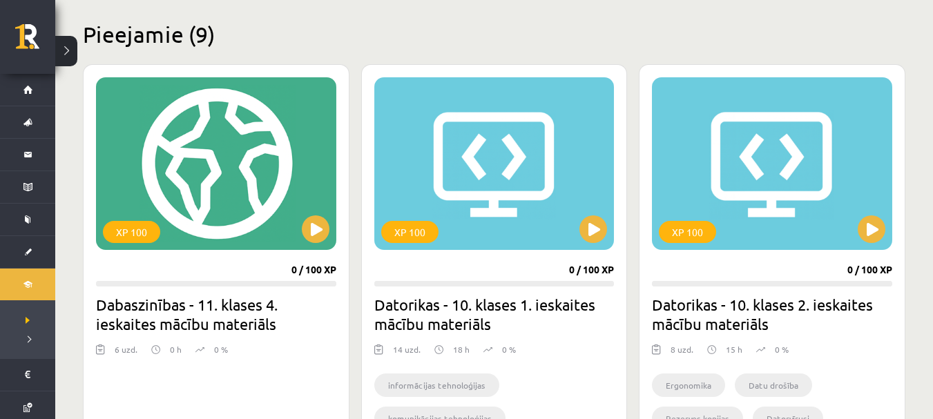
scroll to position [345, 0]
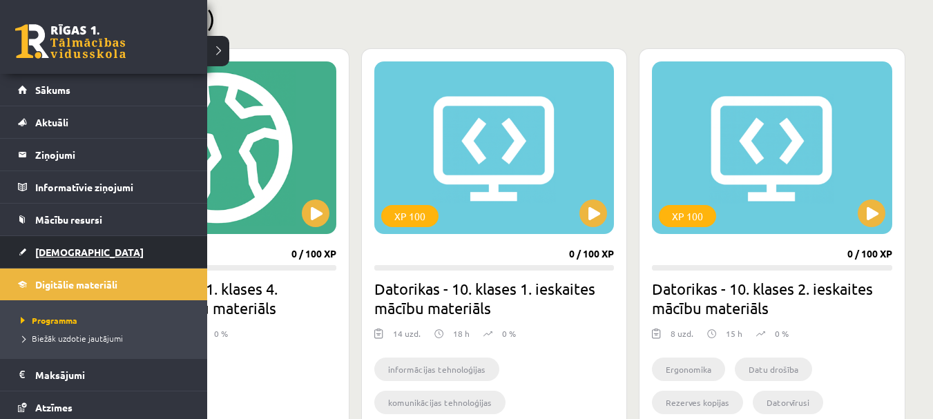
click at [89, 251] on link "[DEMOGRAPHIC_DATA]" at bounding box center [104, 252] width 172 height 32
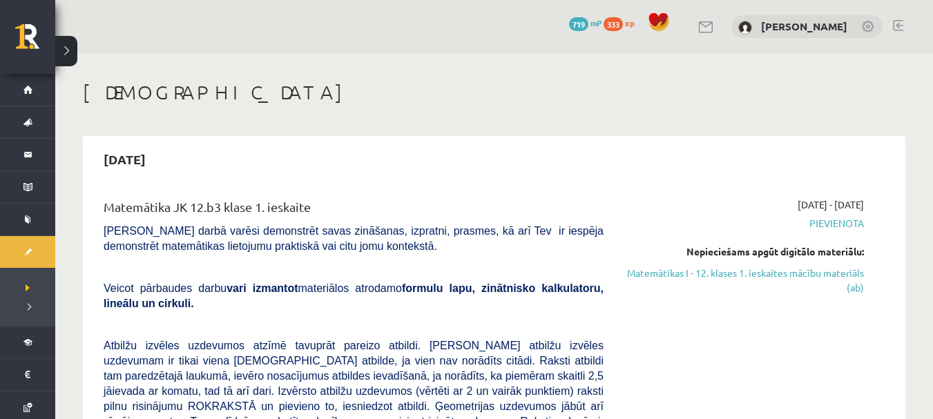
click at [363, 206] on div "Matemātika JK 12.b3 klase 1. ieskaite" at bounding box center [354, 211] width 500 height 26
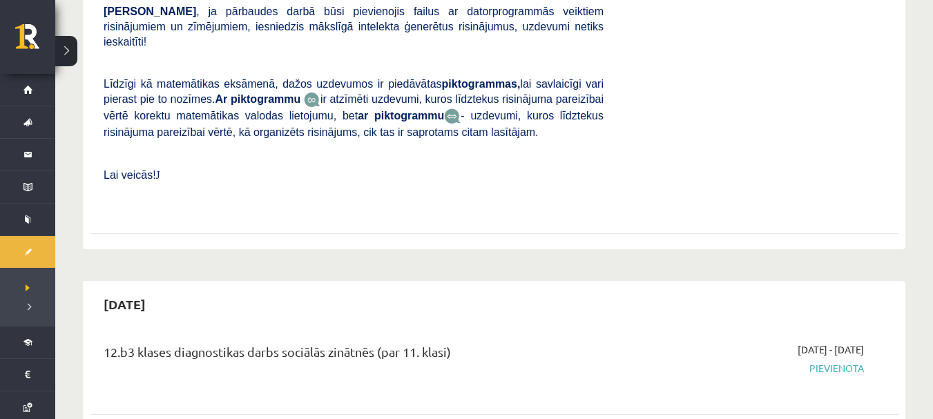
scroll to position [553, 0]
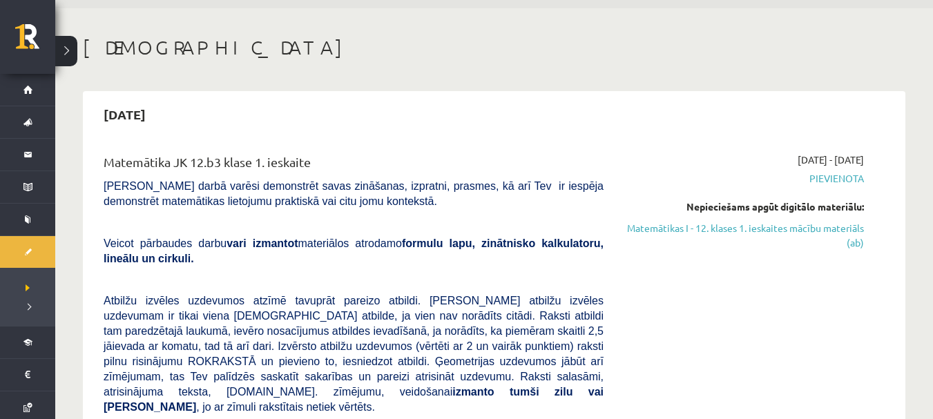
scroll to position [69, 0]
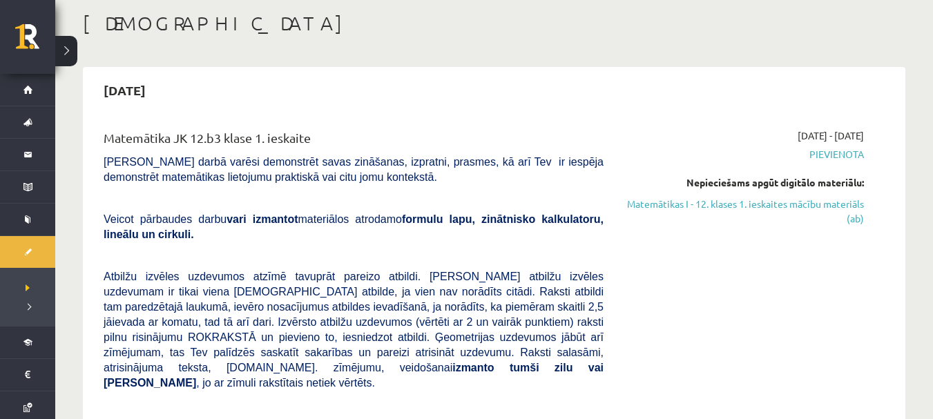
click at [406, 129] on div "Matemātika JK 12.b3 klase 1. ieskaite" at bounding box center [354, 141] width 500 height 26
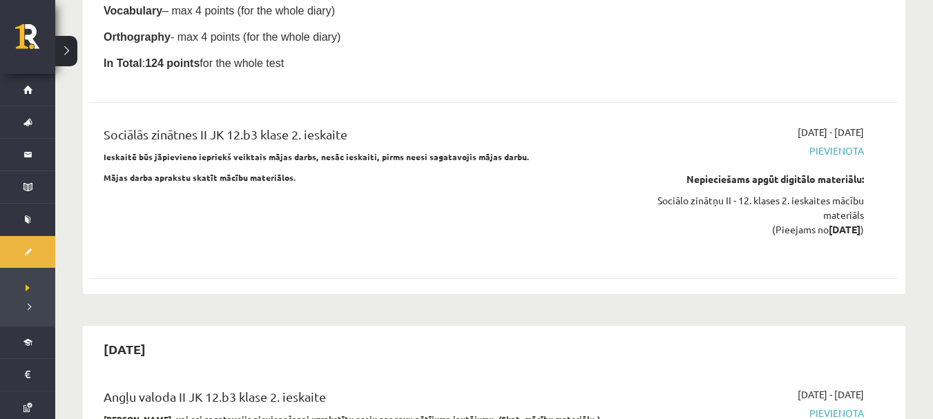
scroll to position [5250, 0]
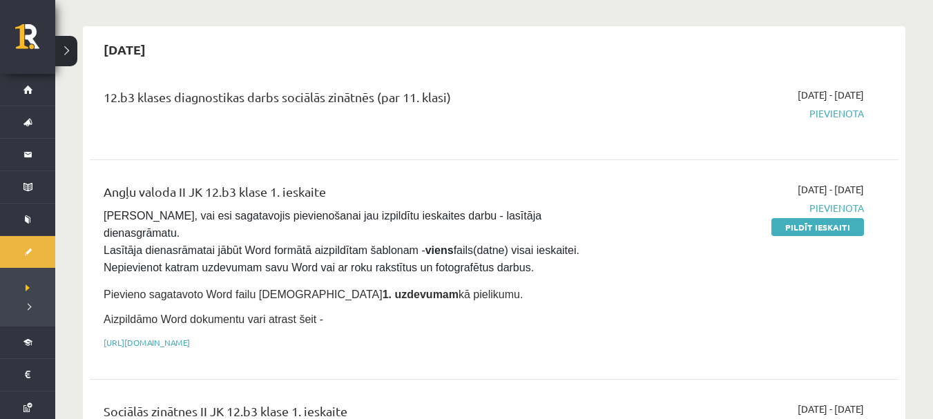
scroll to position [760, 0]
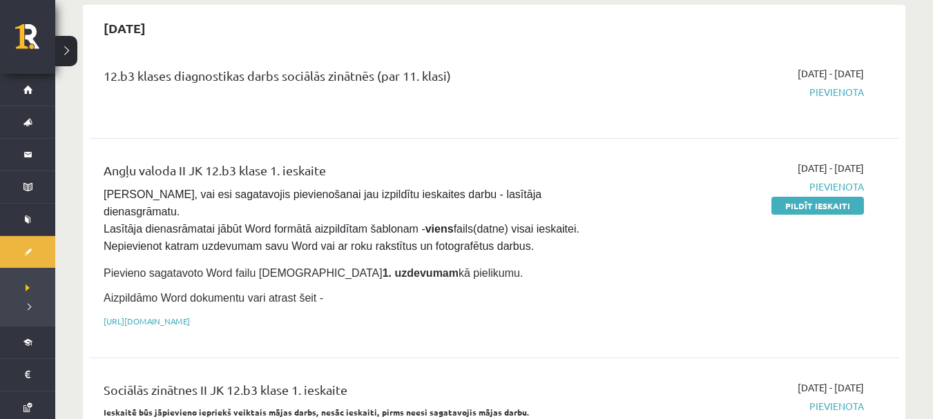
click at [396, 76] on div "12.b3 klases diagnostikas darbs sociālās zinātnēs (par 11. klasi)" at bounding box center [353, 91] width 521 height 50
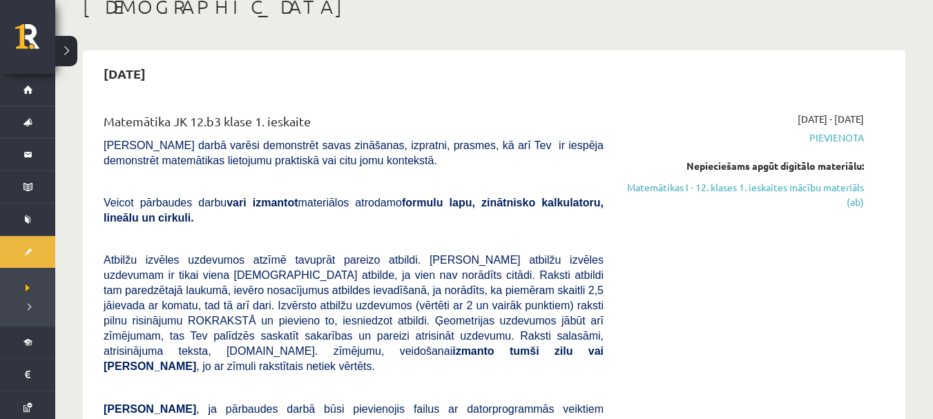
scroll to position [0, 0]
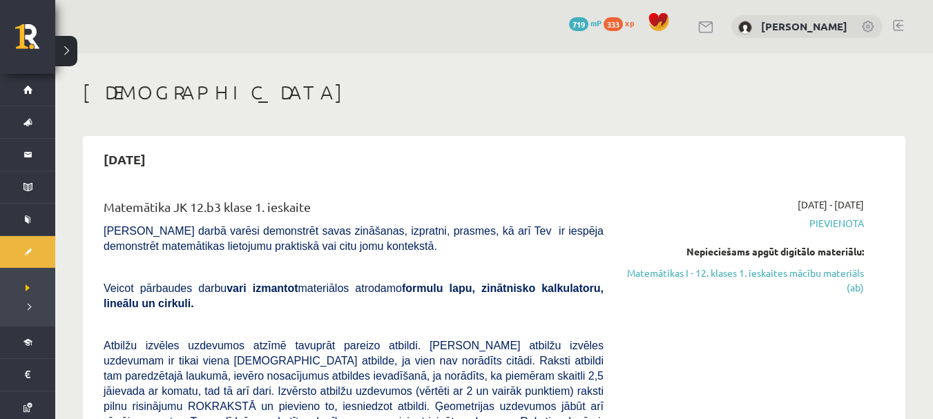
click at [313, 173] on div "[DATE]" at bounding box center [494, 159] width 809 height 32
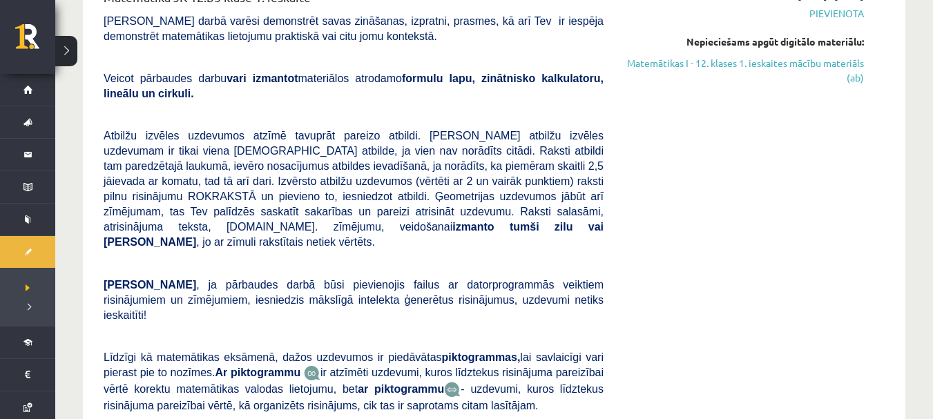
scroll to position [138, 0]
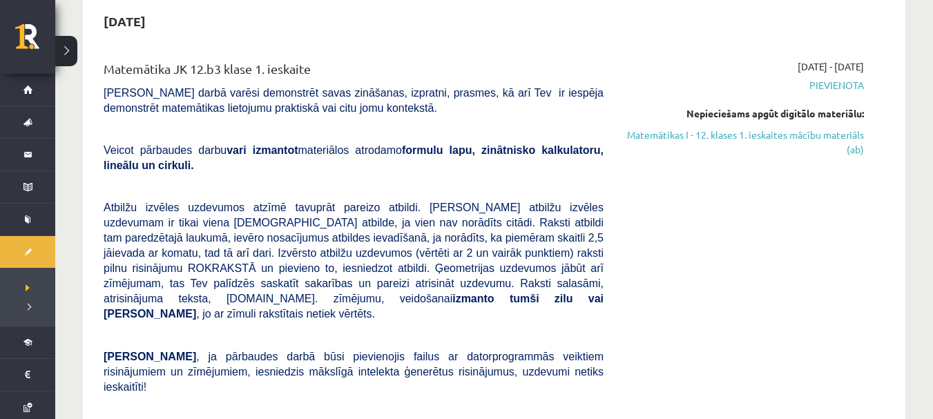
click at [706, 180] on div "[DATE] - [DATE] [GEOGRAPHIC_DATA] Nepieciešams apgūt digitālo materiālu: Matemā…" at bounding box center [744, 307] width 260 height 497
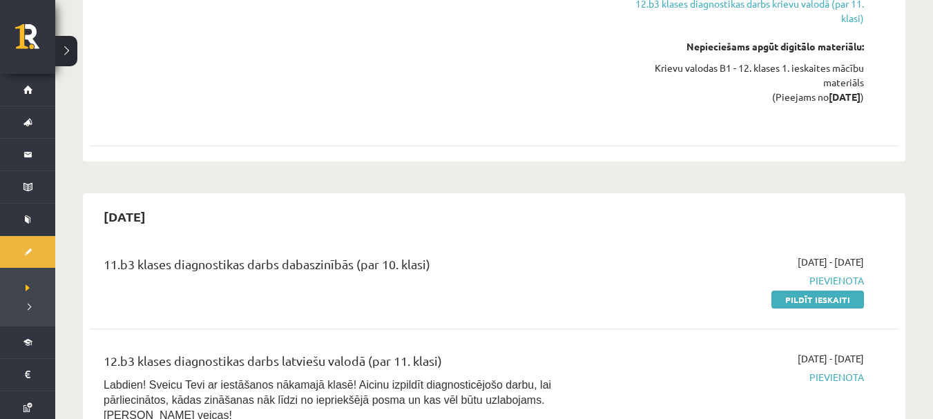
scroll to position [1658, 0]
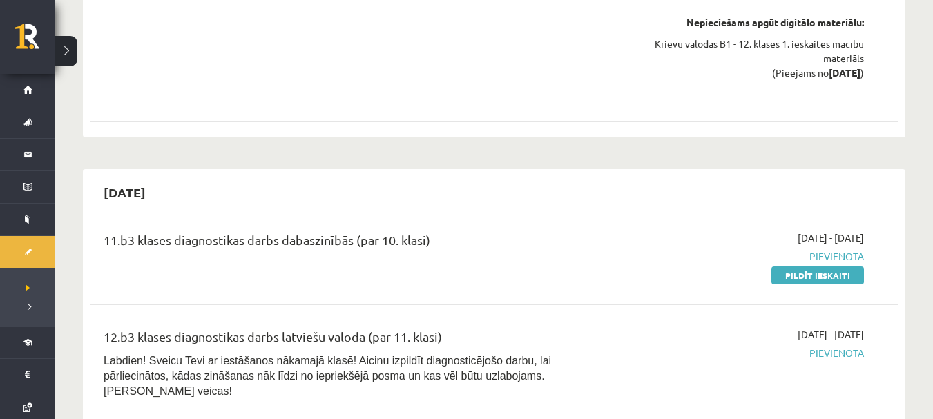
click at [510, 231] on div "11.b3 klases diagnostikas darbs dabaszinībās (par 10. klasi)" at bounding box center [353, 257] width 521 height 52
click at [441, 231] on div "11.b3 klases diagnostikas darbs dabaszinībās (par 10. klasi)" at bounding box center [354, 244] width 500 height 26
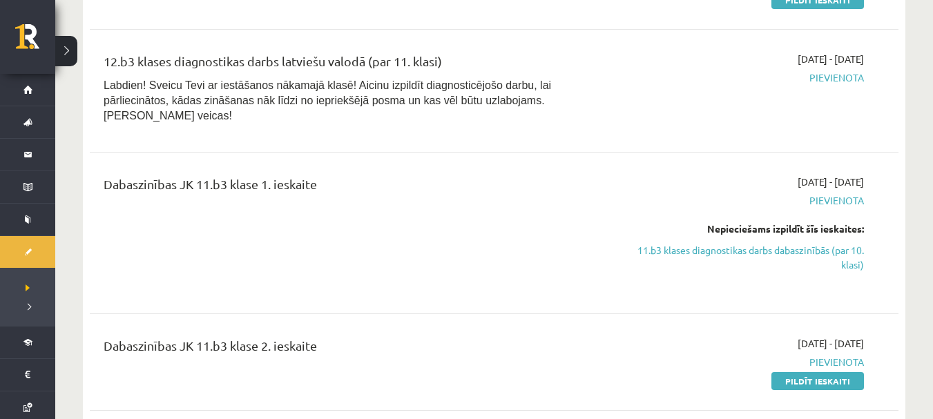
scroll to position [1934, 0]
click at [612, 229] on div "Dabaszinības JK 11.b3 klase 1. ieskaite [DATE] - [DATE] [GEOGRAPHIC_DATA] Nepie…" at bounding box center [494, 232] width 809 height 144
drag, startPoint x: 612, startPoint y: 229, endPoint x: 612, endPoint y: 220, distance: 9.0
click at [612, 223] on div "Dabaszinības JK 11.b3 klase 1. ieskaite [DATE] - [DATE] [GEOGRAPHIC_DATA] Nepie…" at bounding box center [494, 232] width 809 height 144
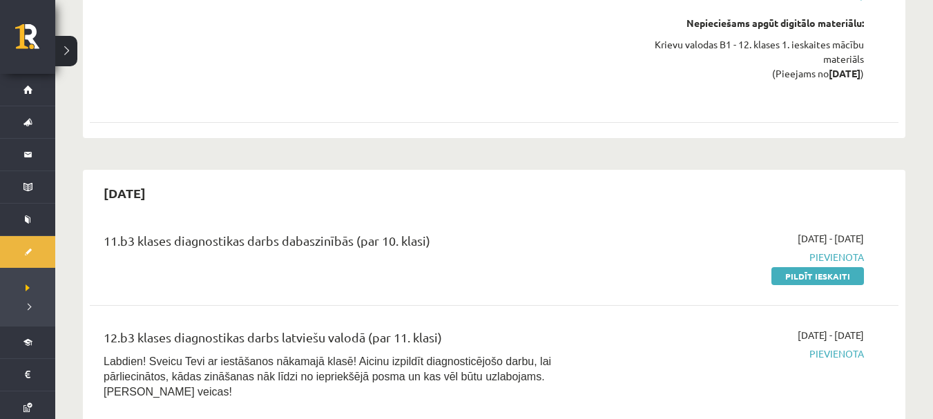
scroll to position [1658, 0]
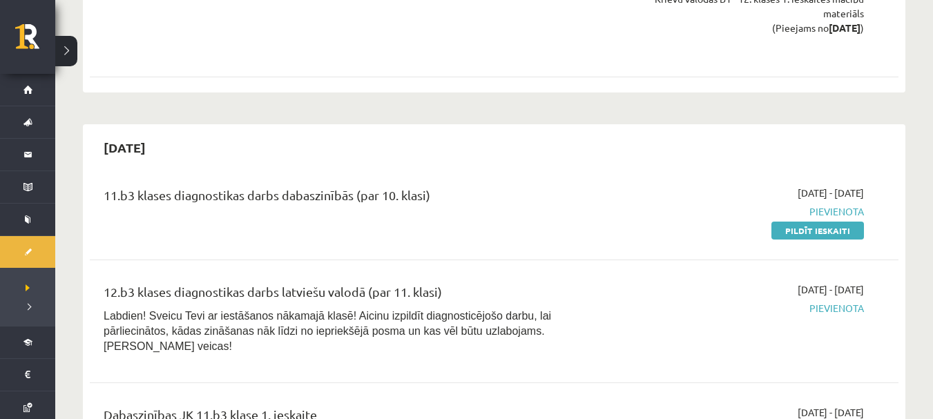
scroll to position [1727, 0]
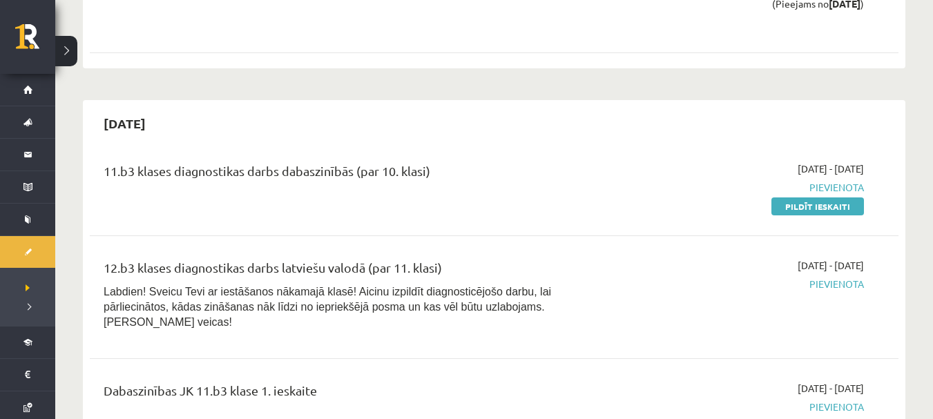
click at [748, 162] on div "[DATE] - [DATE] [GEOGRAPHIC_DATA] Pildīt ieskaiti" at bounding box center [744, 188] width 260 height 52
click at [798, 198] on link "Pildīt ieskaiti" at bounding box center [818, 207] width 93 height 18
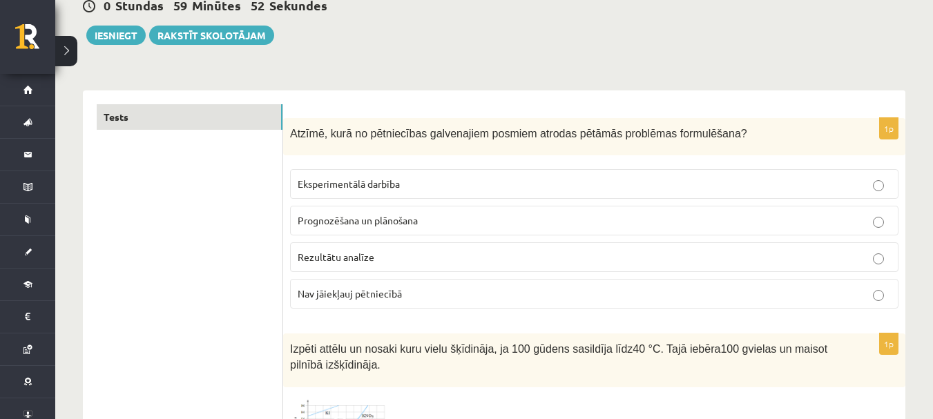
scroll to position [138, 0]
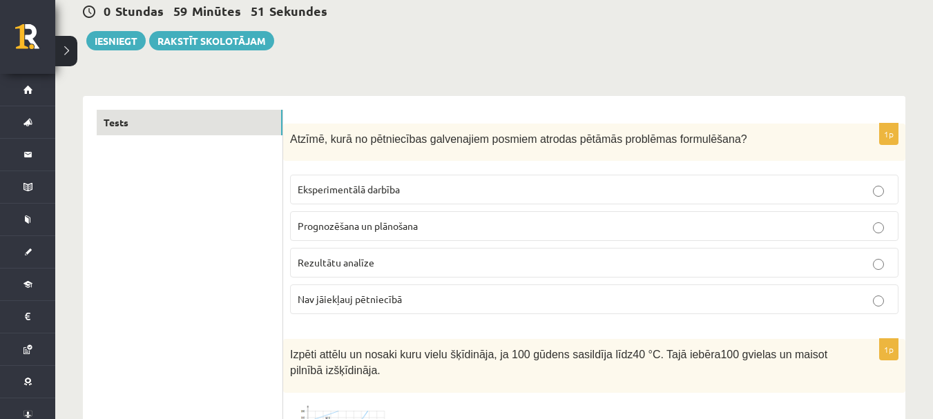
click at [302, 133] on span "Atzīmē, kurā no pētniecības galvenajiem posmiem atrodas pētāmās problēmas formu…" at bounding box center [518, 139] width 457 height 12
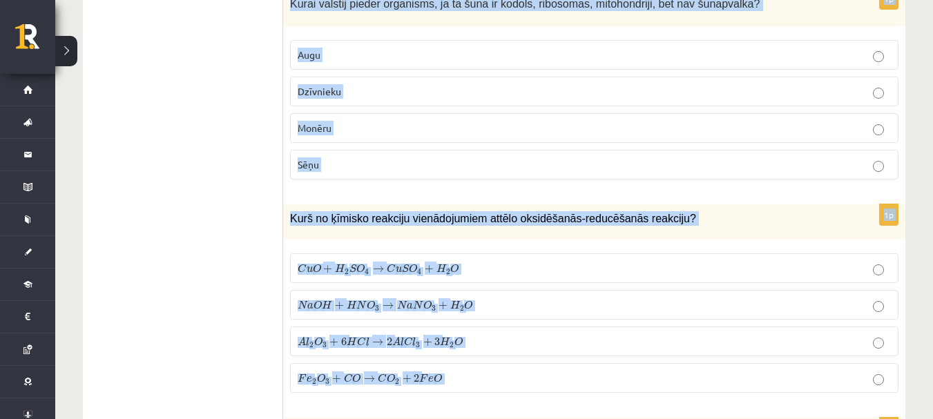
scroll to position [6525, 0]
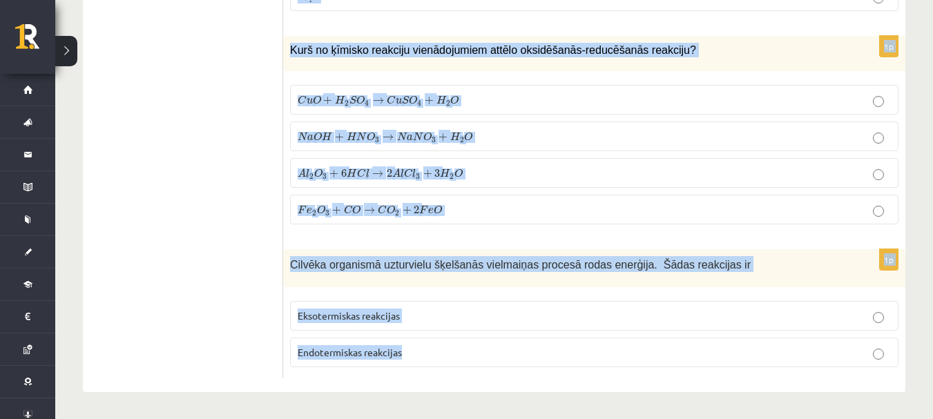
drag, startPoint x: 302, startPoint y: 133, endPoint x: 456, endPoint y: 349, distance: 264.9
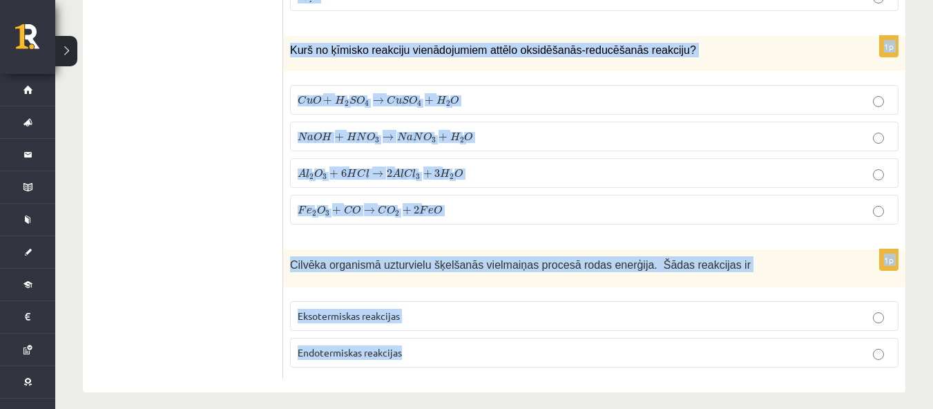
copy form "Atzīmē, kurā no pētniecības galvenajiem posmiem atrodas pētāmās problēmas formu…"
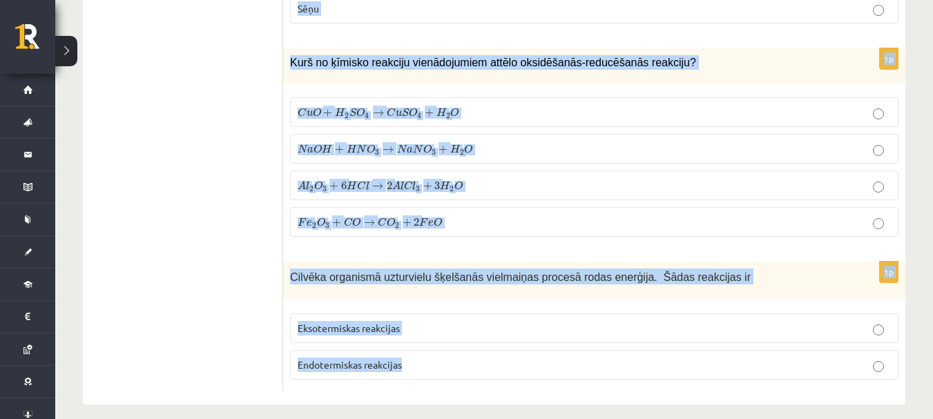
scroll to position [0, 0]
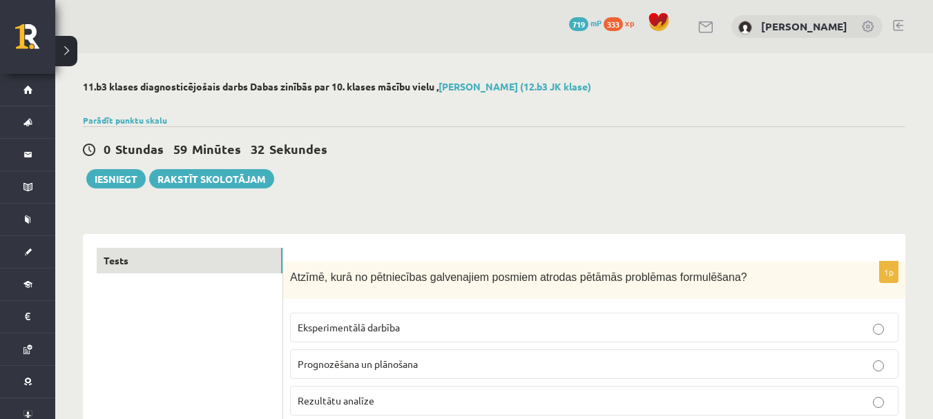
click at [791, 137] on div "0 Stundas 59 Minūtes 32 Sekundes Iesniegt Rakstīt skolotājam" at bounding box center [494, 157] width 823 height 62
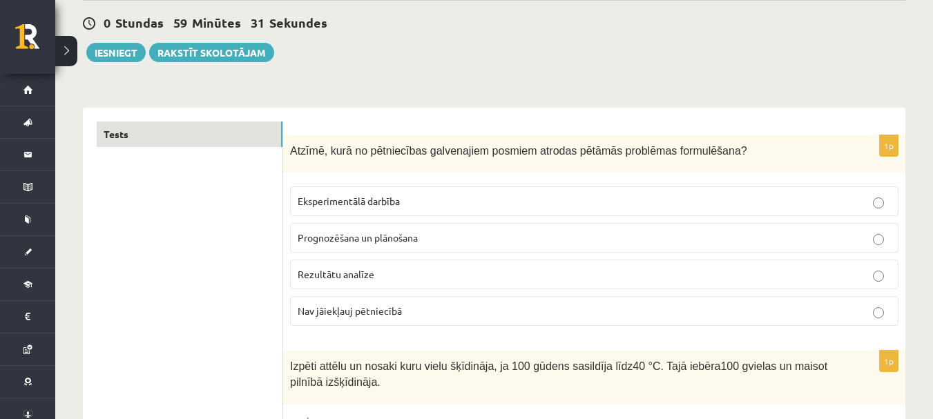
scroll to position [138, 0]
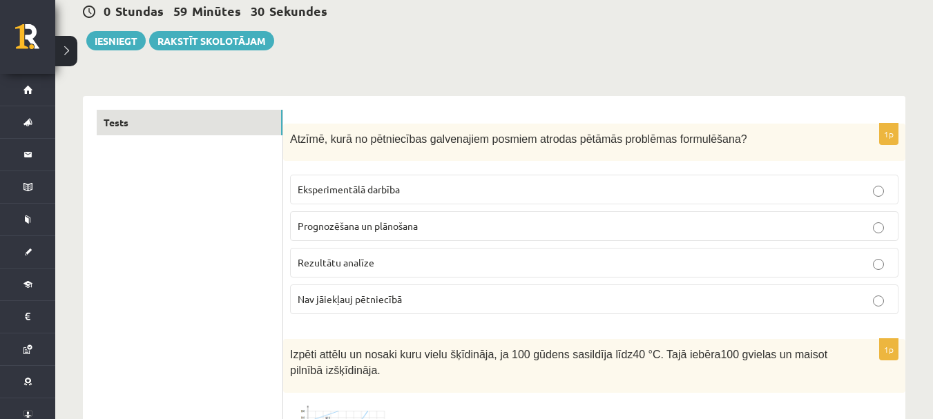
click at [449, 227] on p "Prognozēšana un plānošana" at bounding box center [594, 226] width 593 height 15
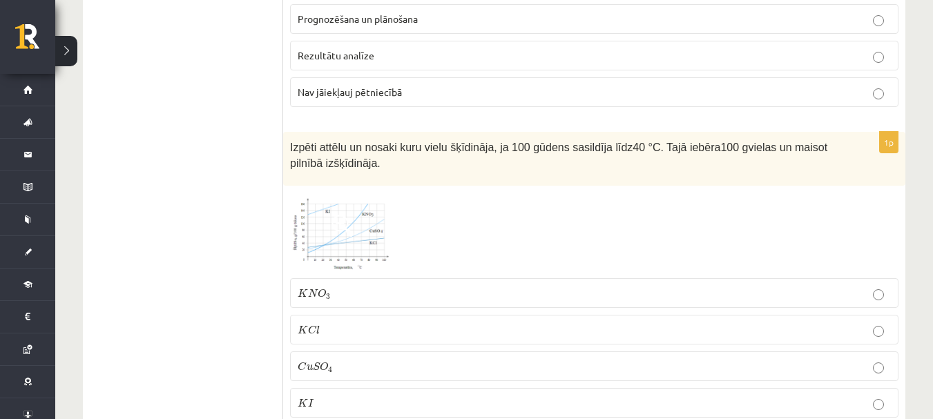
scroll to position [414, 0]
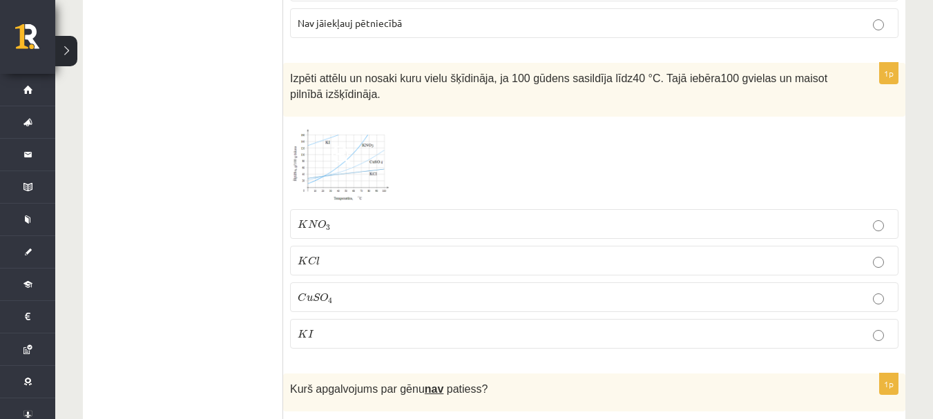
click at [374, 160] on img at bounding box center [342, 163] width 104 height 79
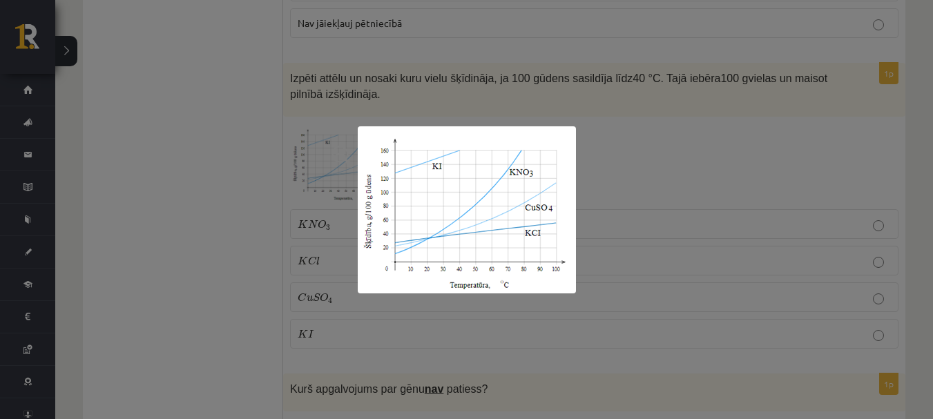
click at [464, 93] on div at bounding box center [466, 209] width 933 height 419
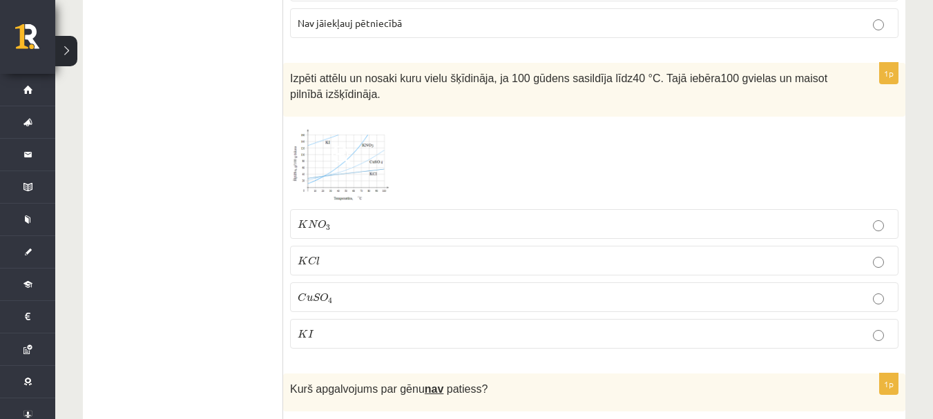
click at [446, 332] on p "K I K I" at bounding box center [594, 334] width 593 height 15
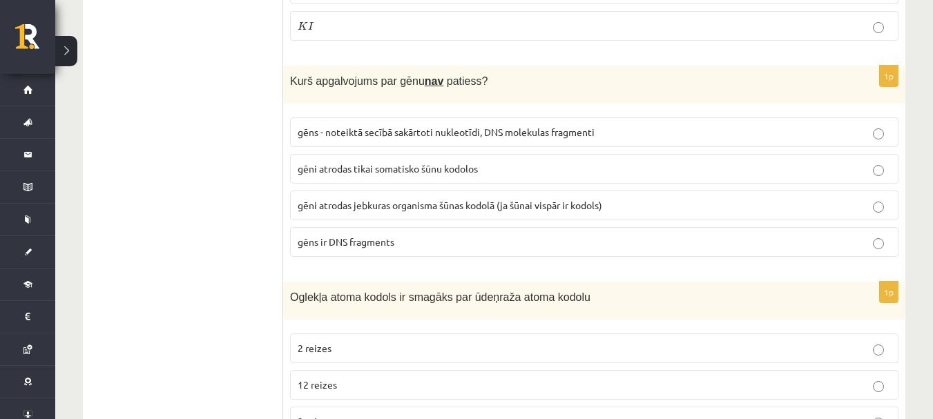
scroll to position [760, 0]
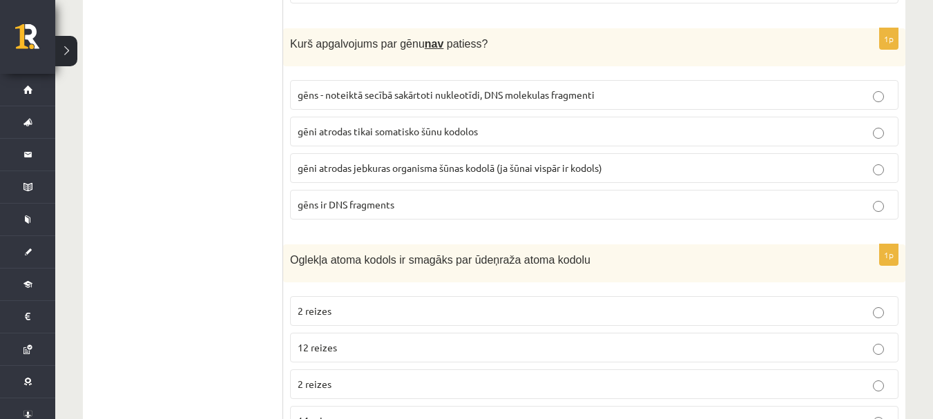
click at [390, 124] on label "gēni atrodas tikai somatisko šūnu kodolos" at bounding box center [594, 132] width 609 height 30
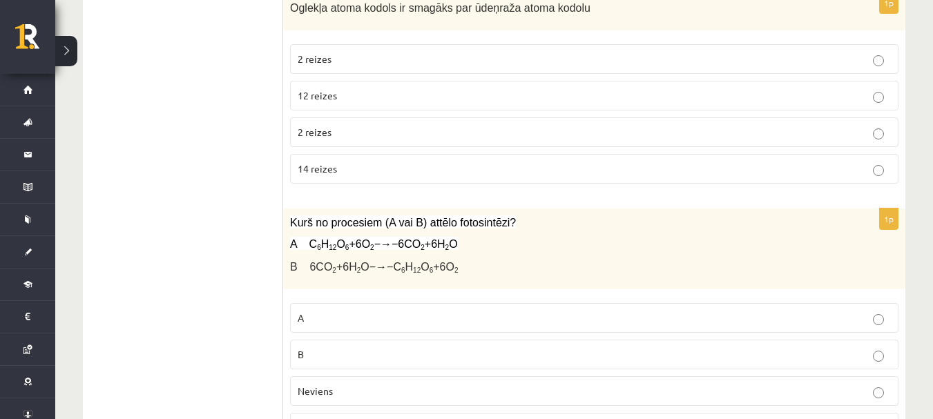
scroll to position [1036, 0]
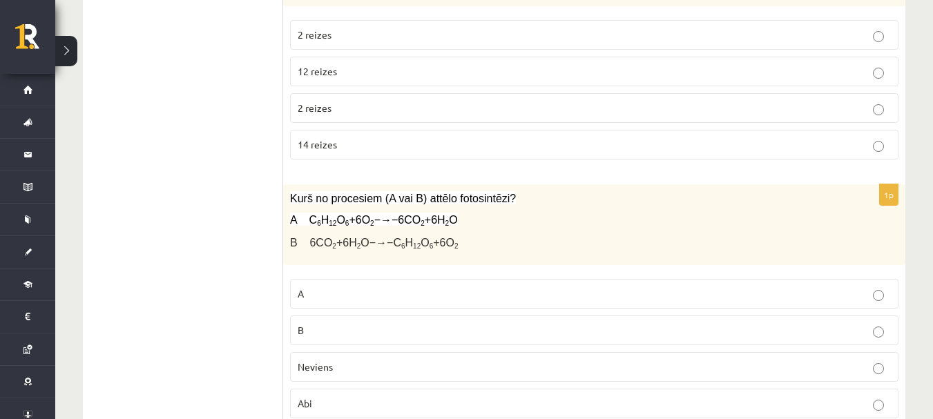
click at [349, 71] on p "12 reizes" at bounding box center [594, 71] width 593 height 15
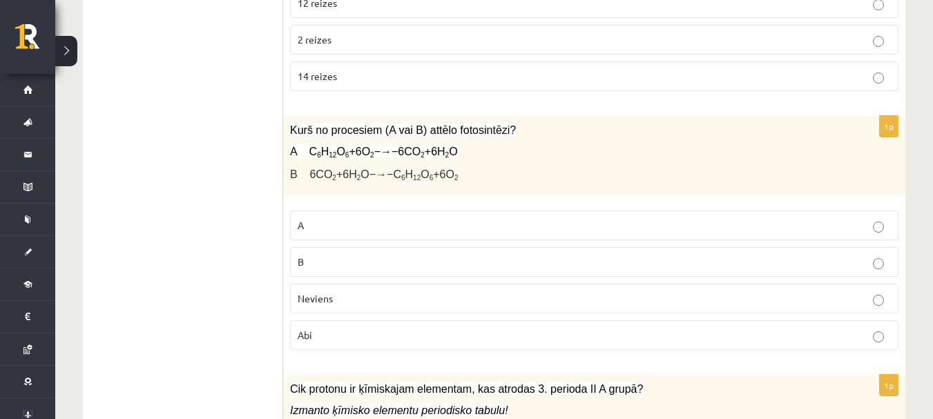
scroll to position [1105, 0]
drag, startPoint x: 327, startPoint y: 151, endPoint x: 365, endPoint y: 151, distance: 38.7
click at [365, 151] on span "A C 6 H 12 O 6 +6O 2 −→−6CO 2 +6H 2 O" at bounding box center [374, 151] width 168 height 12
drag, startPoint x: 343, startPoint y: 173, endPoint x: 360, endPoint y: 172, distance: 17.3
click at [360, 172] on span "B 6CO 2 +6H 2 O−→−C 6 H 12 O 6 +6O 2" at bounding box center [374, 174] width 168 height 12
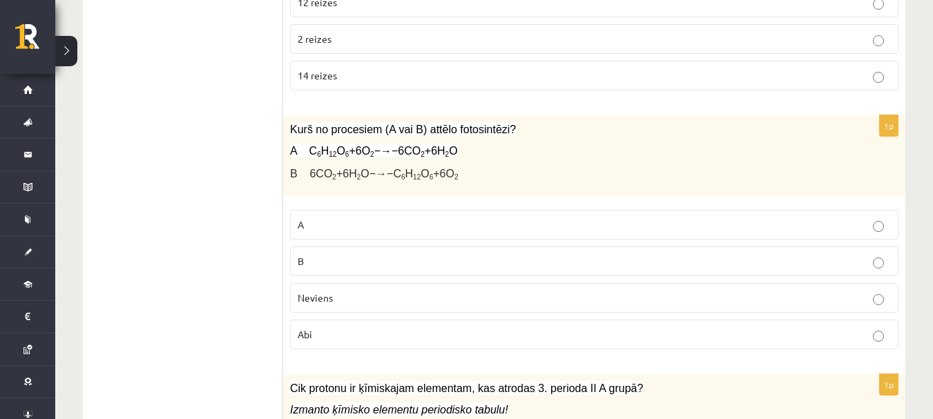
click at [360, 255] on p "B" at bounding box center [594, 261] width 593 height 15
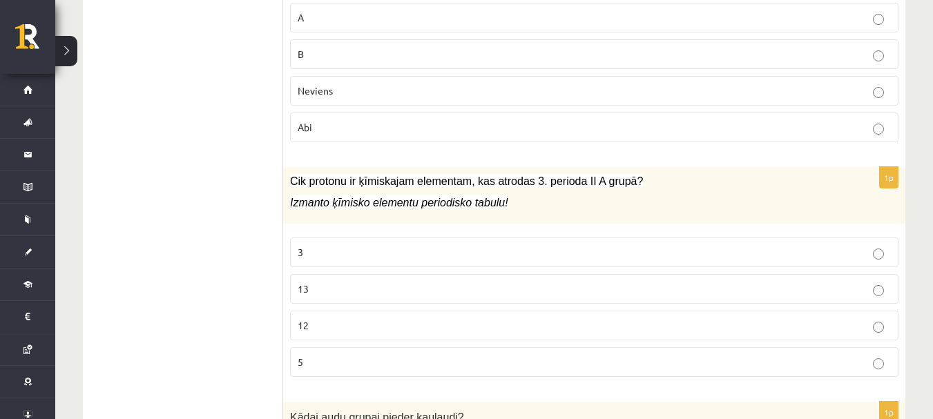
scroll to position [1382, 0]
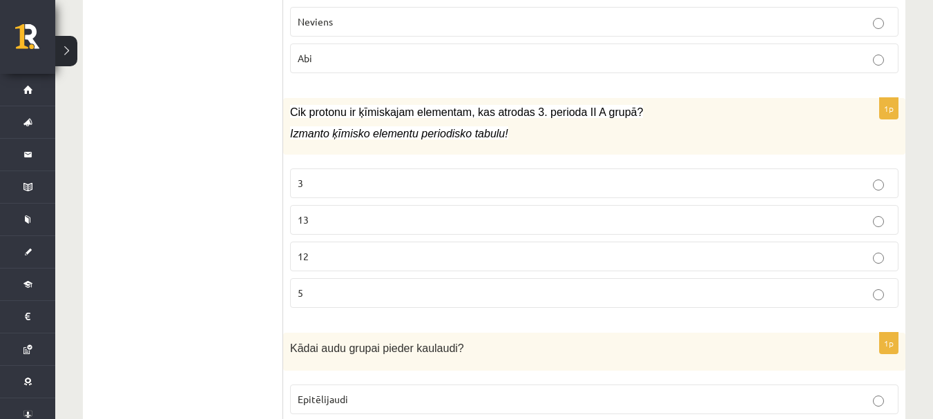
click at [355, 261] on p "12" at bounding box center [594, 256] width 593 height 15
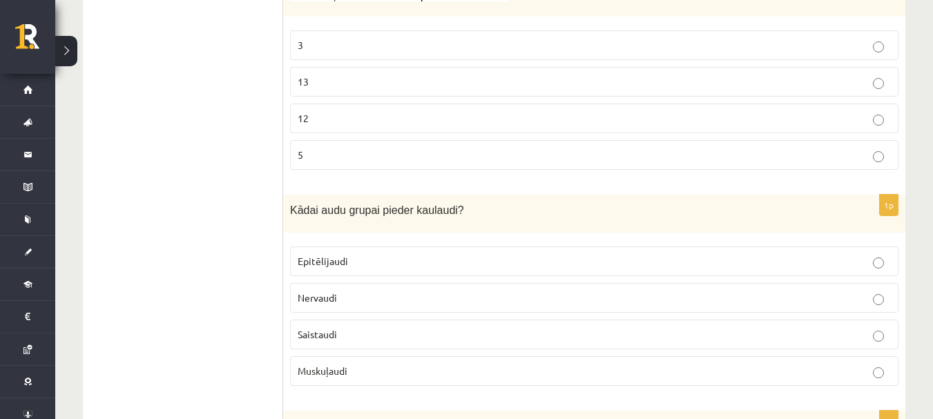
scroll to position [1589, 0]
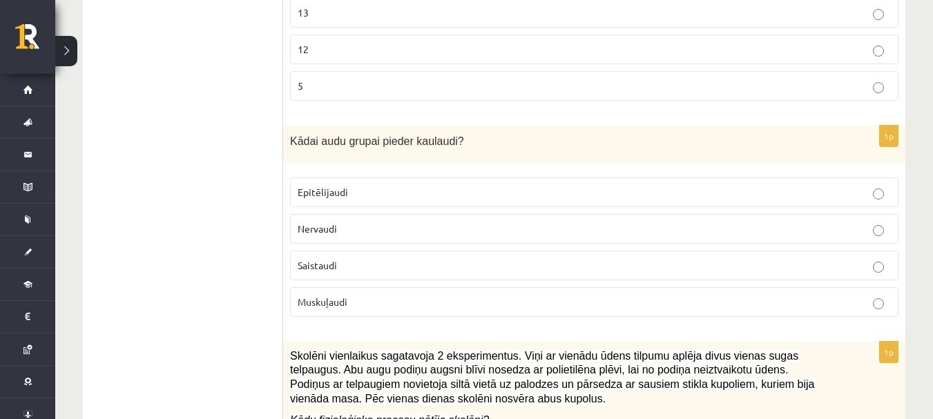
click at [369, 271] on p "Saistaudi" at bounding box center [594, 265] width 593 height 15
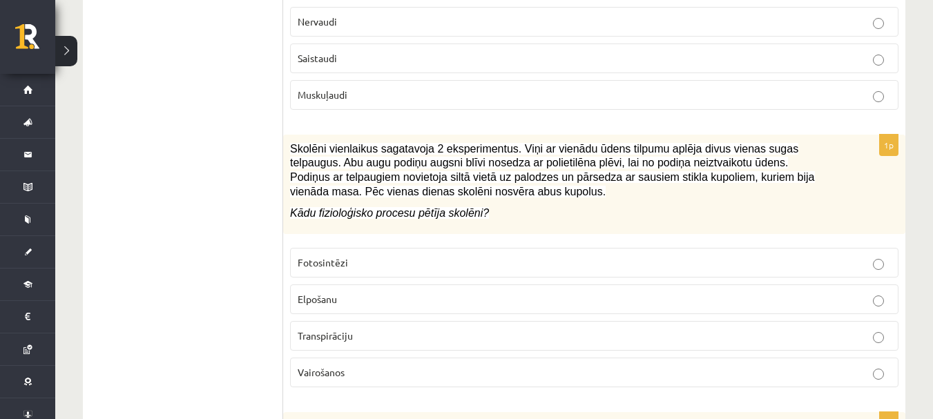
scroll to position [1865, 0]
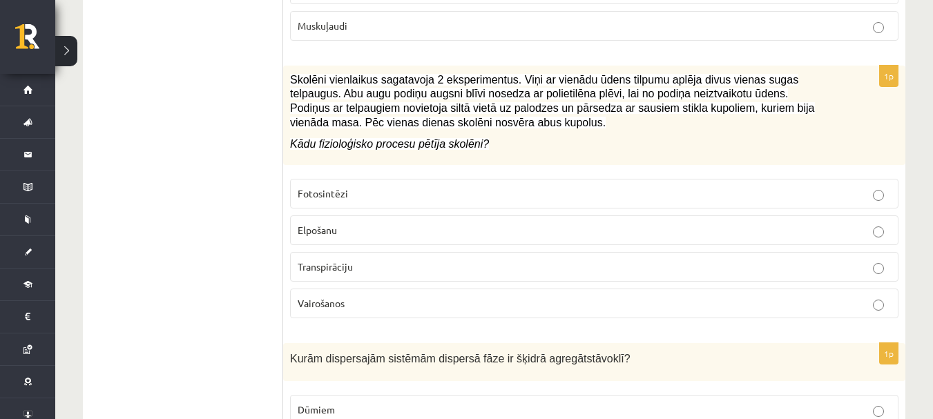
click at [372, 273] on p "Transpirāciju" at bounding box center [594, 267] width 593 height 15
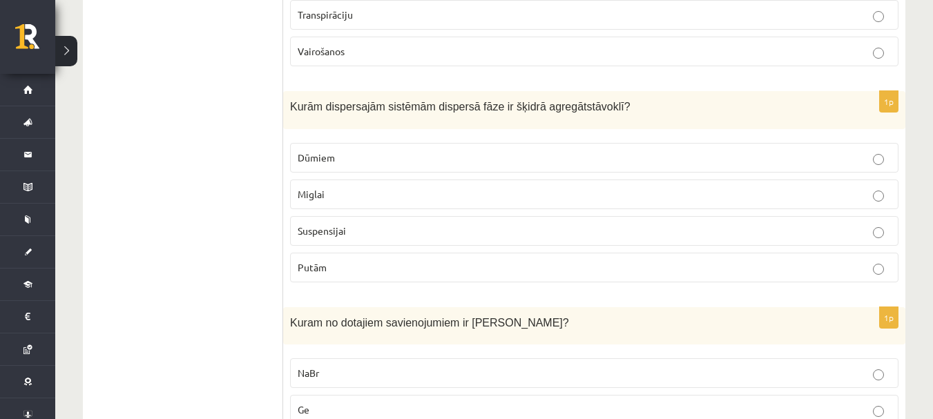
scroll to position [2141, 0]
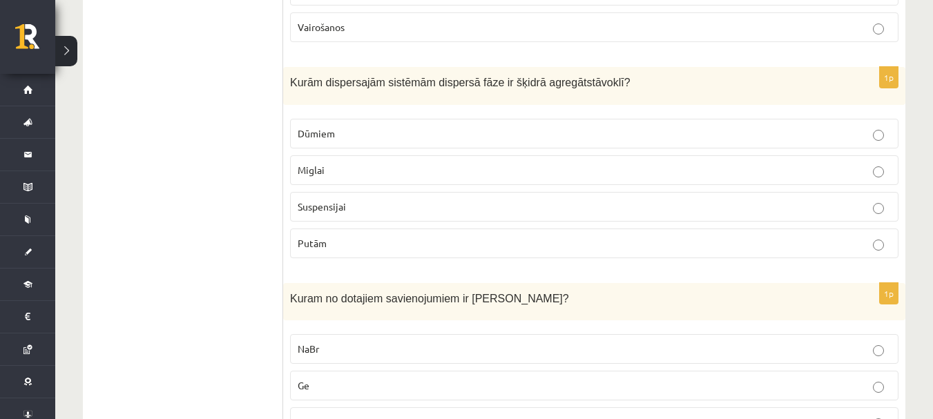
click at [374, 178] on label "Miglai" at bounding box center [594, 170] width 609 height 30
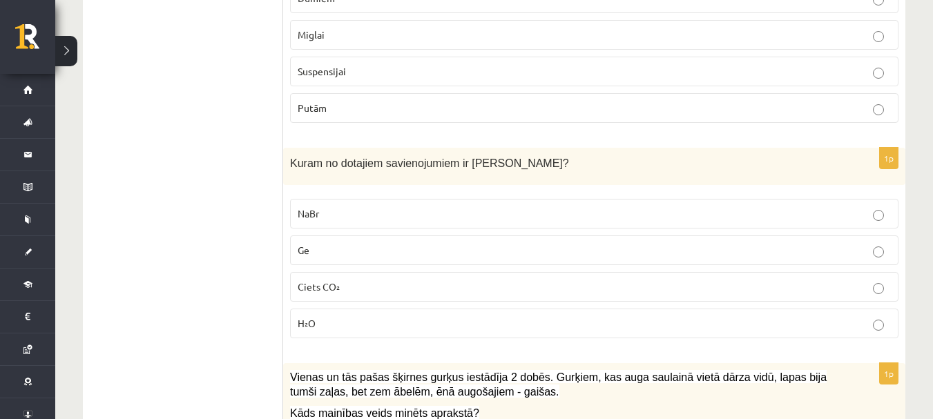
scroll to position [2280, 0]
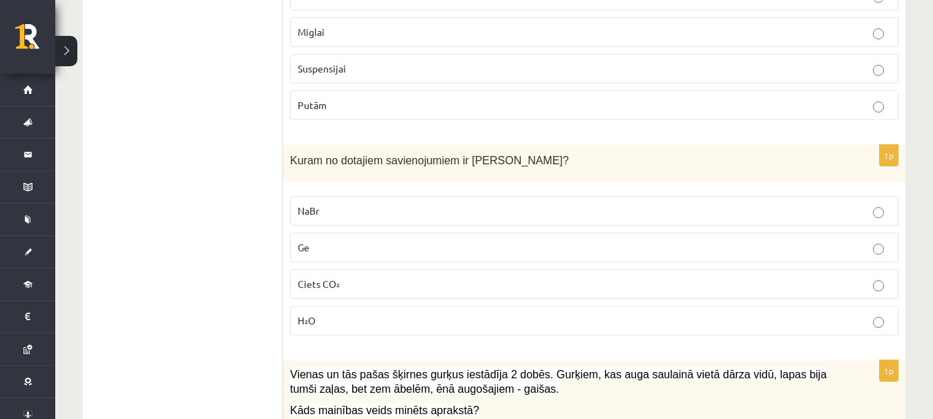
click at [376, 207] on p "NaBr" at bounding box center [594, 211] width 593 height 15
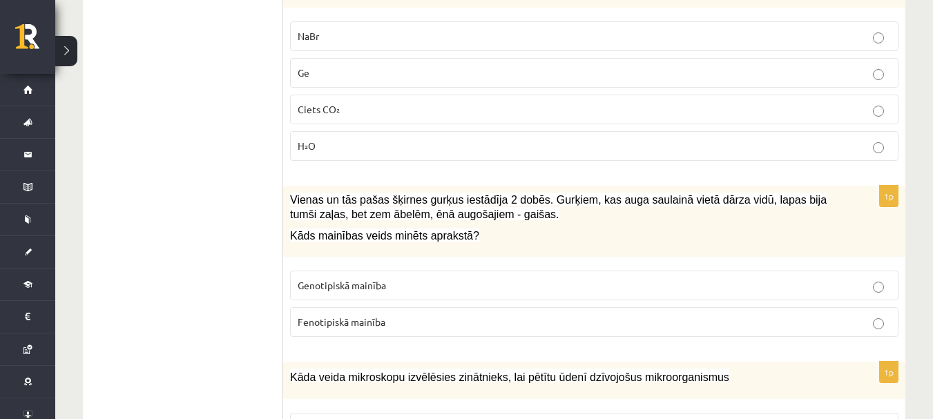
scroll to position [2487, 0]
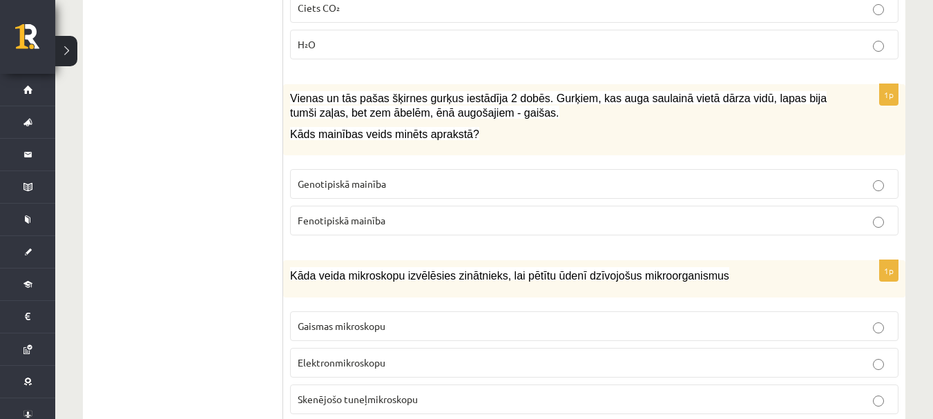
click at [370, 222] on span "Fenotipiskā mainība" at bounding box center [342, 220] width 88 height 12
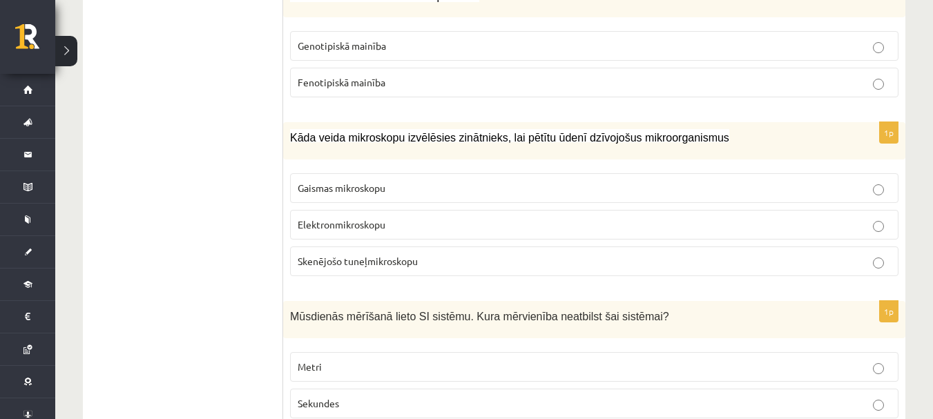
click at [371, 189] on span "Gaismas mikroskopu" at bounding box center [342, 188] width 88 height 12
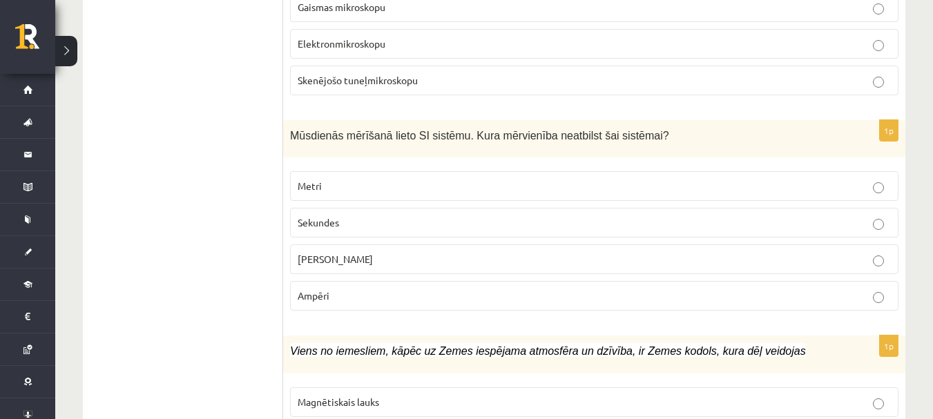
scroll to position [2901, 0]
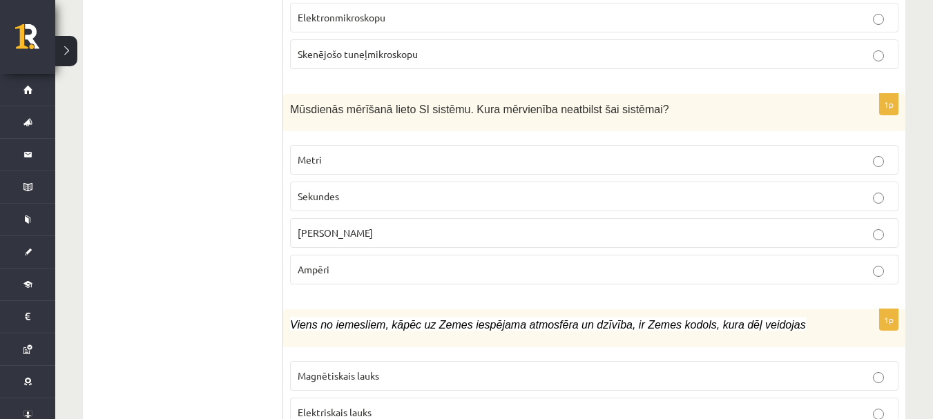
click at [336, 220] on label "Celsija grādi" at bounding box center [594, 233] width 609 height 30
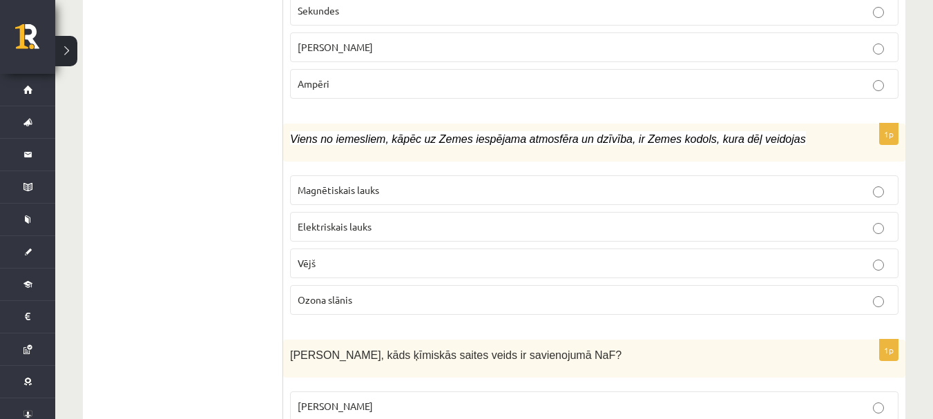
scroll to position [3109, 0]
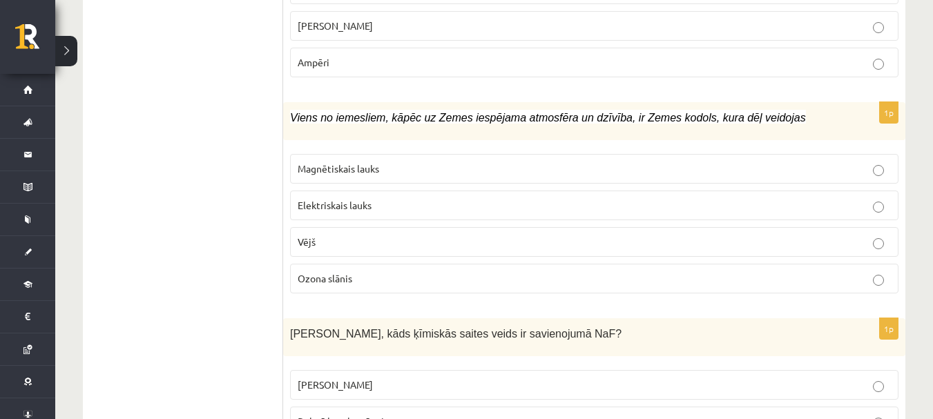
click at [347, 163] on span "Magnētiskais lauks" at bounding box center [339, 168] width 82 height 12
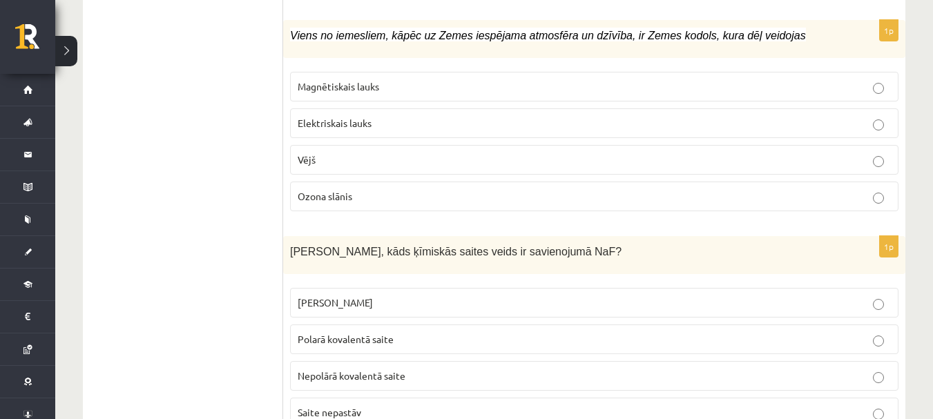
scroll to position [3247, 0]
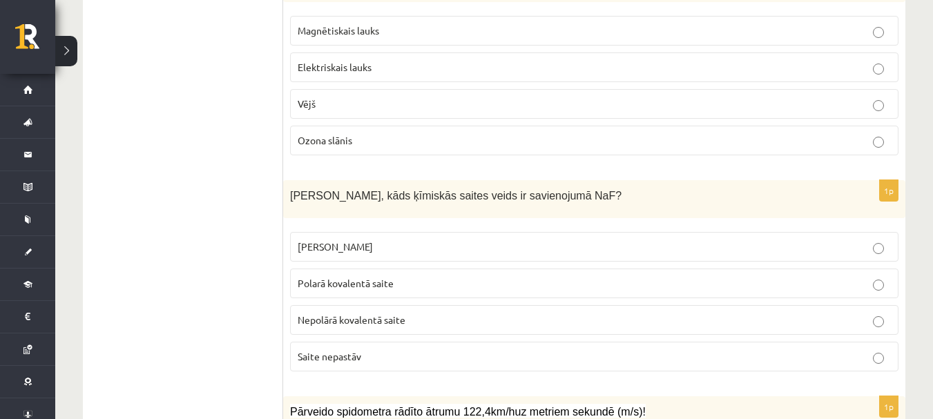
click at [356, 249] on p "Jonu saite" at bounding box center [594, 247] width 593 height 15
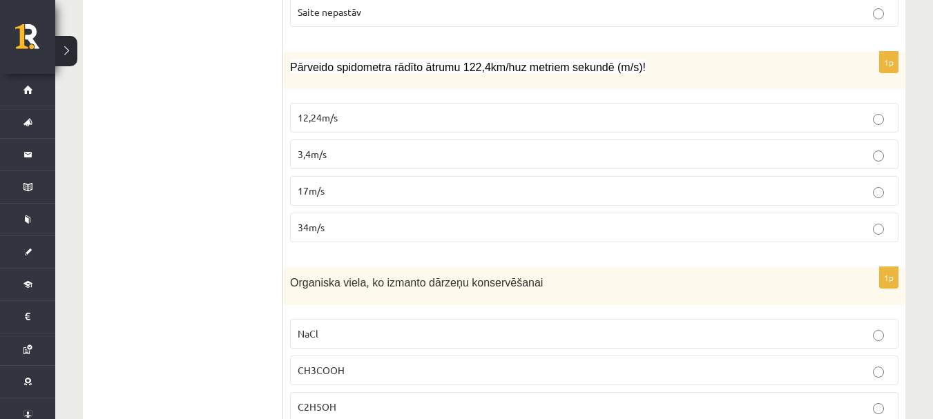
scroll to position [3592, 0]
click at [345, 153] on p "3,4m/s" at bounding box center [594, 153] width 593 height 15
click at [354, 222] on p "34m/s" at bounding box center [594, 227] width 593 height 15
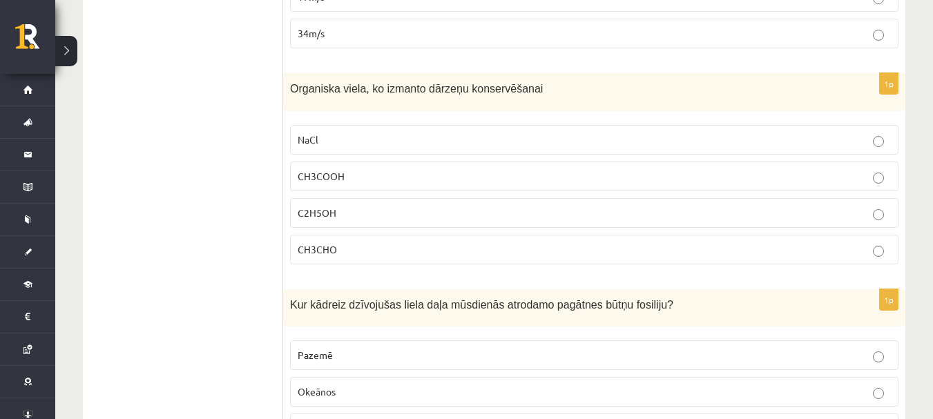
scroll to position [3799, 0]
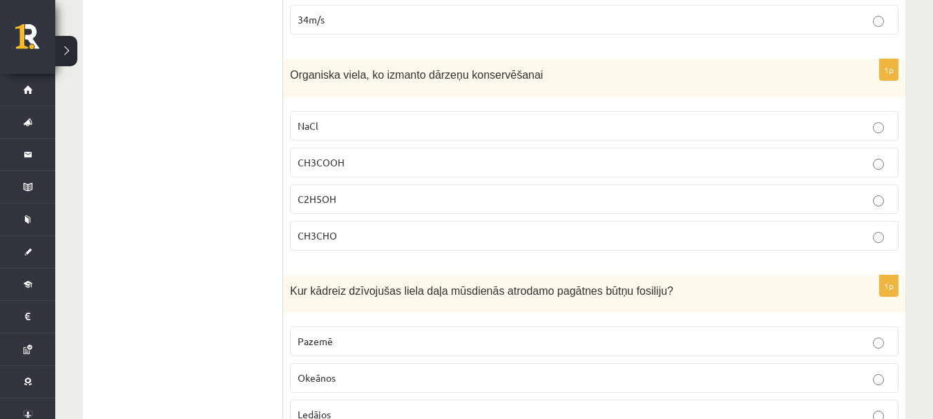
click at [349, 160] on p "CH3COOH" at bounding box center [594, 162] width 593 height 15
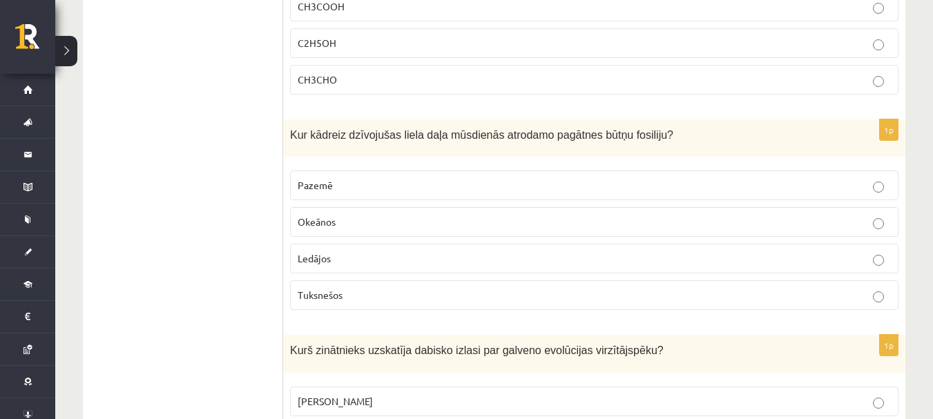
scroll to position [4007, 0]
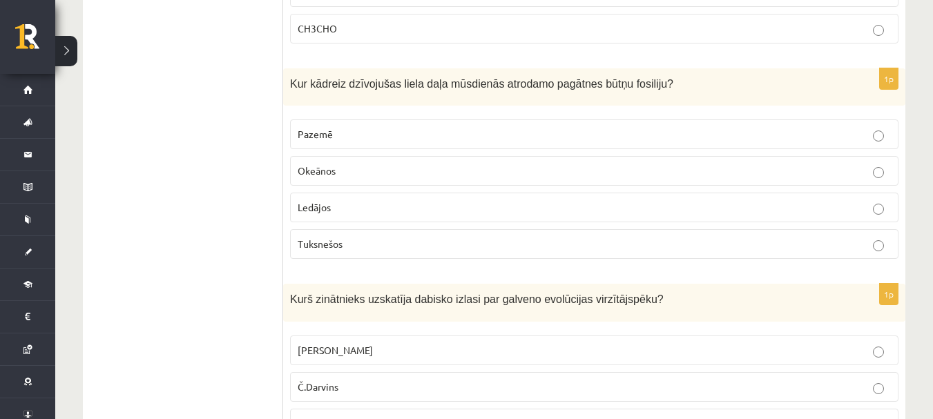
click at [379, 173] on p "Okeānos" at bounding box center [594, 171] width 593 height 15
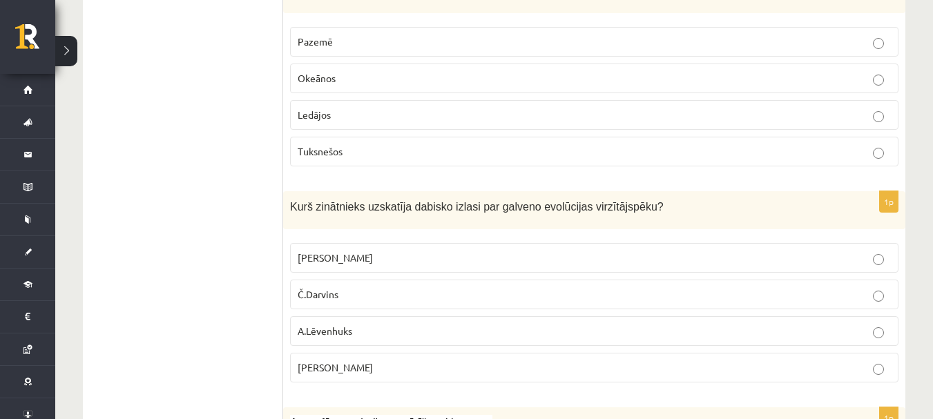
scroll to position [4145, 0]
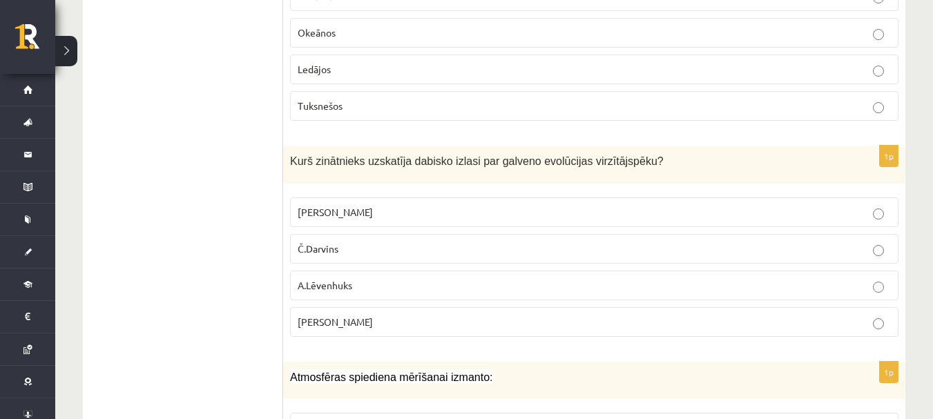
click at [370, 244] on p "Č.Darvins" at bounding box center [594, 249] width 593 height 15
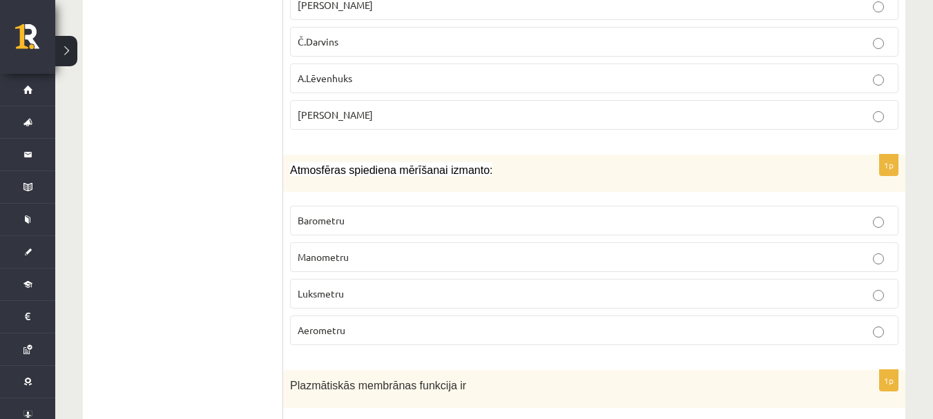
scroll to position [4421, 0]
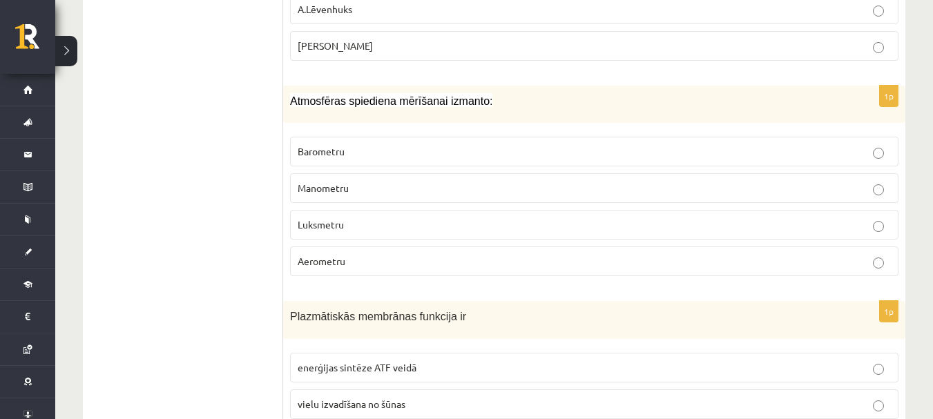
click at [414, 155] on p "Barometru" at bounding box center [594, 151] width 593 height 15
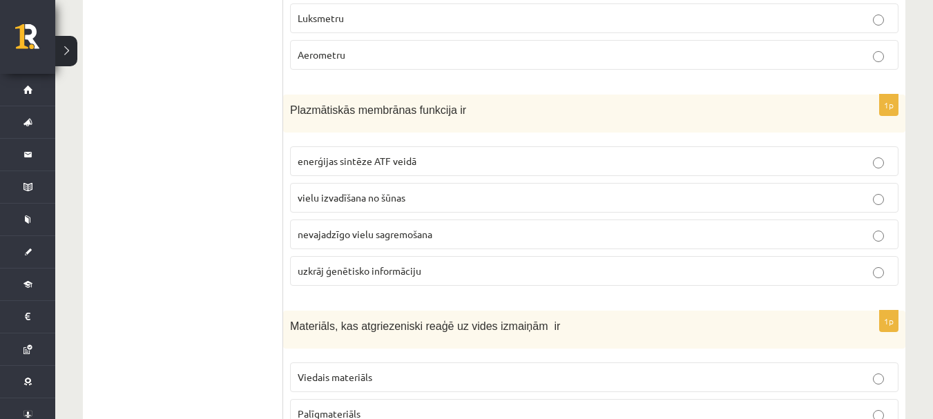
scroll to position [4628, 0]
click at [420, 205] on label "vielu izvadīšana no šūnas" at bounding box center [594, 197] width 609 height 30
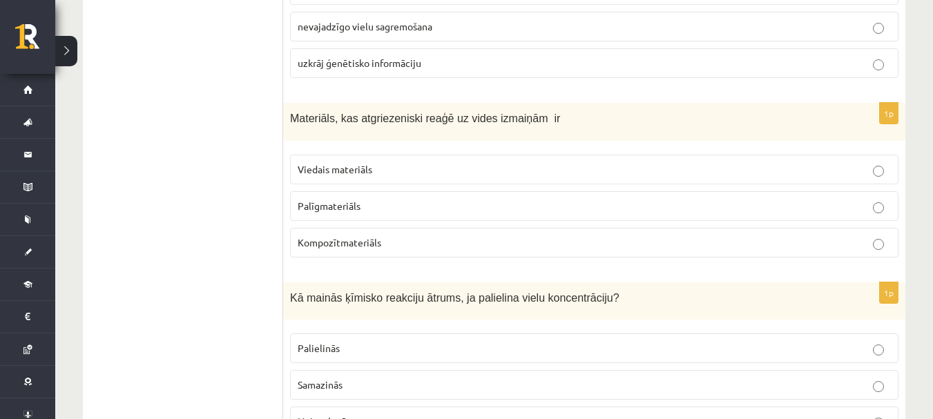
click at [414, 160] on label "Viedais materiāls" at bounding box center [594, 170] width 609 height 30
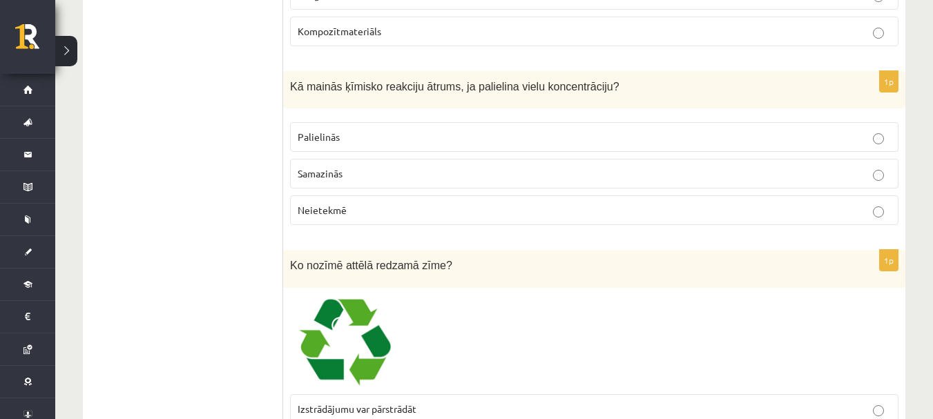
scroll to position [5112, 0]
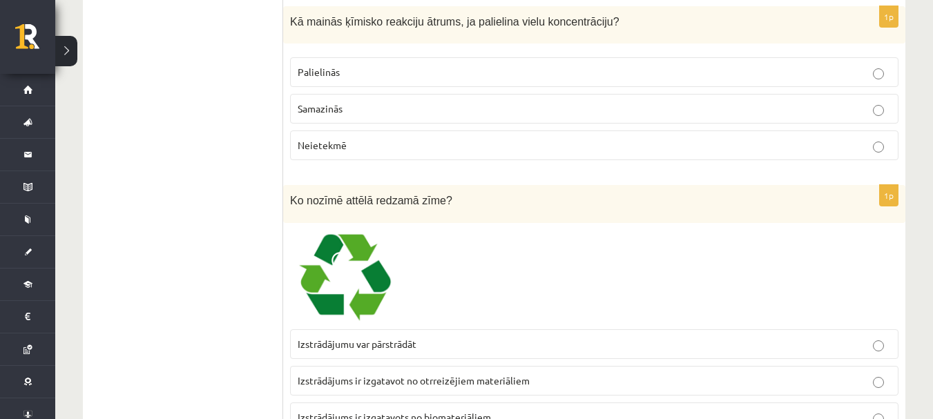
click at [379, 76] on p "Palielinās" at bounding box center [594, 72] width 593 height 15
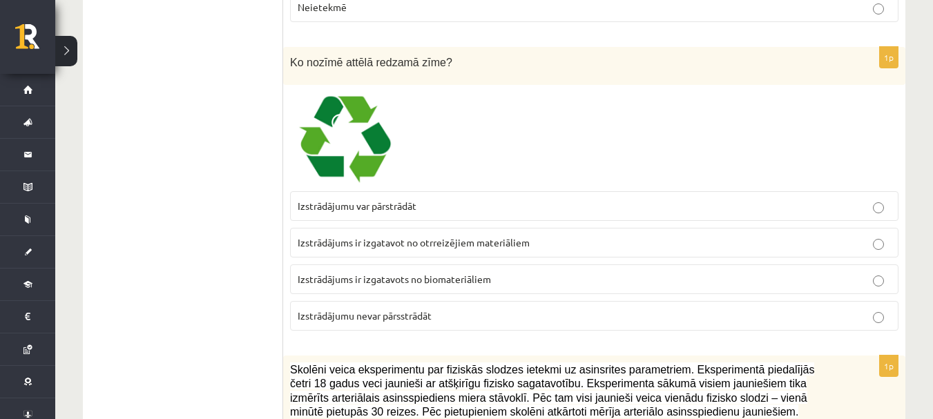
scroll to position [5319, 0]
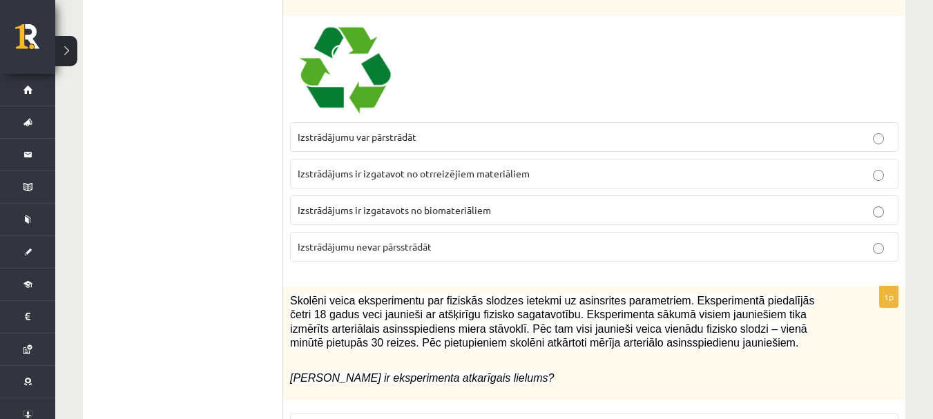
click at [426, 133] on p "Izstrādājumu var pārstrādāt" at bounding box center [594, 137] width 593 height 15
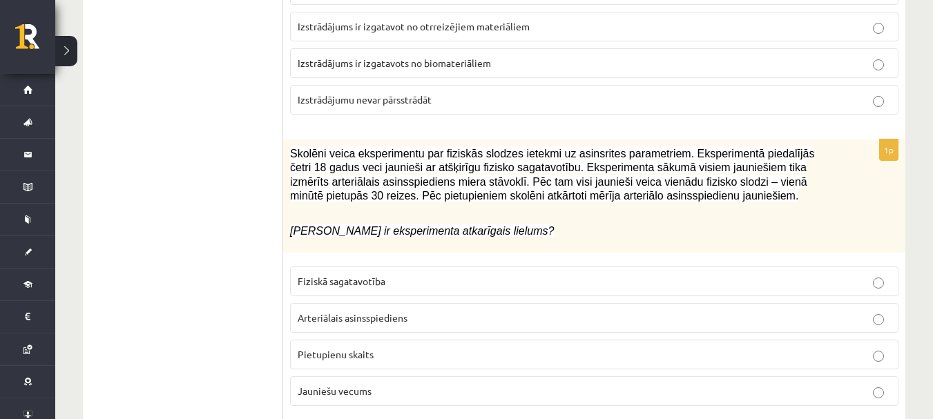
scroll to position [5595, 0]
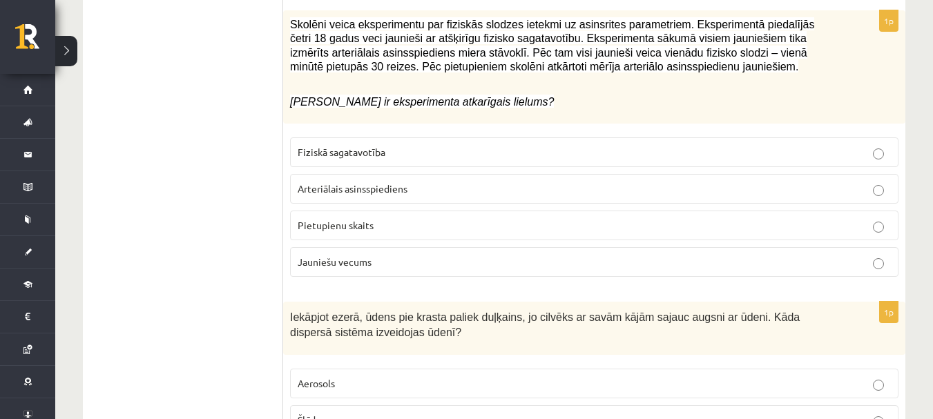
click at [410, 195] on p "Arteriālais asinsspiediens" at bounding box center [594, 189] width 593 height 15
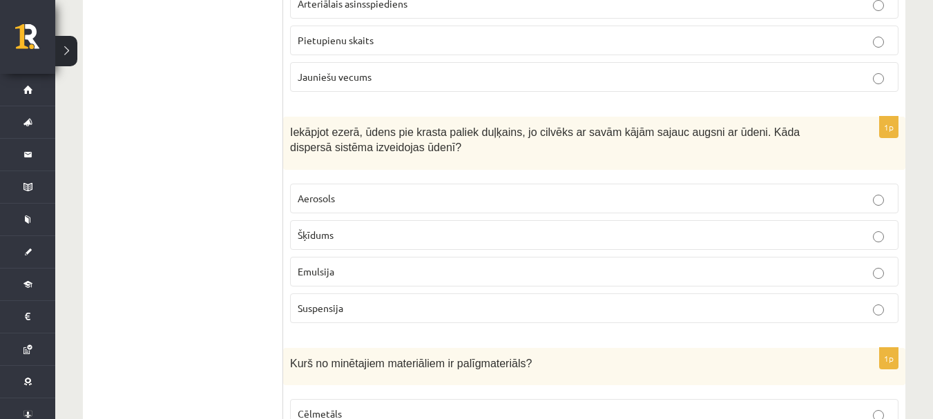
scroll to position [5803, 0]
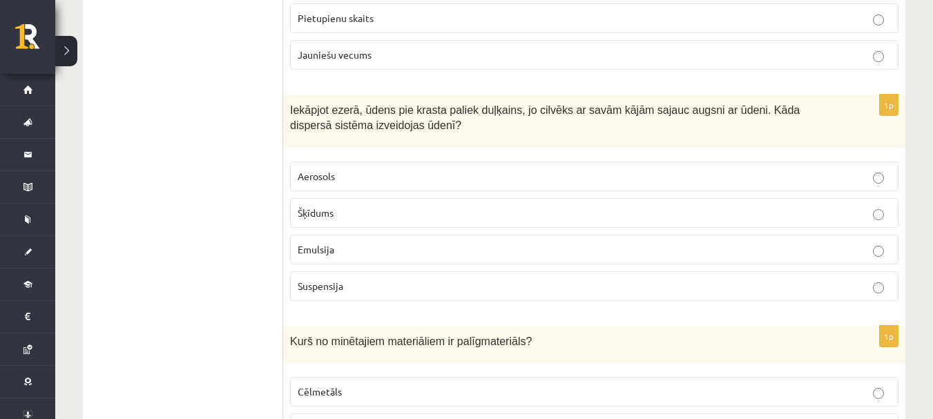
click at [370, 281] on p "Suspensija" at bounding box center [594, 286] width 593 height 15
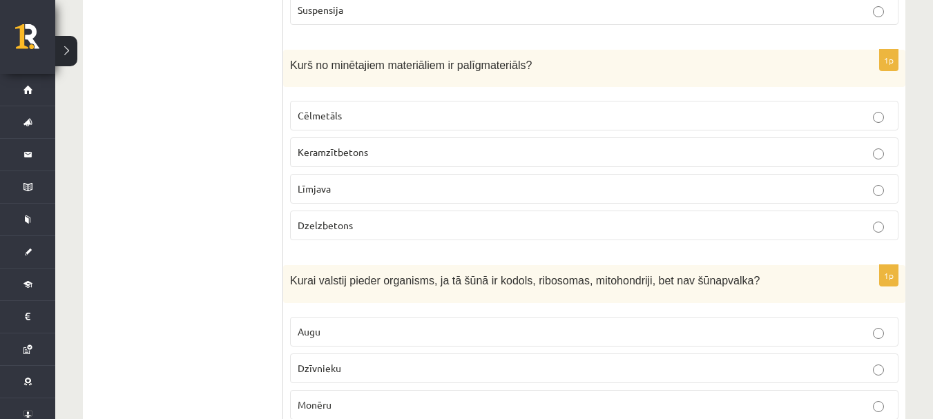
click at [374, 153] on p "Keramzītbetons" at bounding box center [594, 152] width 593 height 15
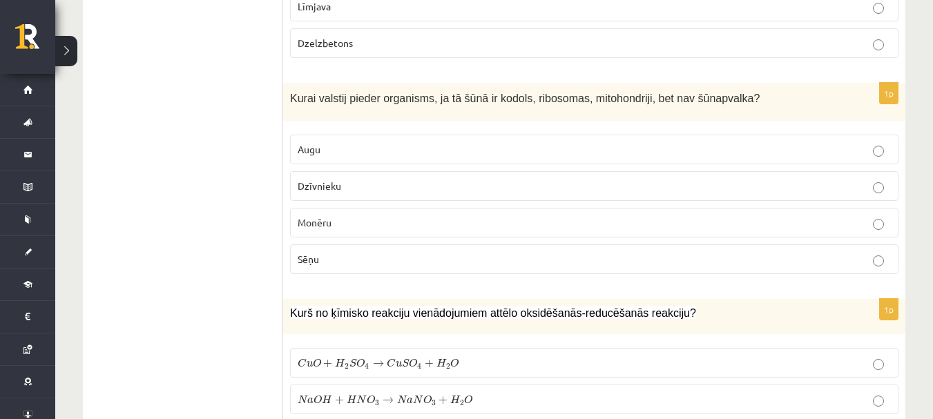
scroll to position [6286, 0]
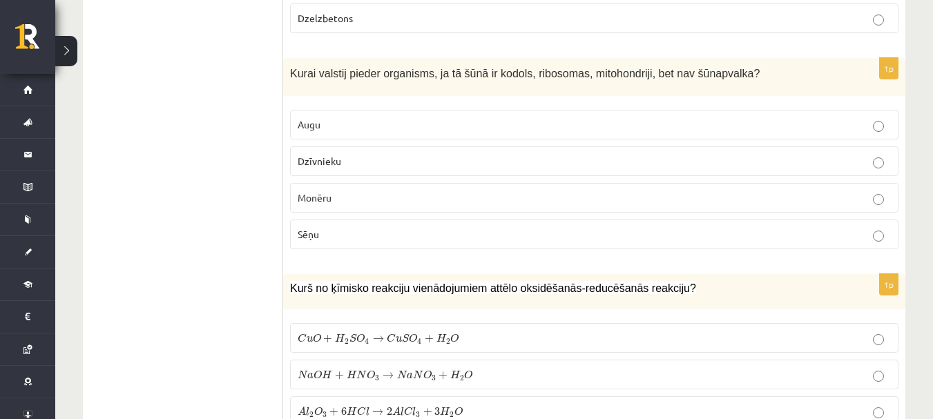
click at [327, 154] on p "Dzīvnieku" at bounding box center [594, 161] width 593 height 15
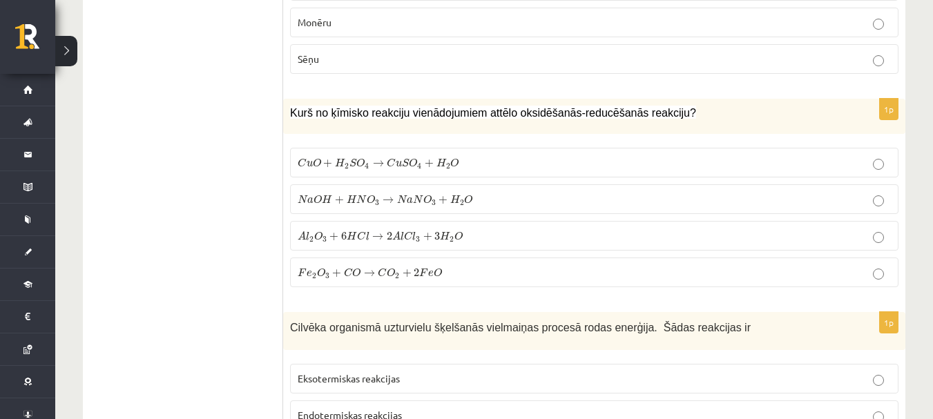
scroll to position [6493, 0]
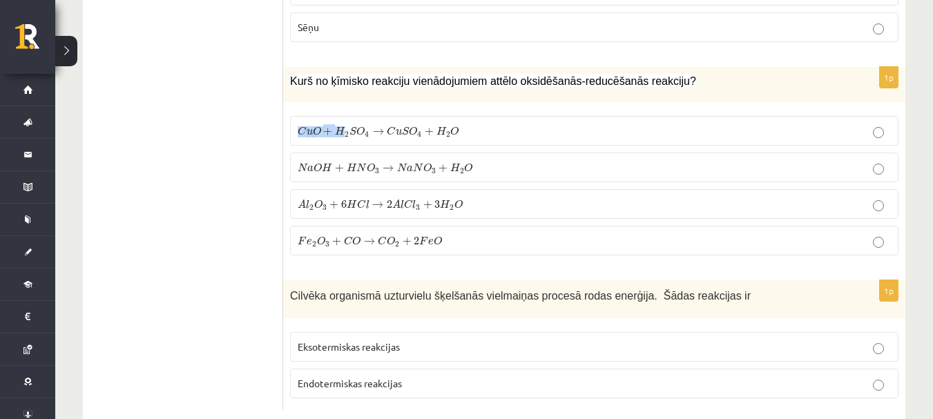
drag, startPoint x: 287, startPoint y: 126, endPoint x: 341, endPoint y: 132, distance: 53.6
click at [341, 132] on div "1p Kurš no ķīmisko reakciju vienādojumiem attēlo oksidēšanās-reducēšanās reakci…" at bounding box center [594, 167] width 622 height 200
click at [324, 68] on div "Kurš no ķīmisko reakciju vienādojumiem attēlo oksidēšanās-reducēšanās reakciju?" at bounding box center [594, 84] width 622 height 35
click at [334, 231] on label "F e 2 O 3 + C O → C O 2 + 2 F e O F e 2 O 3 + C O → C O 2 + 2 F e O" at bounding box center [594, 241] width 609 height 30
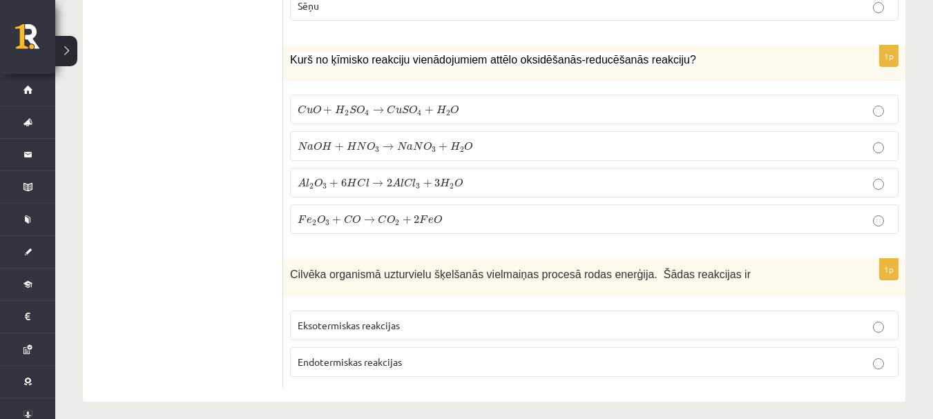
scroll to position [6525, 0]
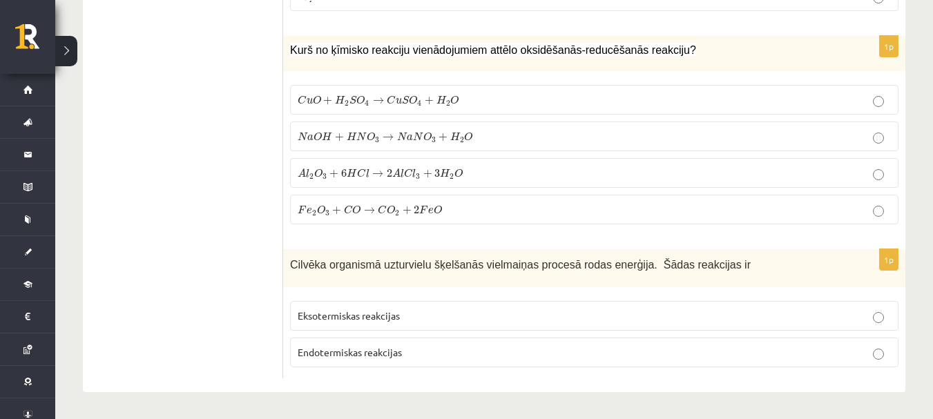
click at [363, 316] on span "Eksotermiskas reakcijas" at bounding box center [349, 315] width 102 height 12
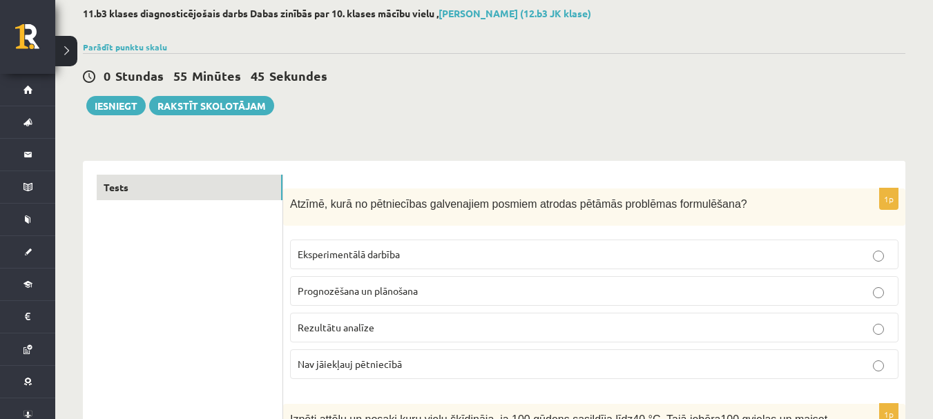
scroll to position [0, 0]
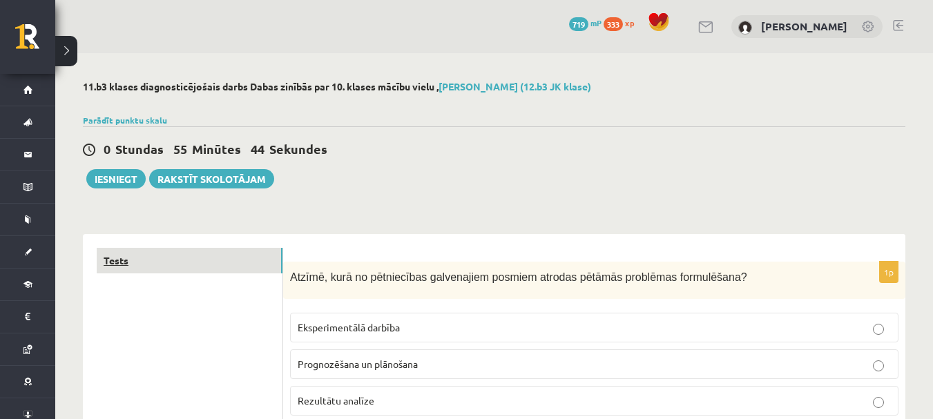
click at [245, 264] on link "Tests" at bounding box center [190, 261] width 186 height 26
click at [121, 175] on button "Iesniegt" at bounding box center [115, 178] width 59 height 19
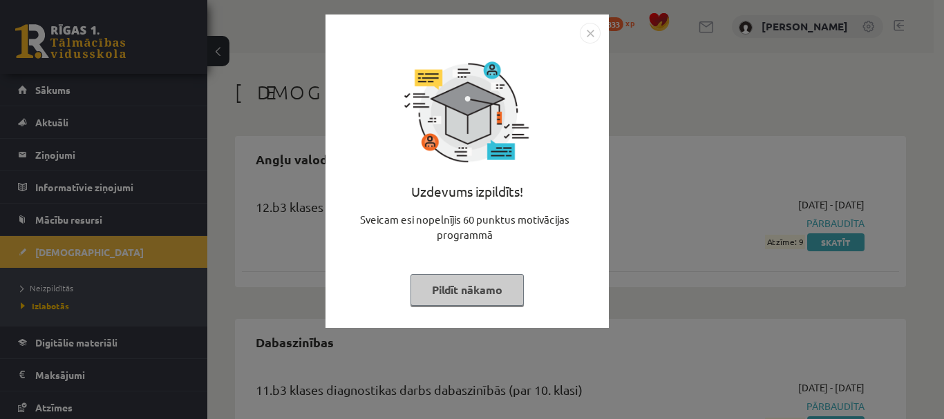
click at [471, 287] on button "Pildīt nākamo" at bounding box center [466, 290] width 113 height 32
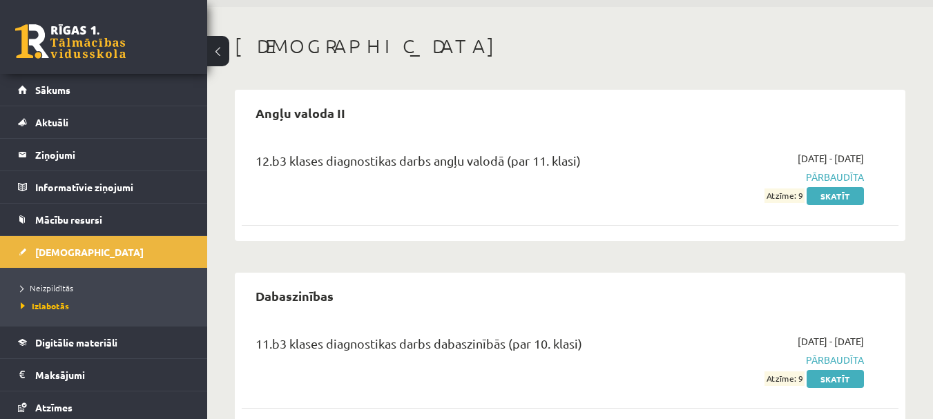
scroll to position [69, 0]
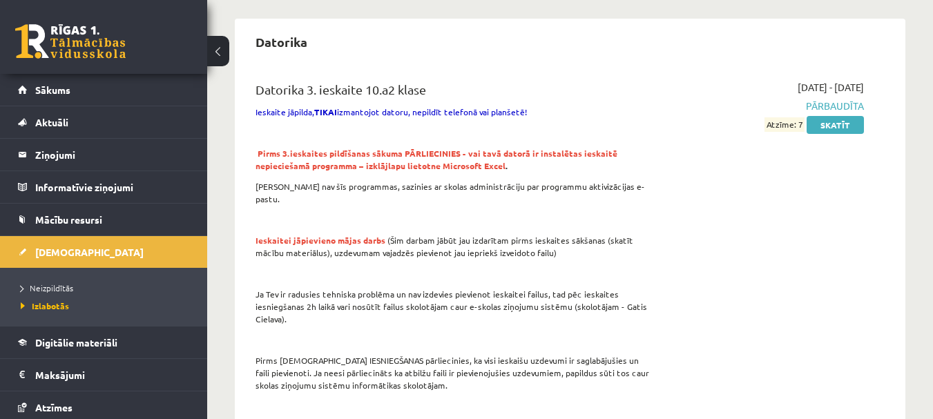
scroll to position [553, 0]
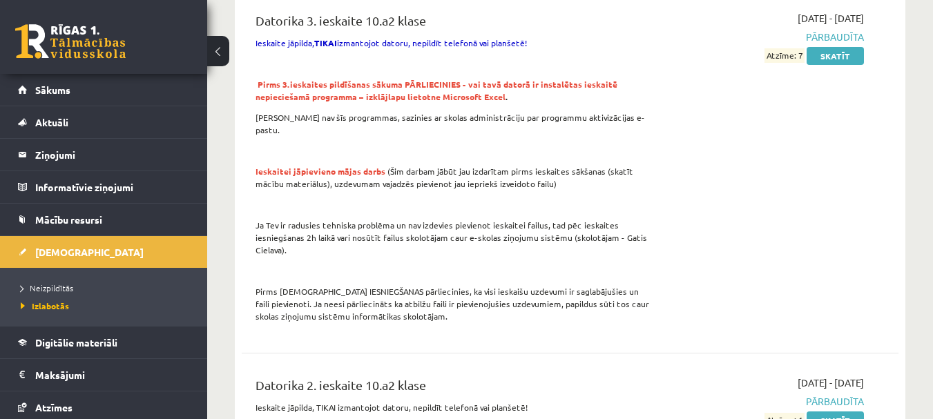
click at [448, 144] on p at bounding box center [455, 150] width 399 height 12
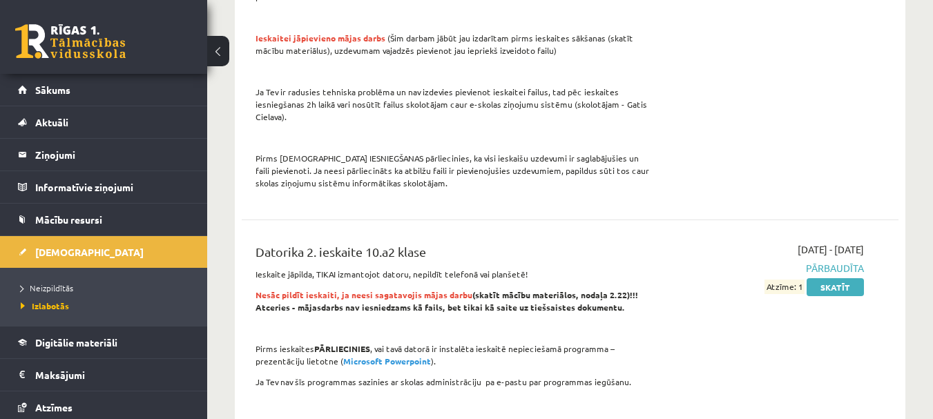
scroll to position [691, 0]
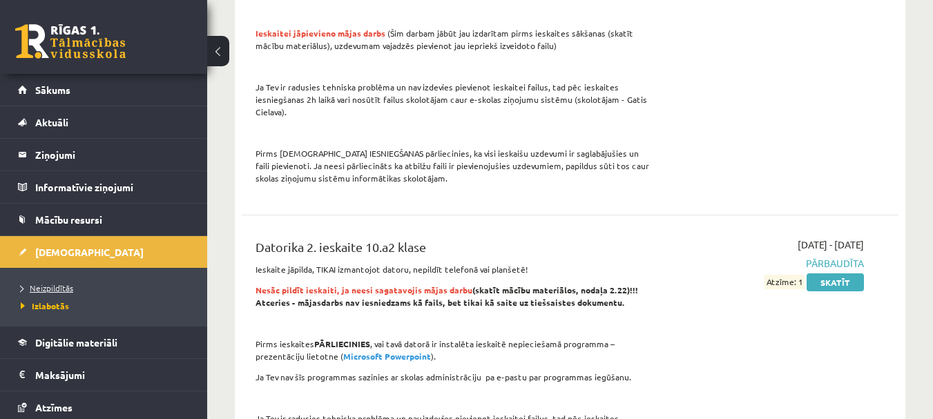
click at [71, 287] on span "Neizpildītās" at bounding box center [47, 288] width 53 height 11
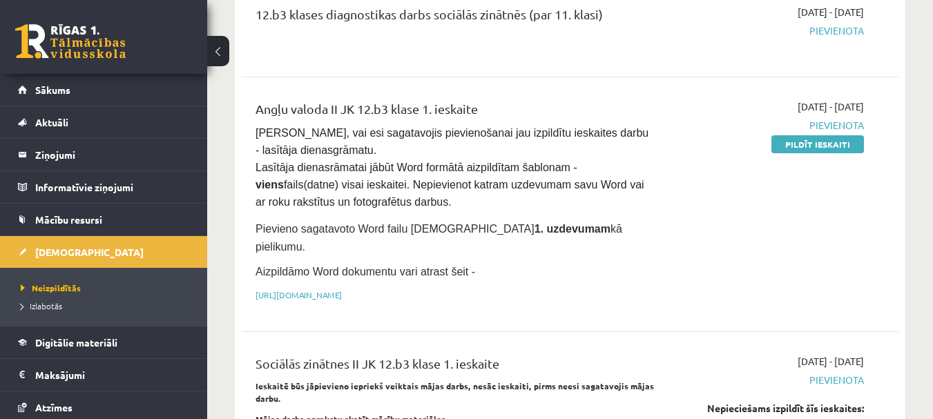
scroll to position [898, 0]
click at [685, 193] on div "[DATE] - [DATE] [GEOGRAPHIC_DATA] Pildīt ieskaiti" at bounding box center [770, 204] width 210 height 210
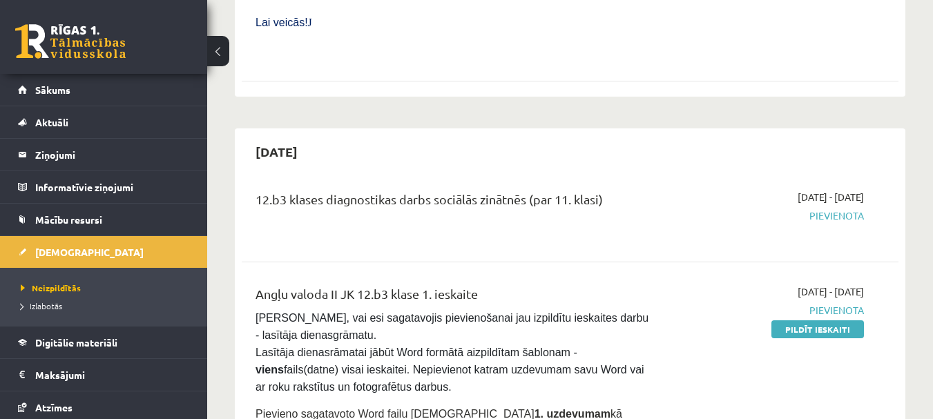
scroll to position [691, 0]
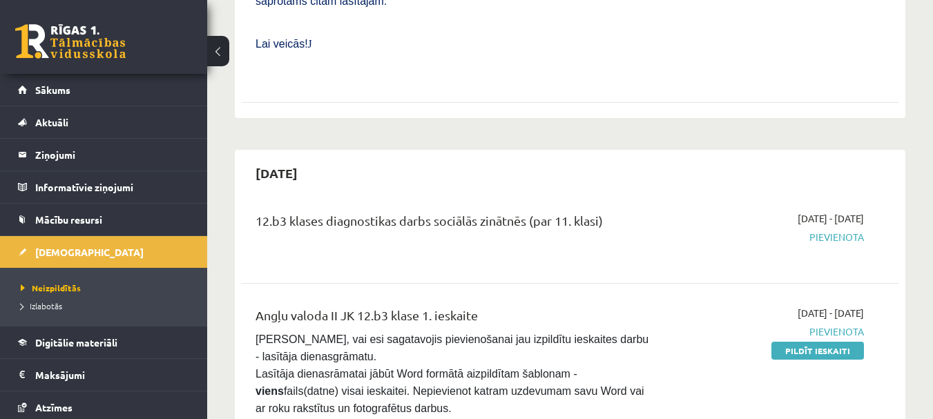
click at [510, 211] on div "12.b3 klases diagnostikas darbs sociālās zinātnēs (par 11. klasi)" at bounding box center [454, 236] width 419 height 50
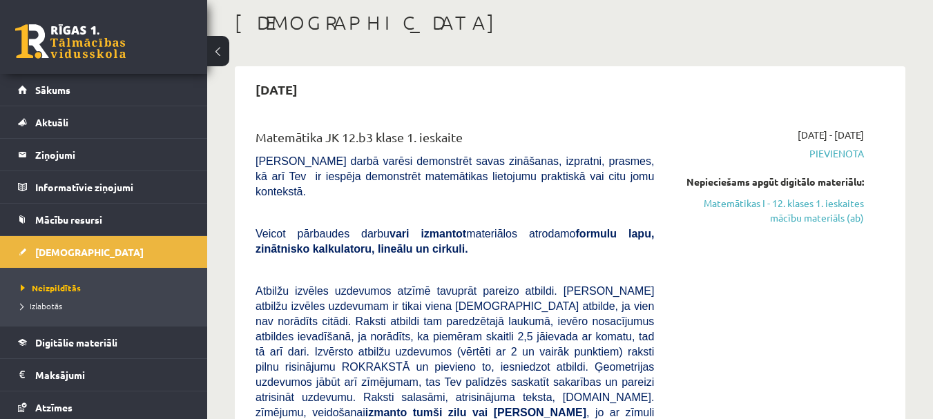
scroll to position [69, 0]
click at [671, 153] on div "[DATE] - [DATE] [GEOGRAPHIC_DATA] Nepieciešams apgūt digitālo materiālu: Matemā…" at bounding box center [770, 414] width 210 height 573
